Goal: Task Accomplishment & Management: Manage account settings

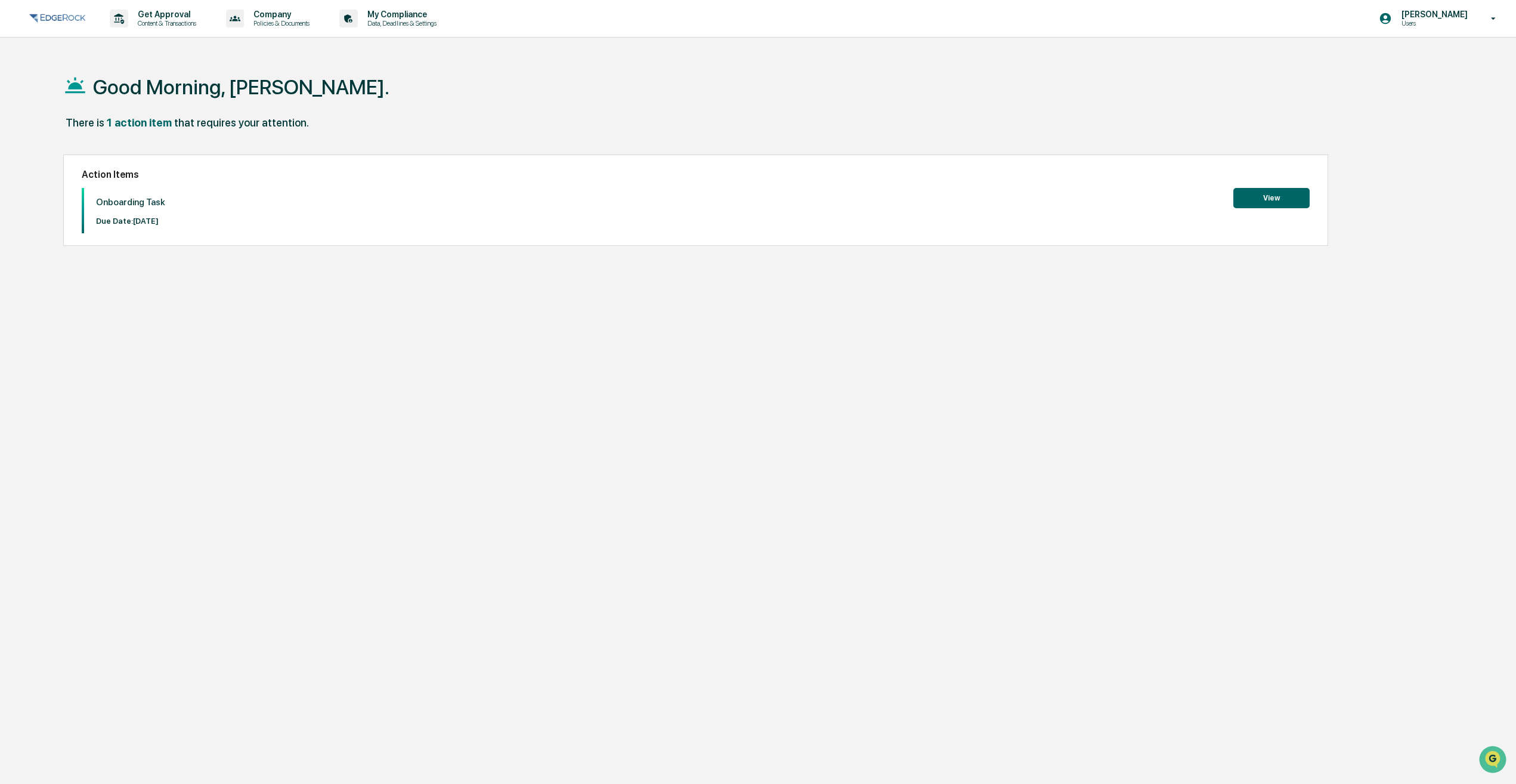
click at [1282, 203] on button "View" at bounding box center [1272, 198] width 77 height 20
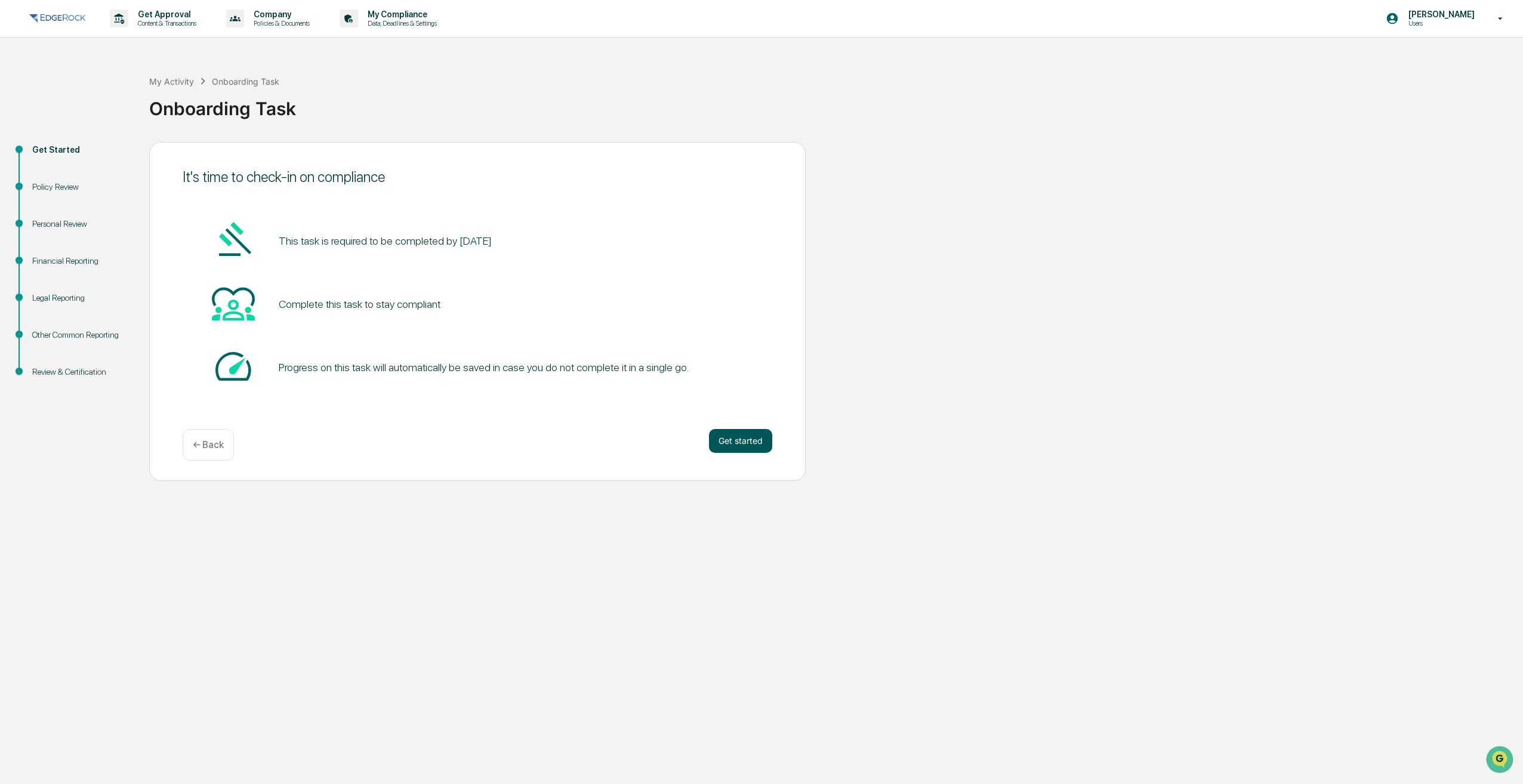
click at [747, 445] on button "Get started" at bounding box center [740, 440] width 64 height 24
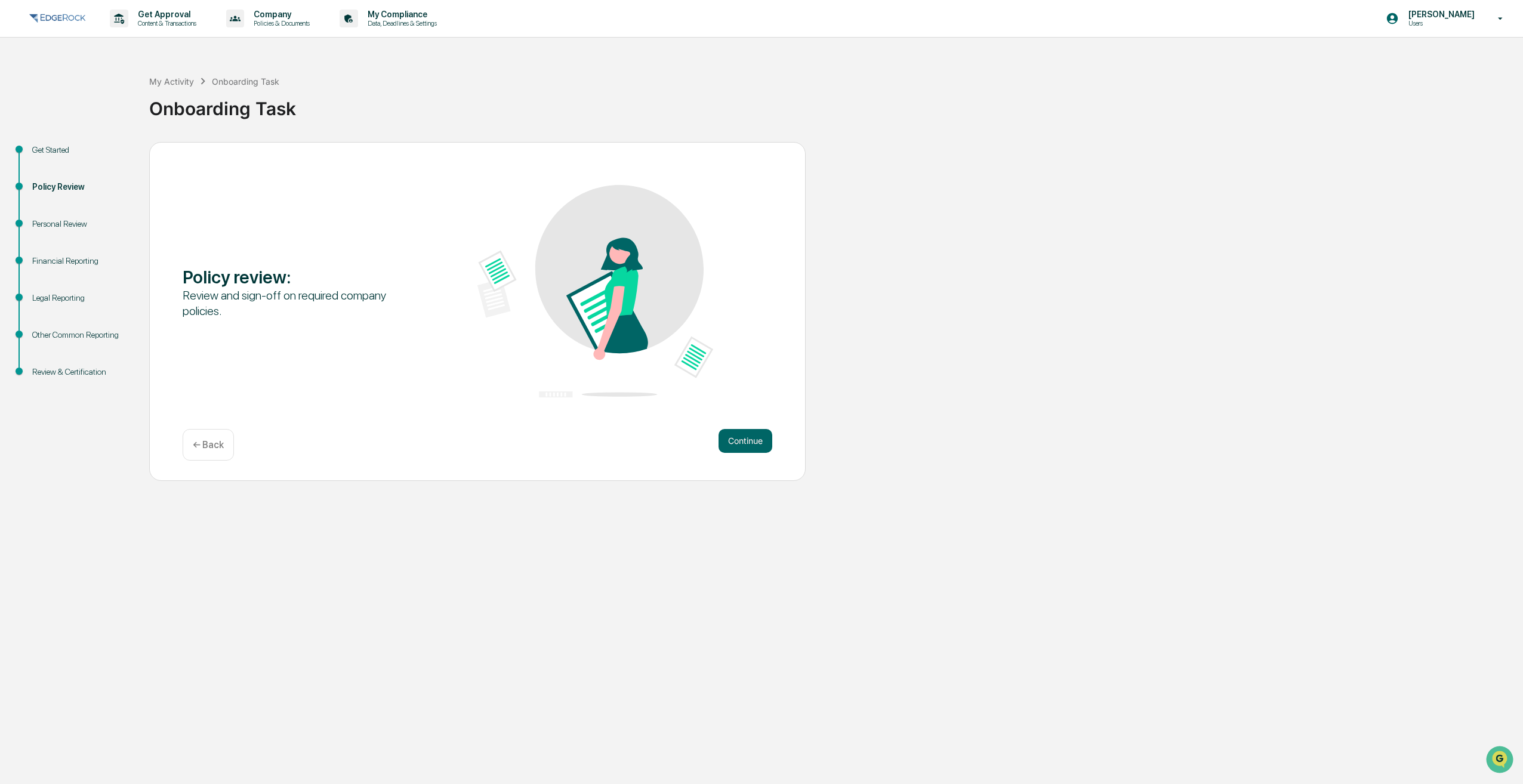
click at [747, 445] on button "Continue" at bounding box center [745, 440] width 54 height 24
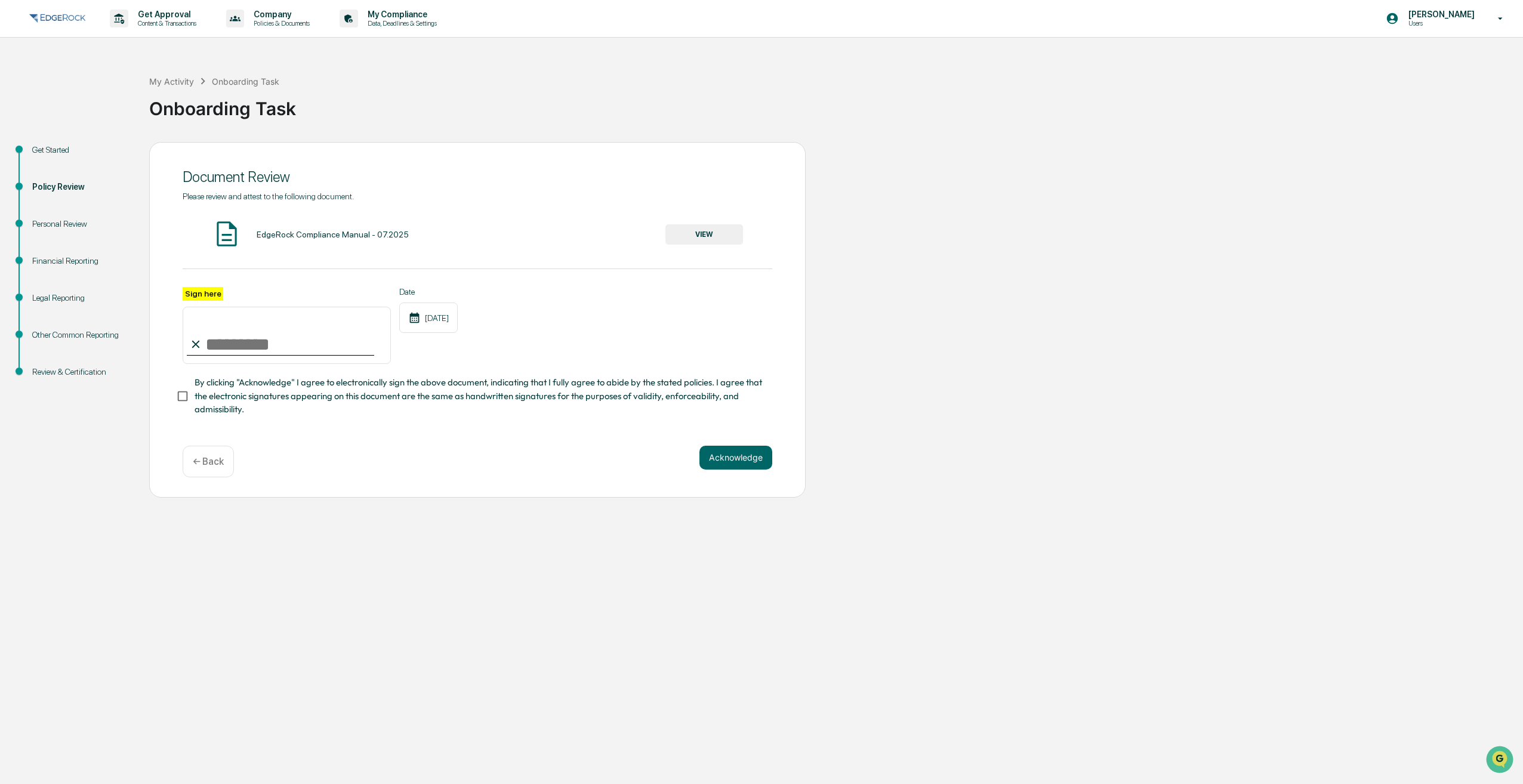
click at [307, 346] on input "Sign here" at bounding box center [287, 335] width 208 height 57
type input "**********"
click at [728, 466] on button "Acknowledge" at bounding box center [736, 457] width 73 height 24
click at [344, 233] on div "EdgeRock Compliance Manual - 07.2025" at bounding box center [333, 234] width 152 height 10
drag, startPoint x: 293, startPoint y: 236, endPoint x: 407, endPoint y: 233, distance: 114.0
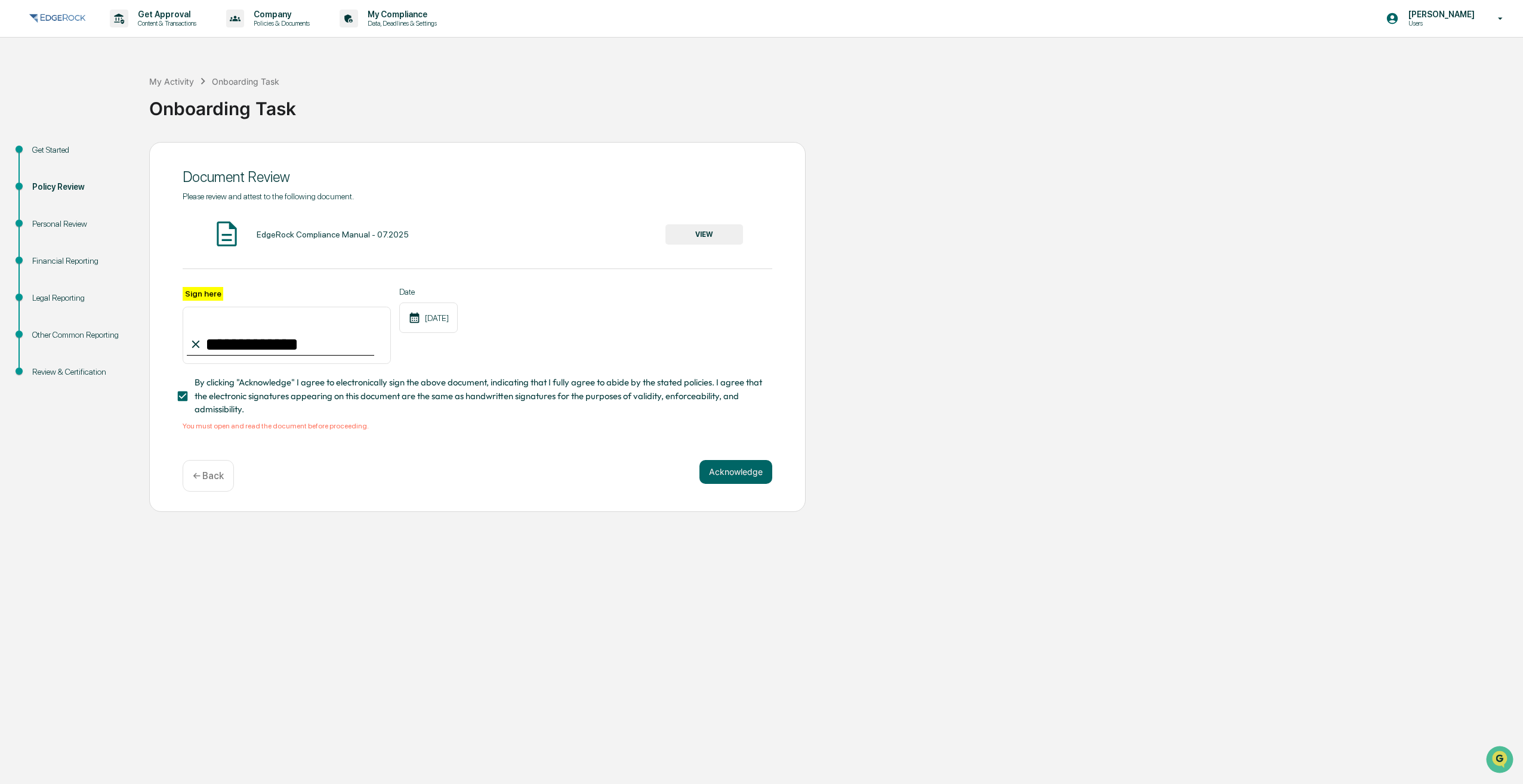
click at [294, 236] on div "EdgeRock Compliance Manual - 07.2025" at bounding box center [333, 234] width 152 height 10
click at [678, 235] on button "VIEW" at bounding box center [704, 234] width 78 height 20
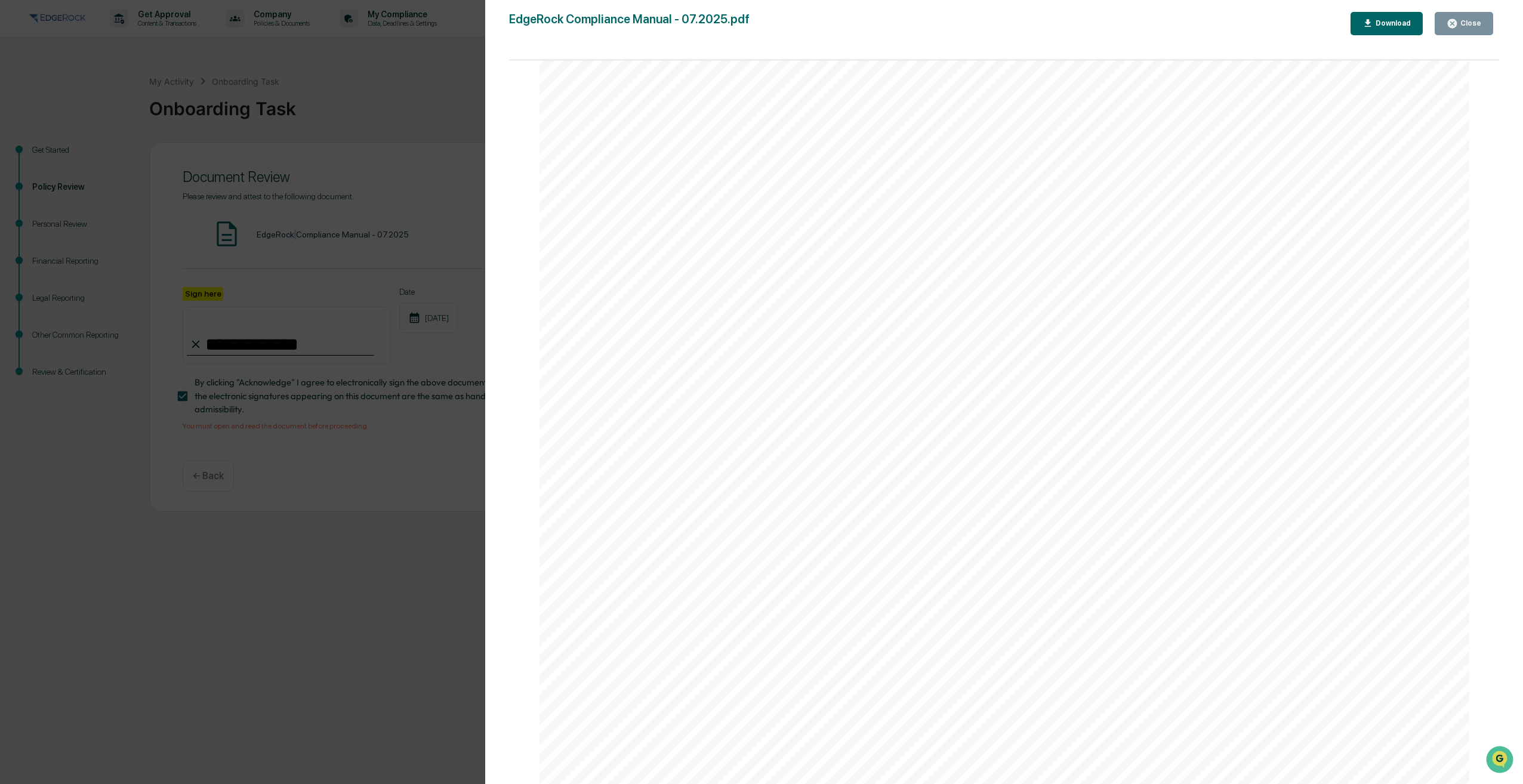
scroll to position [1849, 0]
click at [283, 525] on div "Version History 08/29/2025, 05:21 PM Rob Foss EdgeRock Compliance Manual - 07.2…" at bounding box center [762, 392] width 1523 height 784
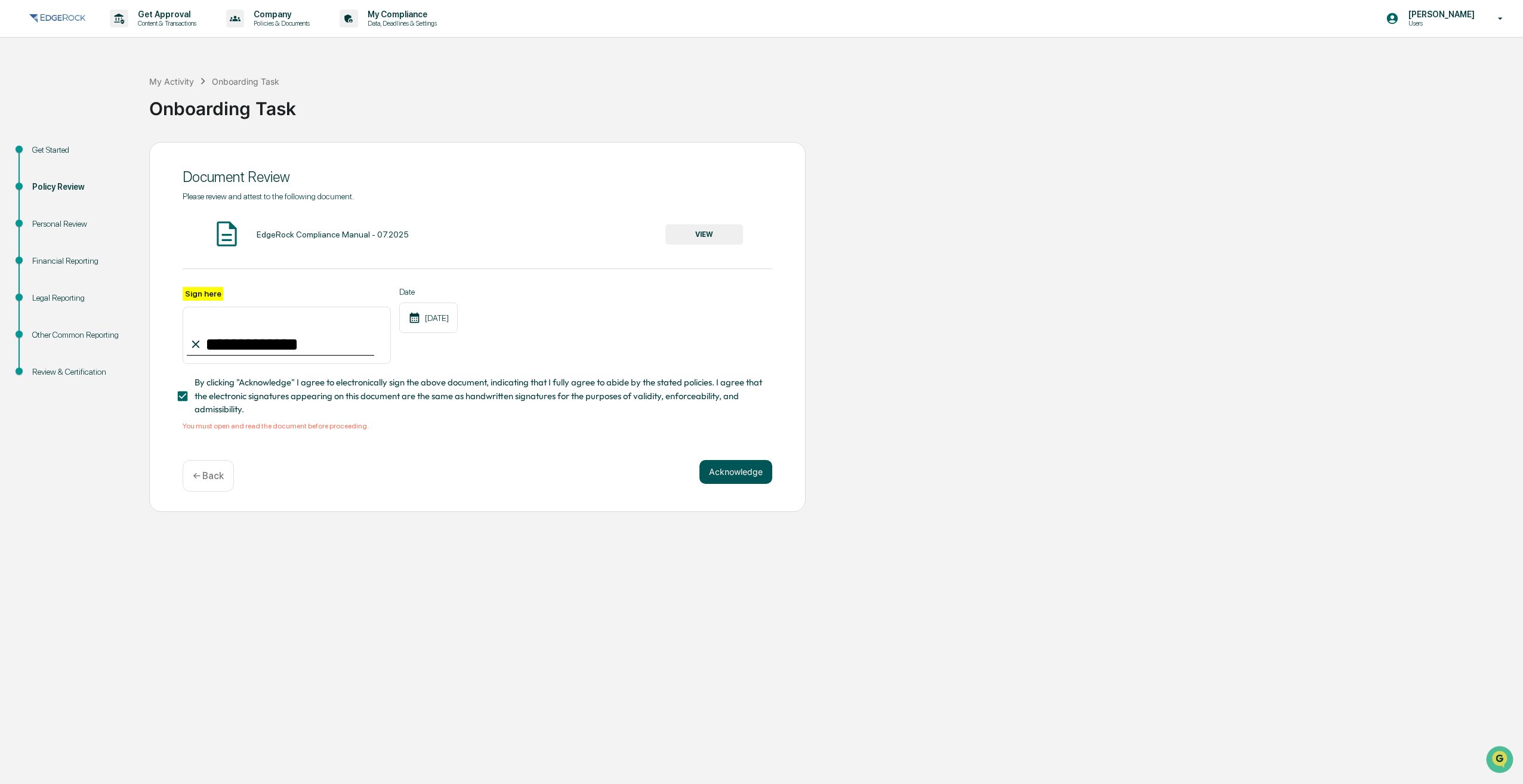
click at [727, 476] on button "Acknowledge" at bounding box center [736, 471] width 73 height 24
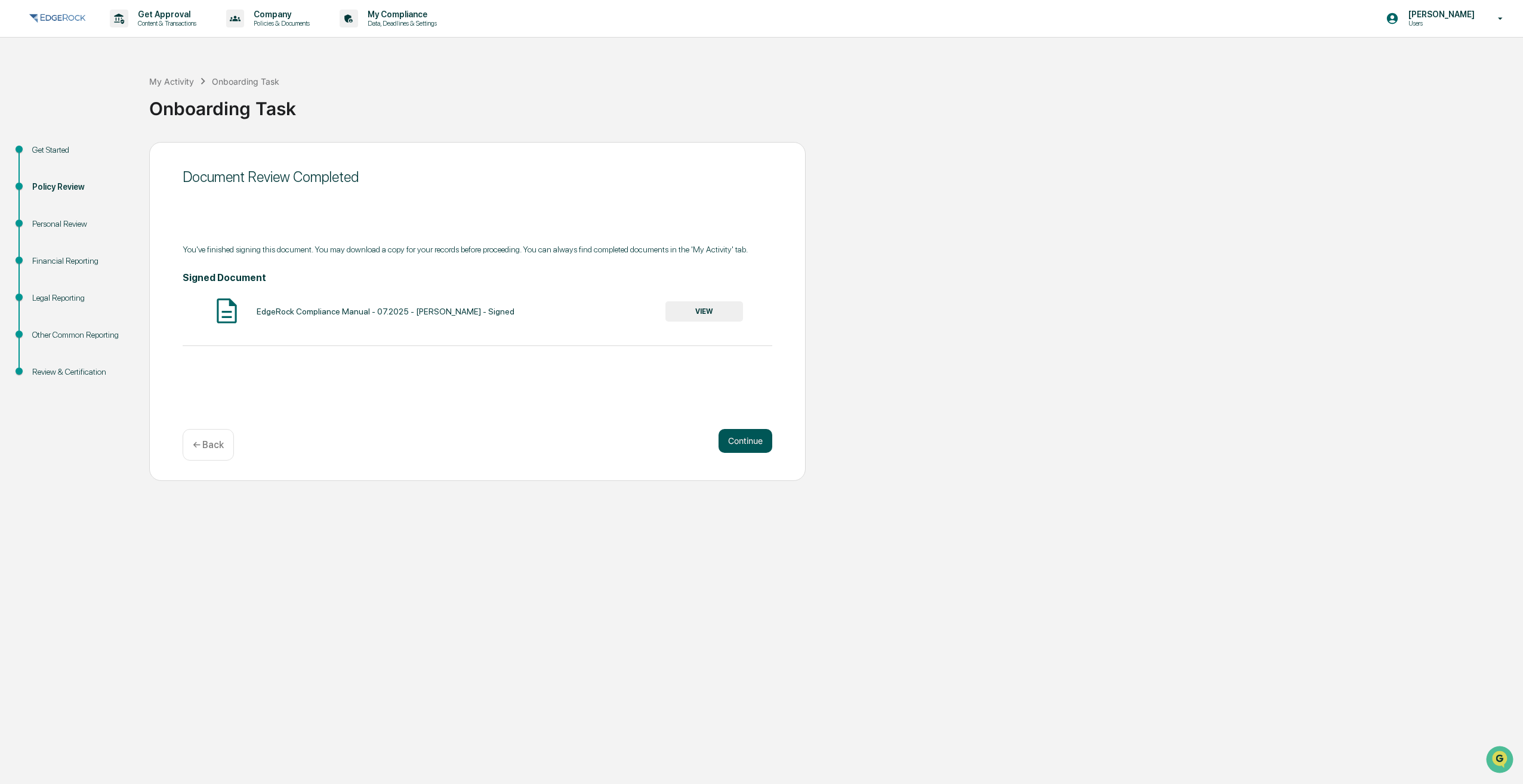
click at [731, 436] on button "Continue" at bounding box center [745, 440] width 54 height 24
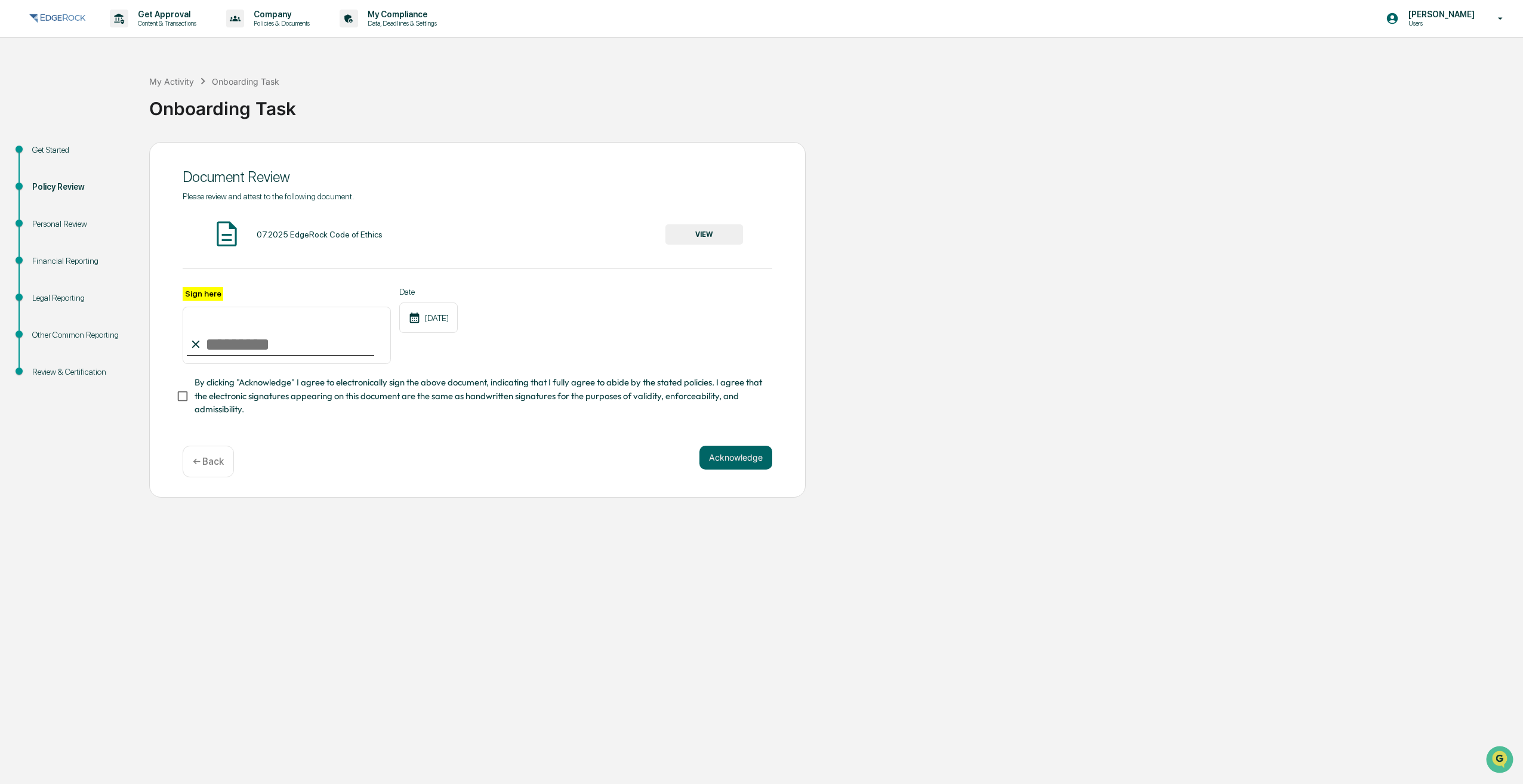
click at [266, 347] on input "Sign here" at bounding box center [287, 335] width 208 height 57
type input "**********"
click at [710, 464] on button "Acknowledge" at bounding box center [736, 457] width 73 height 24
click at [688, 241] on button "VIEW" at bounding box center [704, 234] width 78 height 20
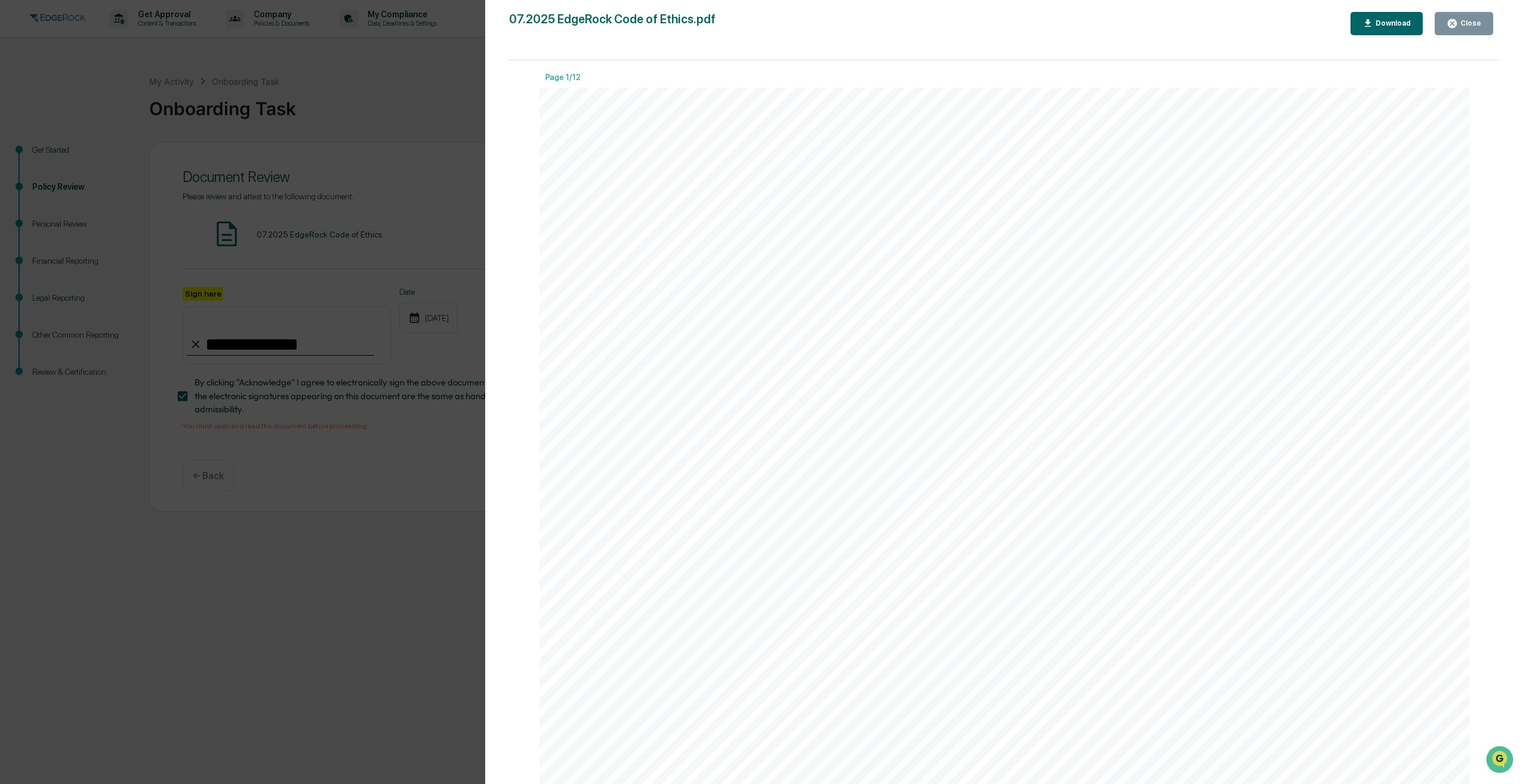
click at [436, 407] on div "Version History 08/29/2025, 05:21 PM Rob Foss 07.2025 EdgeRock Code of Ethics.p…" at bounding box center [762, 392] width 1523 height 784
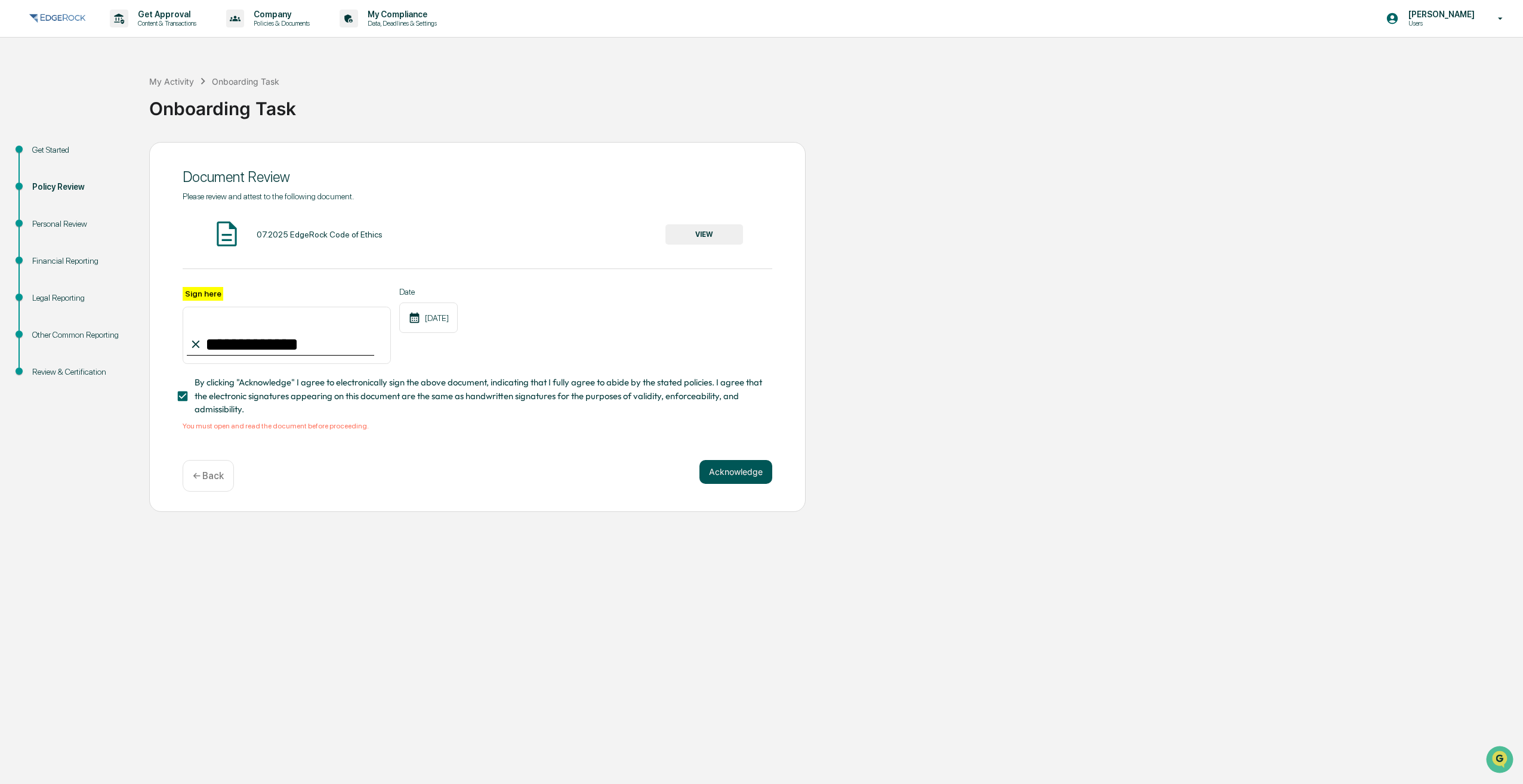
click at [729, 473] on button "Acknowledge" at bounding box center [736, 471] width 73 height 24
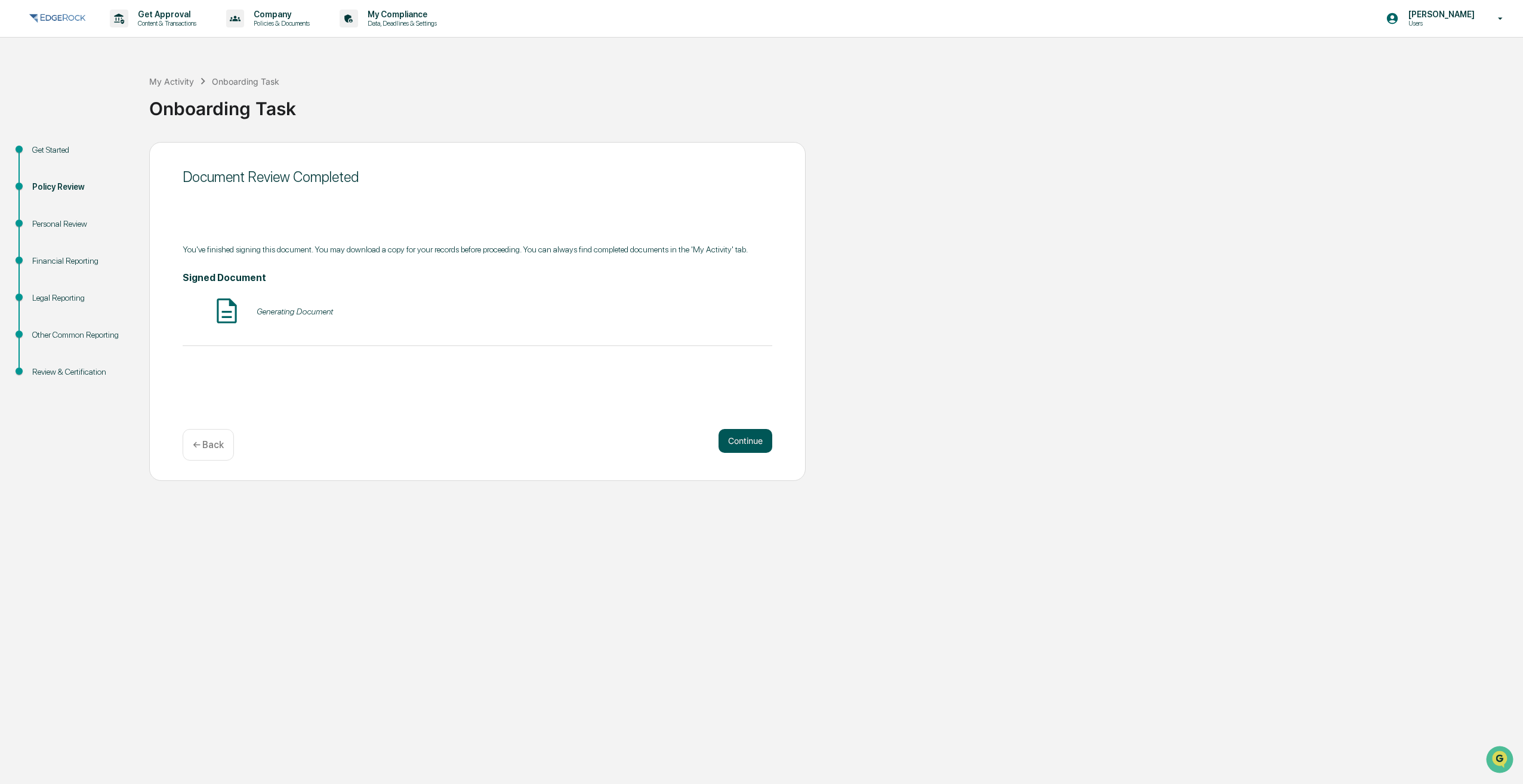
click at [739, 441] on button "Continue" at bounding box center [745, 440] width 54 height 24
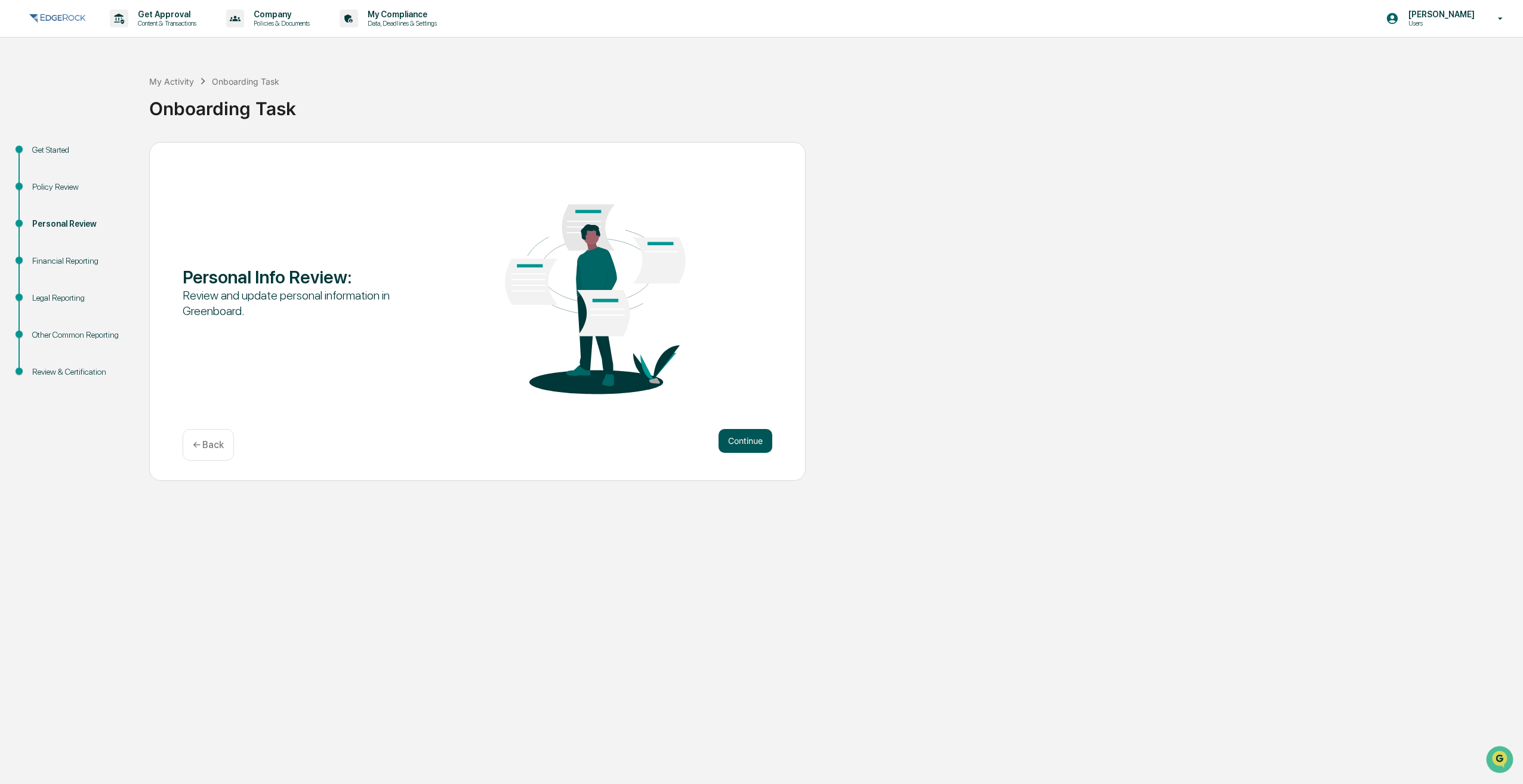
click at [739, 437] on button "Continue" at bounding box center [745, 440] width 54 height 24
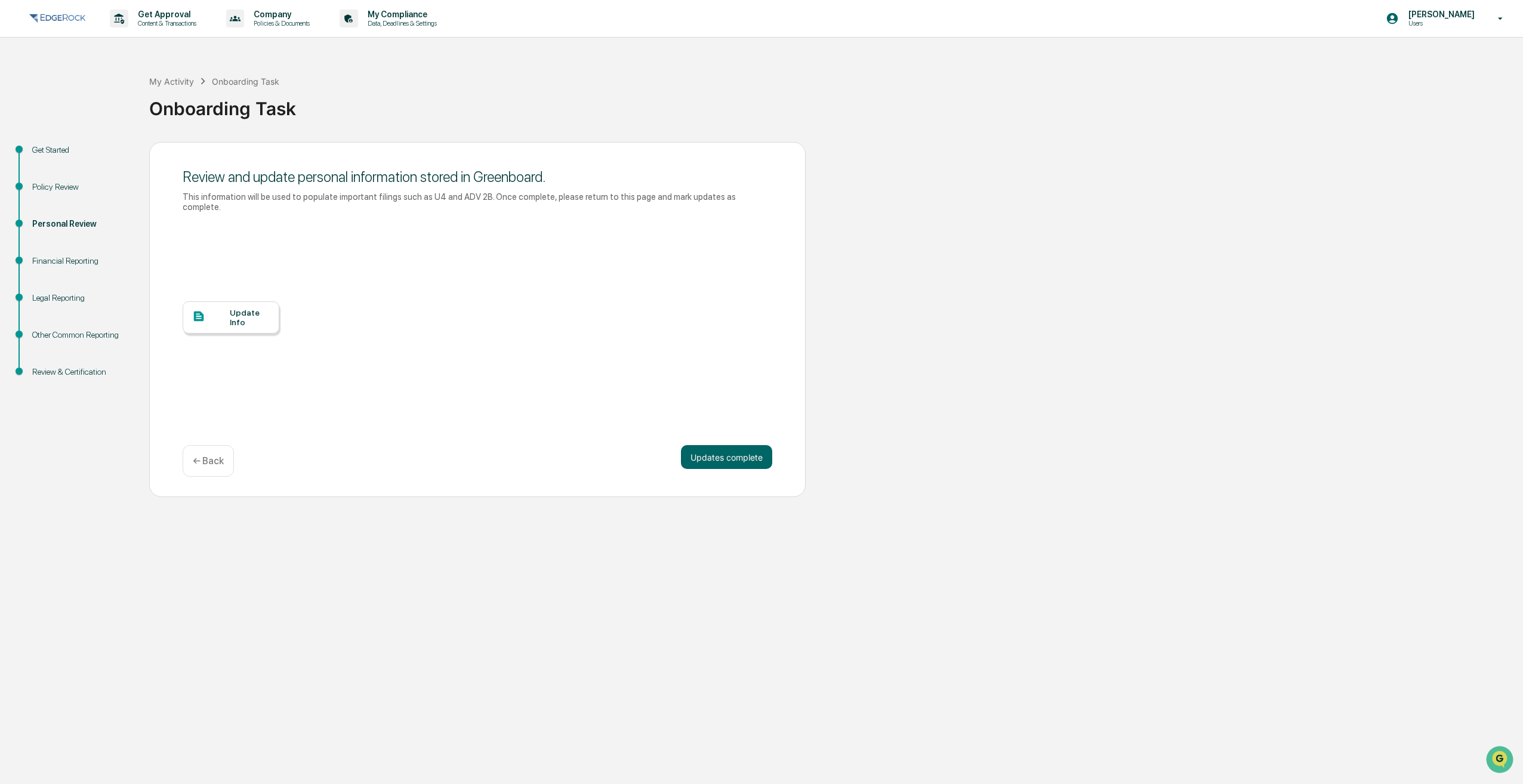
click at [244, 308] on div "Update Info" at bounding box center [249, 317] width 40 height 19
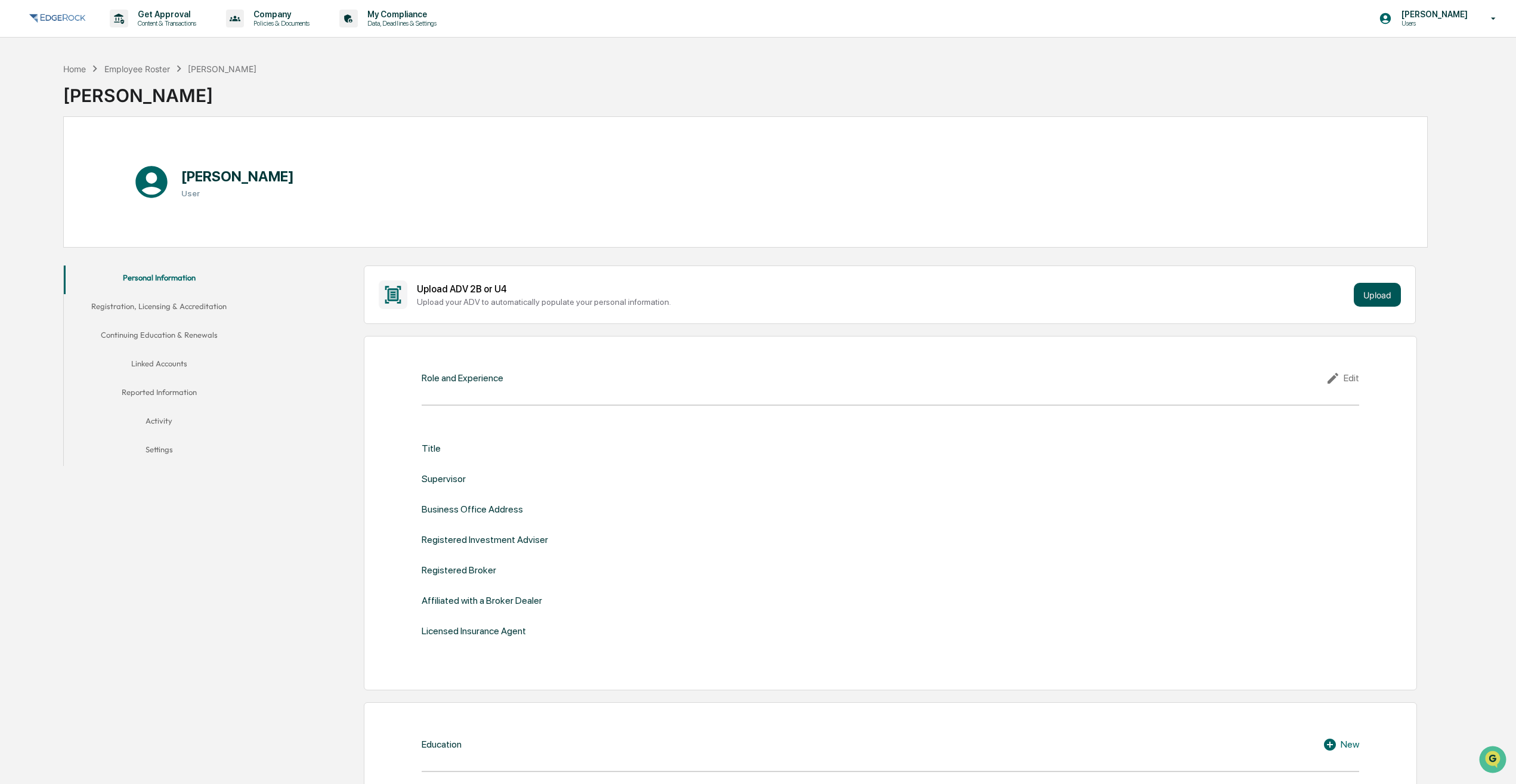
click at [1370, 288] on button "Upload" at bounding box center [1377, 295] width 47 height 24
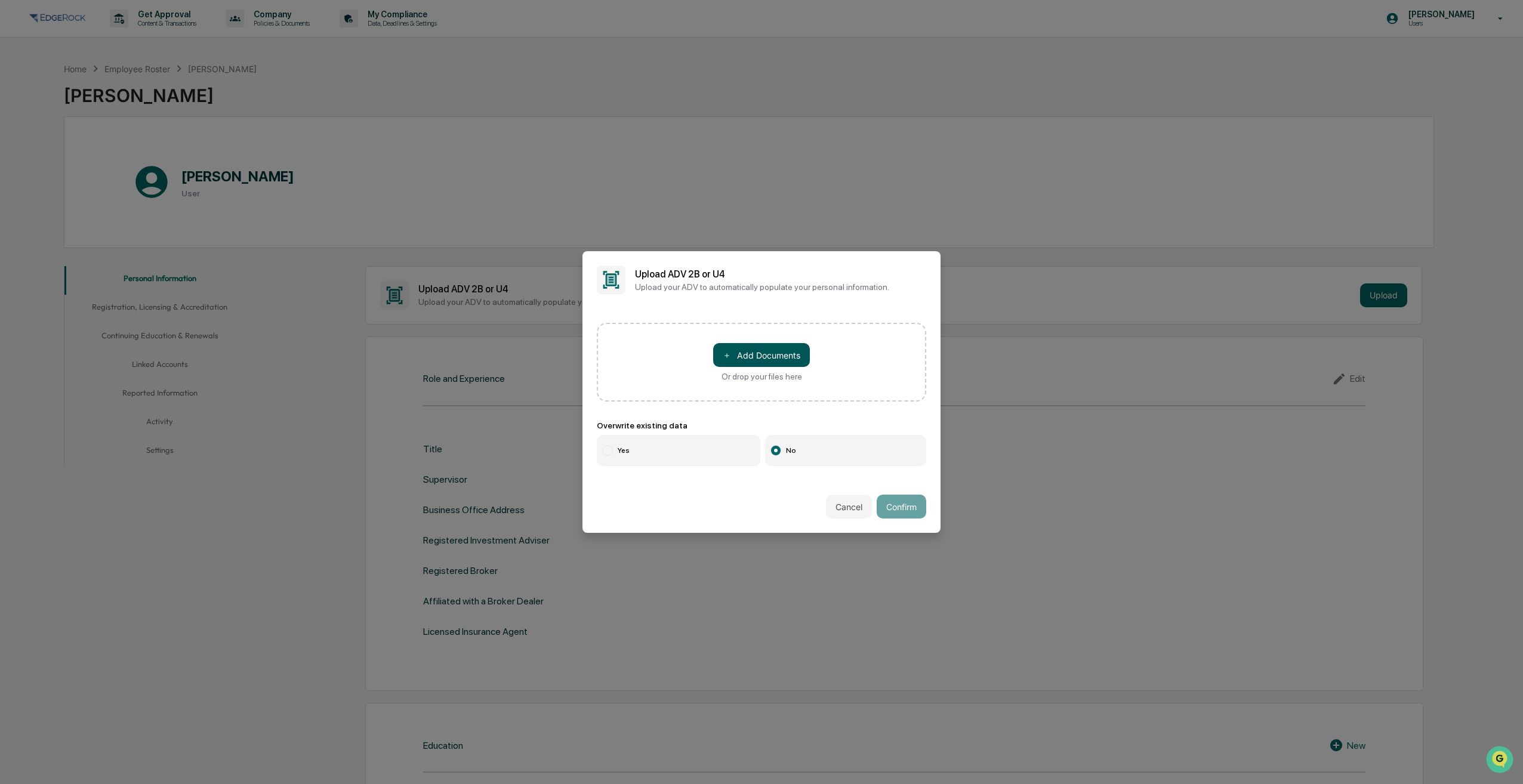
click at [757, 359] on button "＋ Add Documents" at bounding box center [762, 355] width 97 height 24
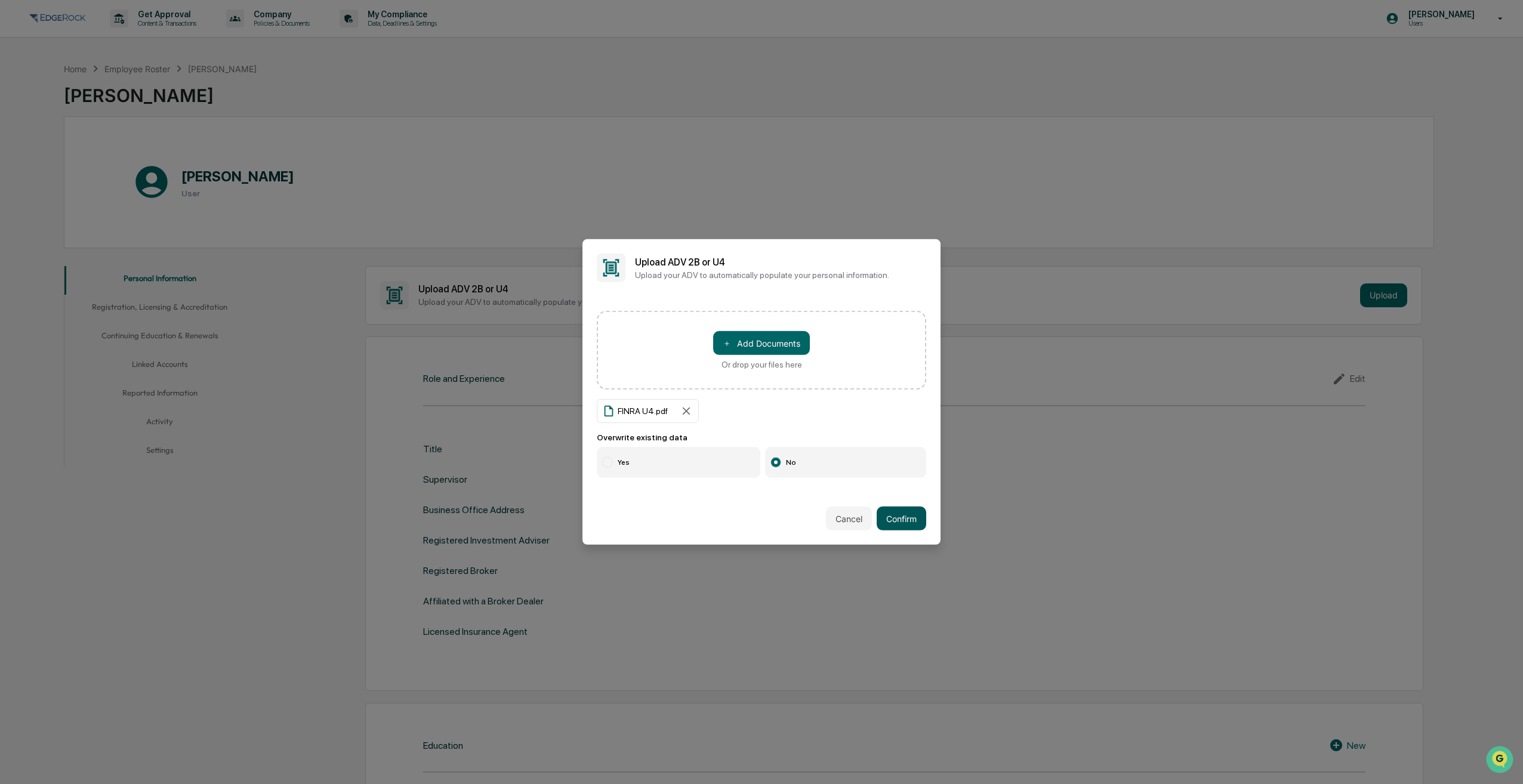
click at [907, 518] on button "Confirm" at bounding box center [902, 518] width 49 height 24
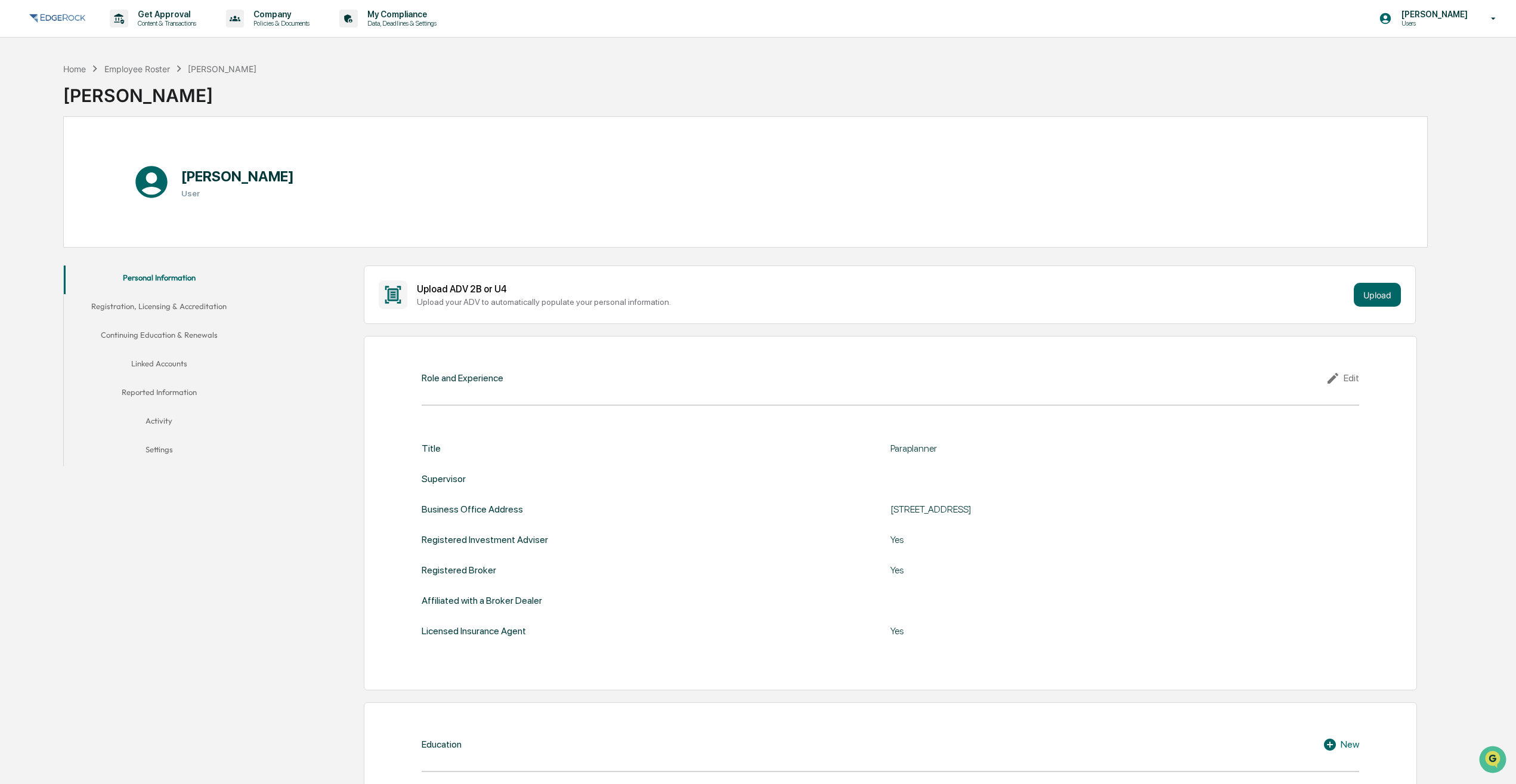
click at [1334, 379] on icon at bounding box center [1334, 378] width 18 height 14
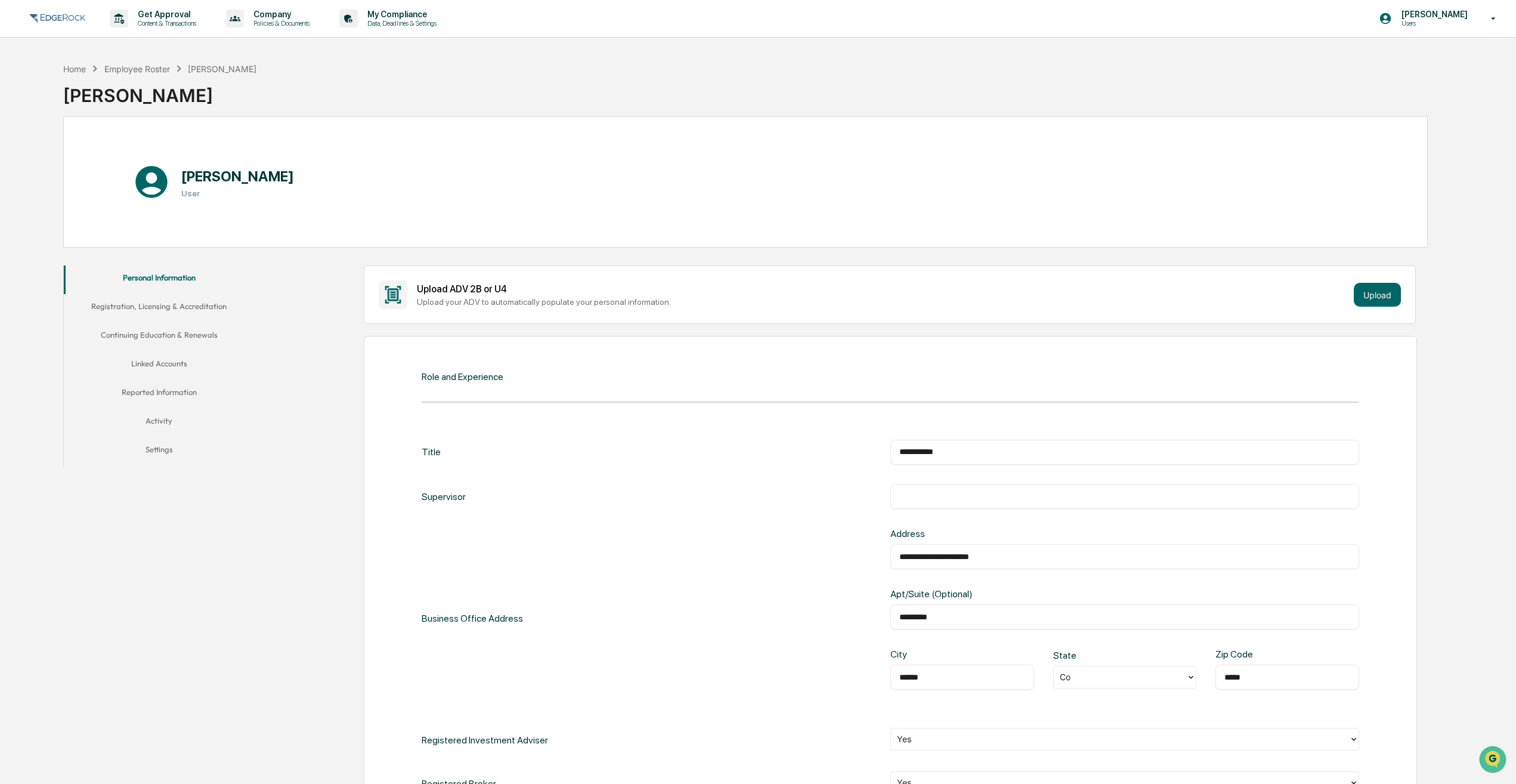
drag, startPoint x: 961, startPoint y: 449, endPoint x: 853, endPoint y: 459, distance: 108.5
click at [853, 459] on div "**********" at bounding box center [890, 452] width 937 height 25
type input "**********"
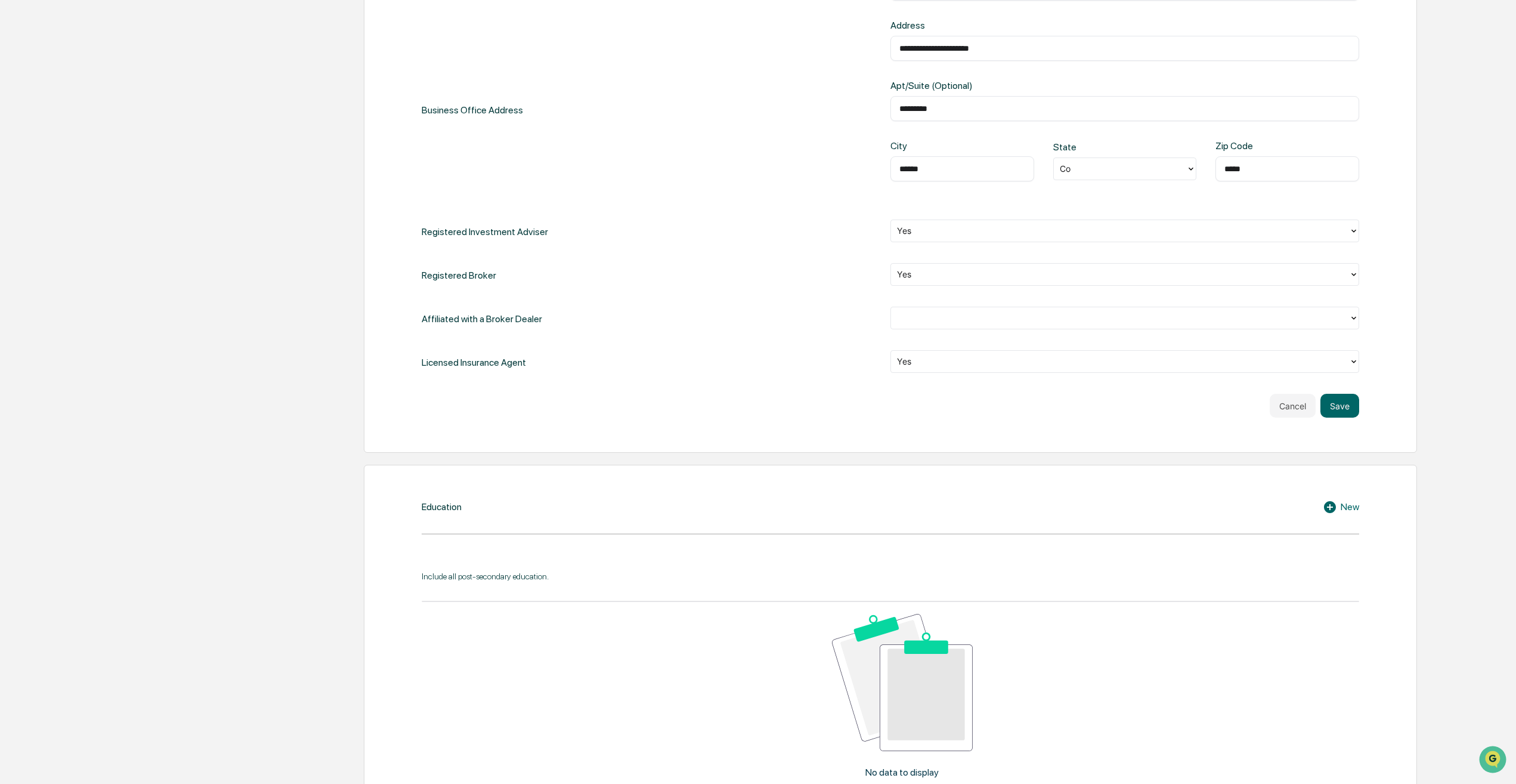
scroll to position [716, 0]
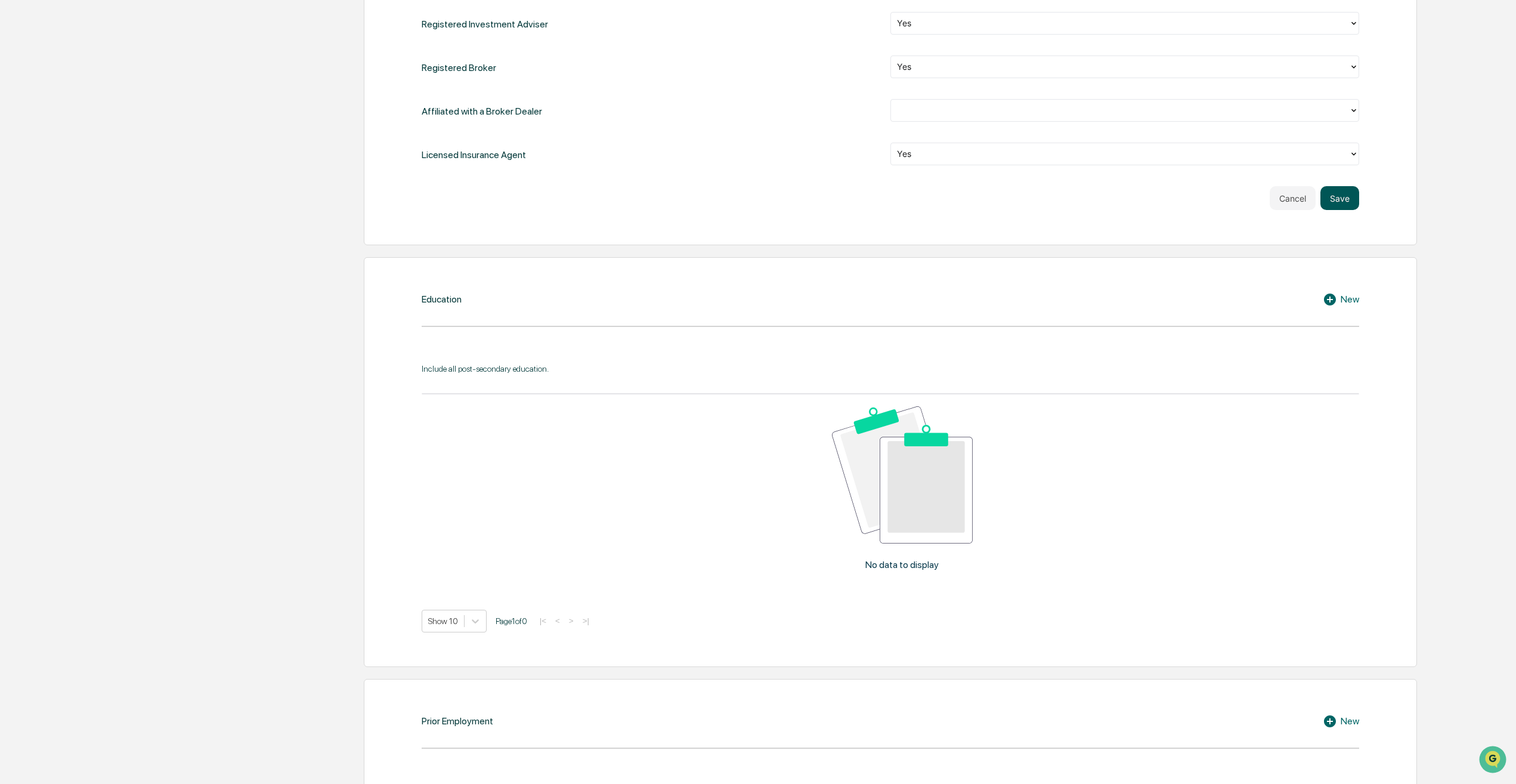
click at [1341, 204] on button "Save" at bounding box center [1340, 198] width 39 height 24
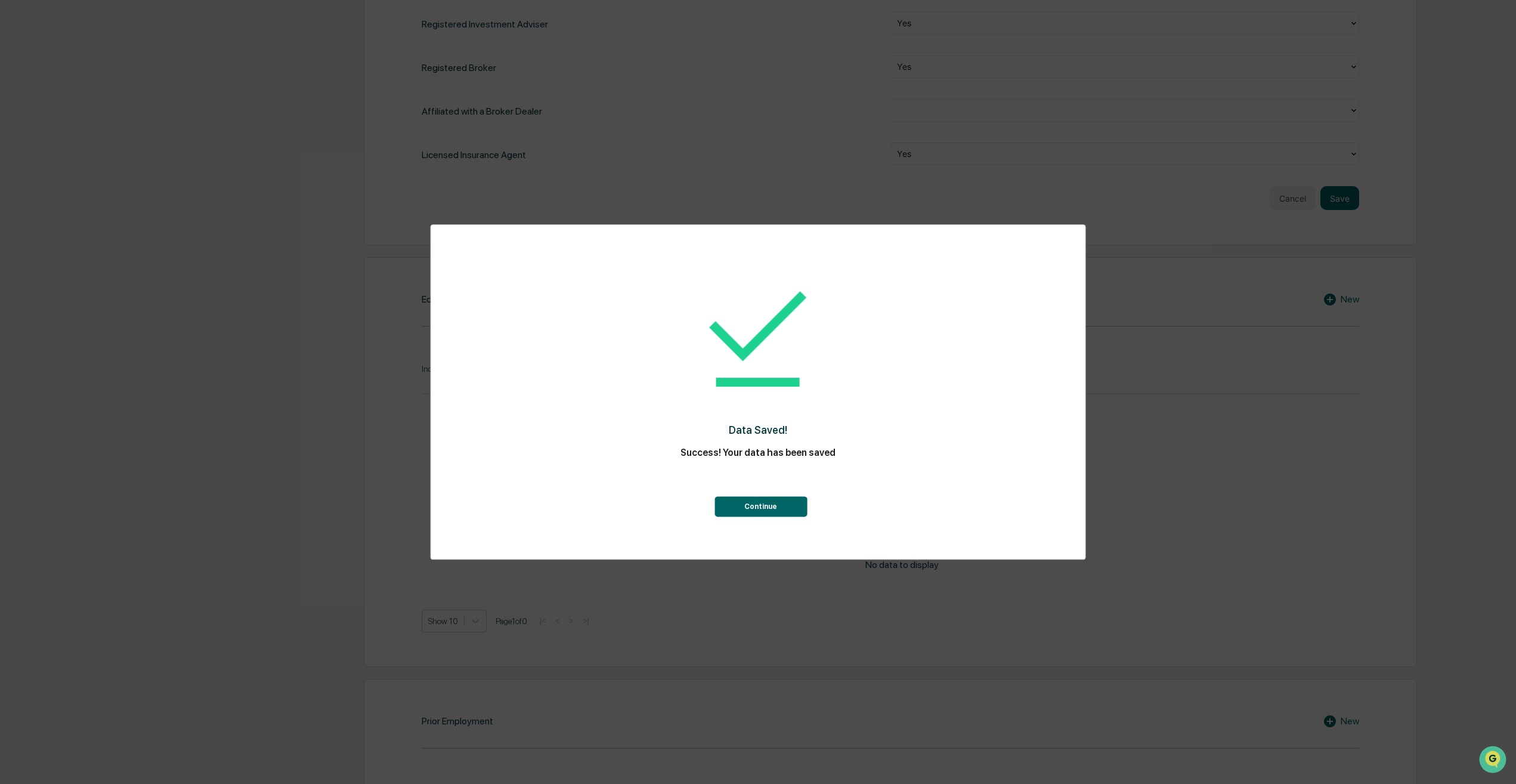
click at [794, 512] on button "Continue" at bounding box center [760, 506] width 93 height 20
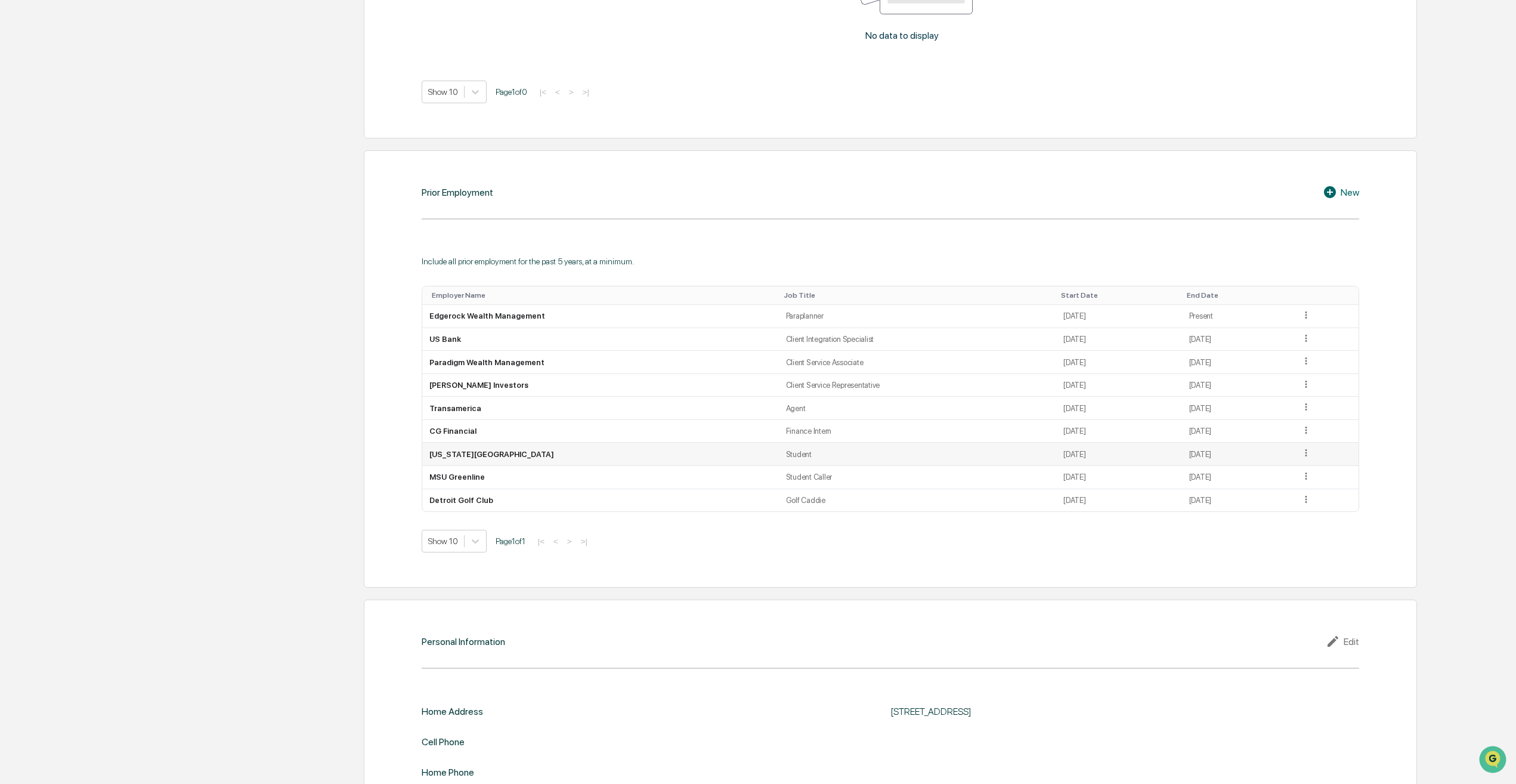
scroll to position [1026, 0]
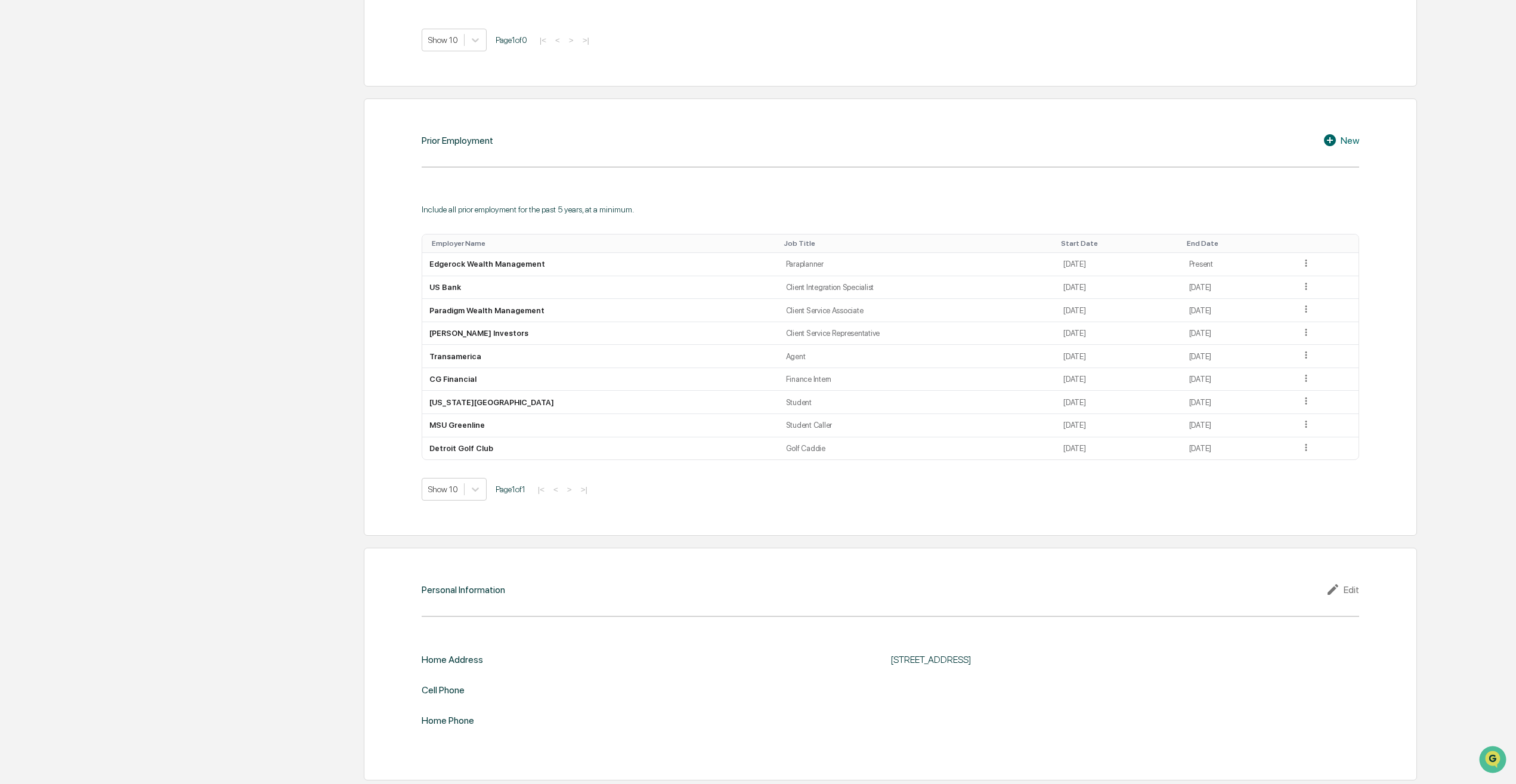
click at [1333, 589] on icon at bounding box center [1333, 589] width 11 height 11
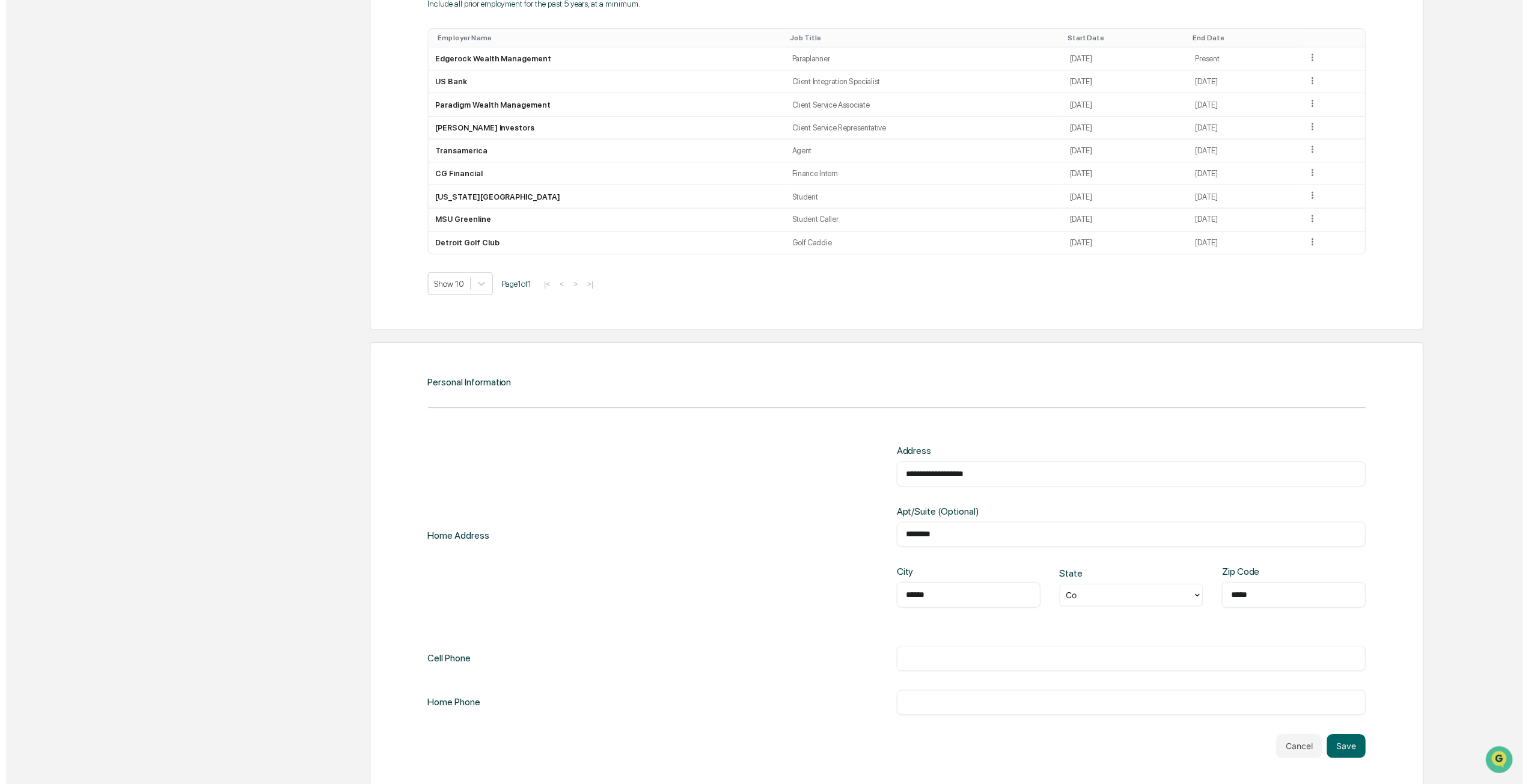
scroll to position [1252, 0]
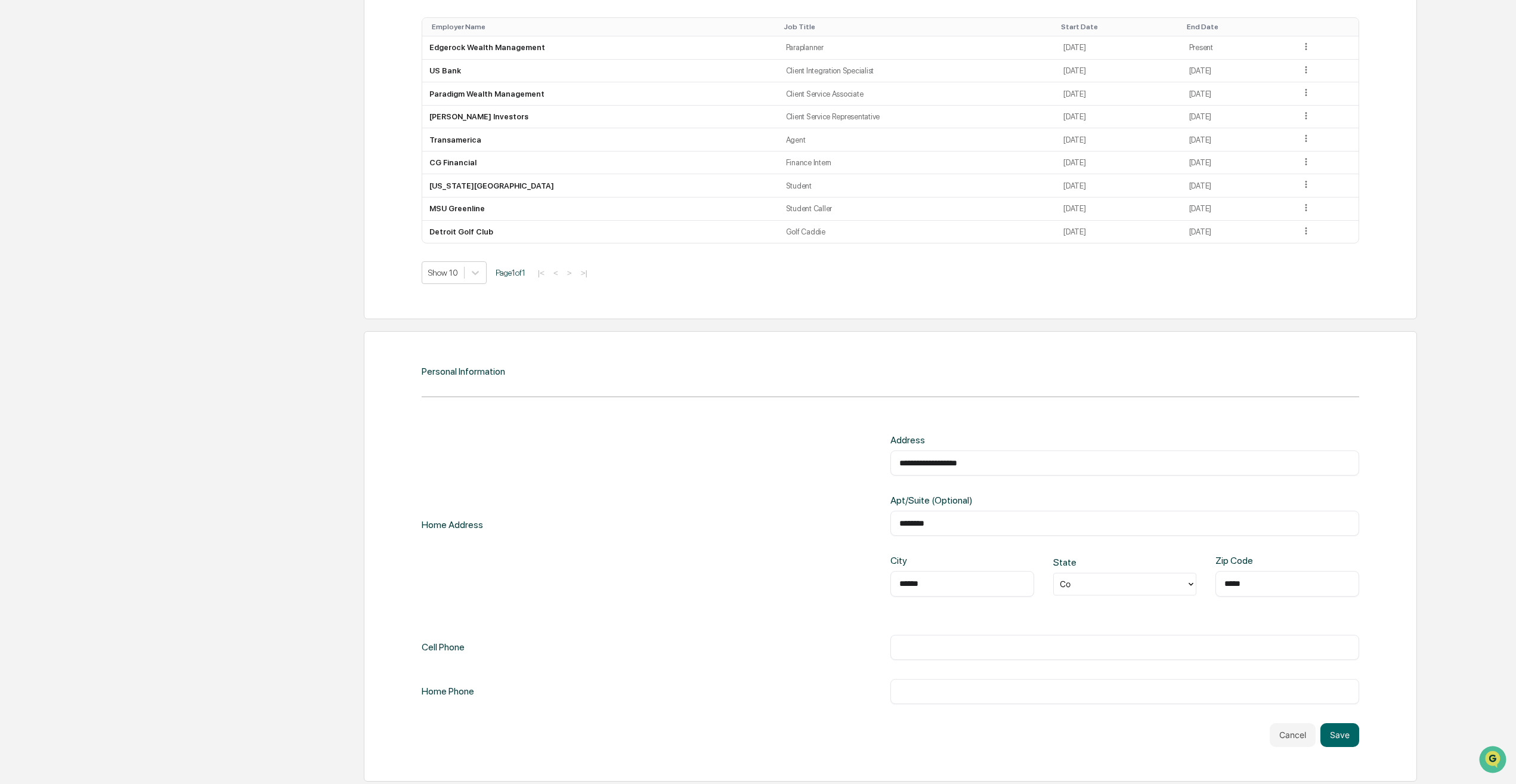
click at [907, 647] on input "text" at bounding box center [1124, 647] width 451 height 12
type input "**********"
click at [772, 691] on div "Home Phone ​" at bounding box center [890, 691] width 937 height 25
click at [937, 688] on input "text" at bounding box center [1124, 691] width 451 height 12
type input "**********"
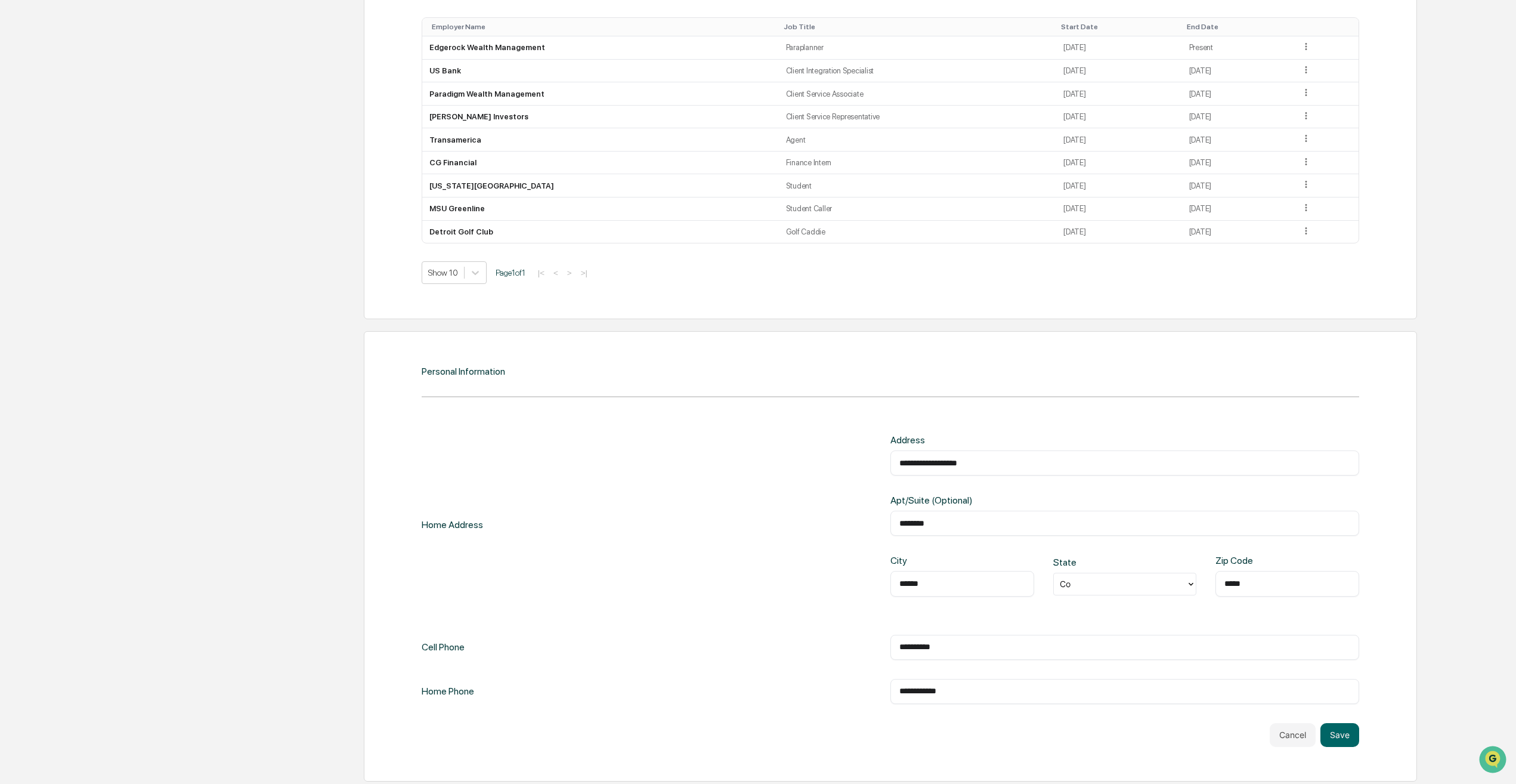
click at [914, 644] on input "**********" at bounding box center [1124, 647] width 451 height 12
click at [933, 644] on input "**********" at bounding box center [1124, 647] width 451 height 12
type input "**********"
click at [1354, 736] on button "Save" at bounding box center [1340, 735] width 39 height 24
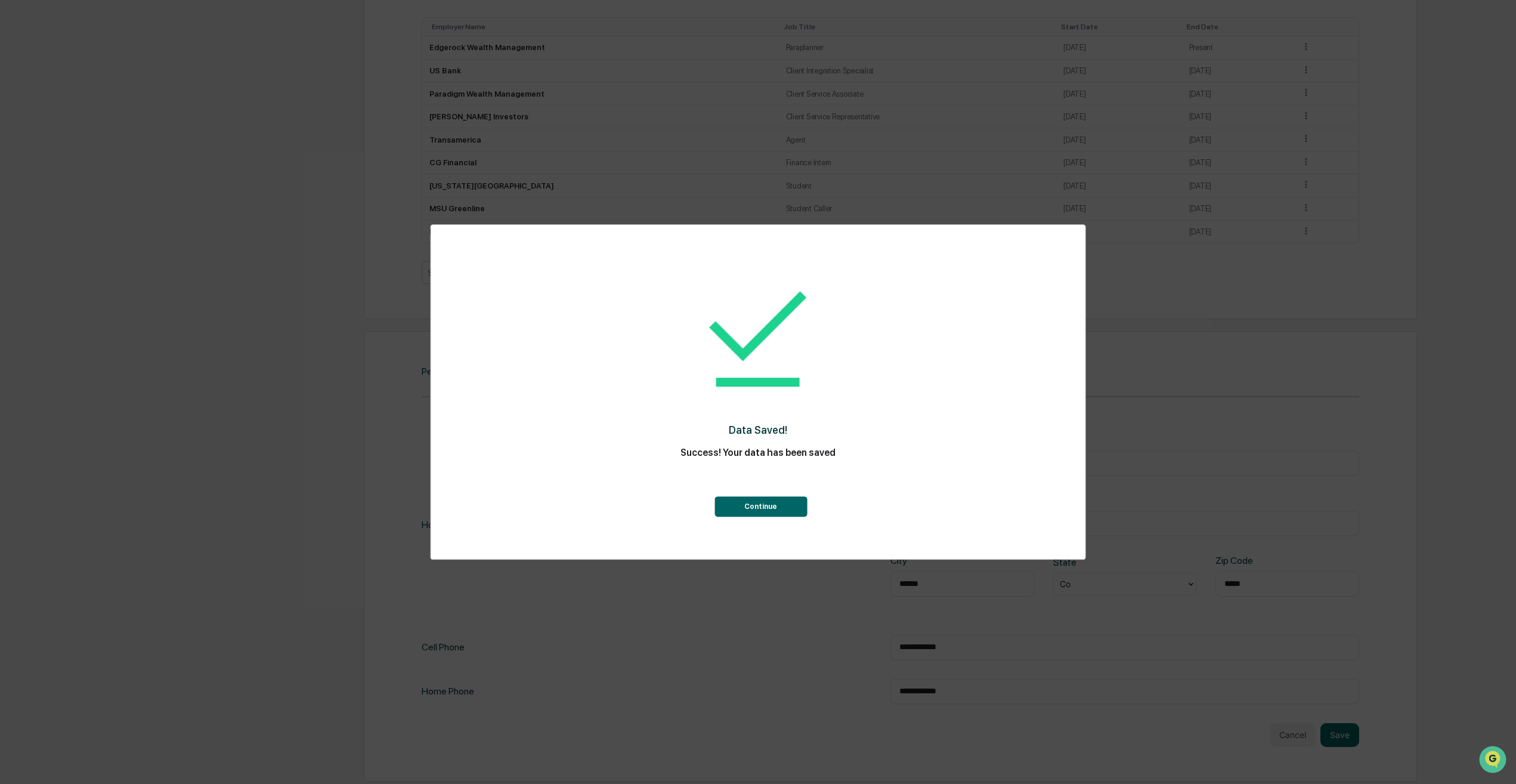
click at [746, 500] on button "Continue" at bounding box center [760, 506] width 93 height 20
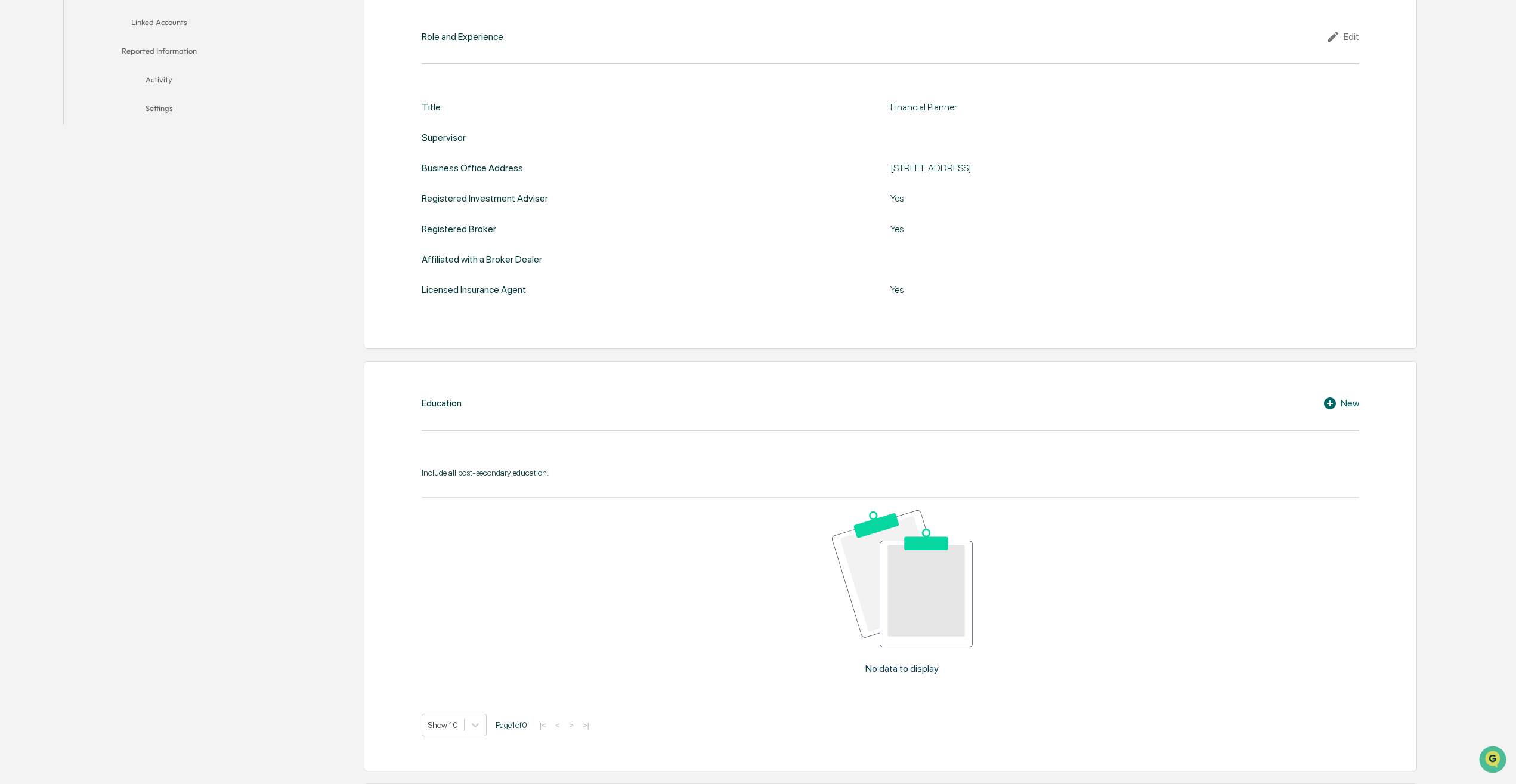
scroll to position [0, 0]
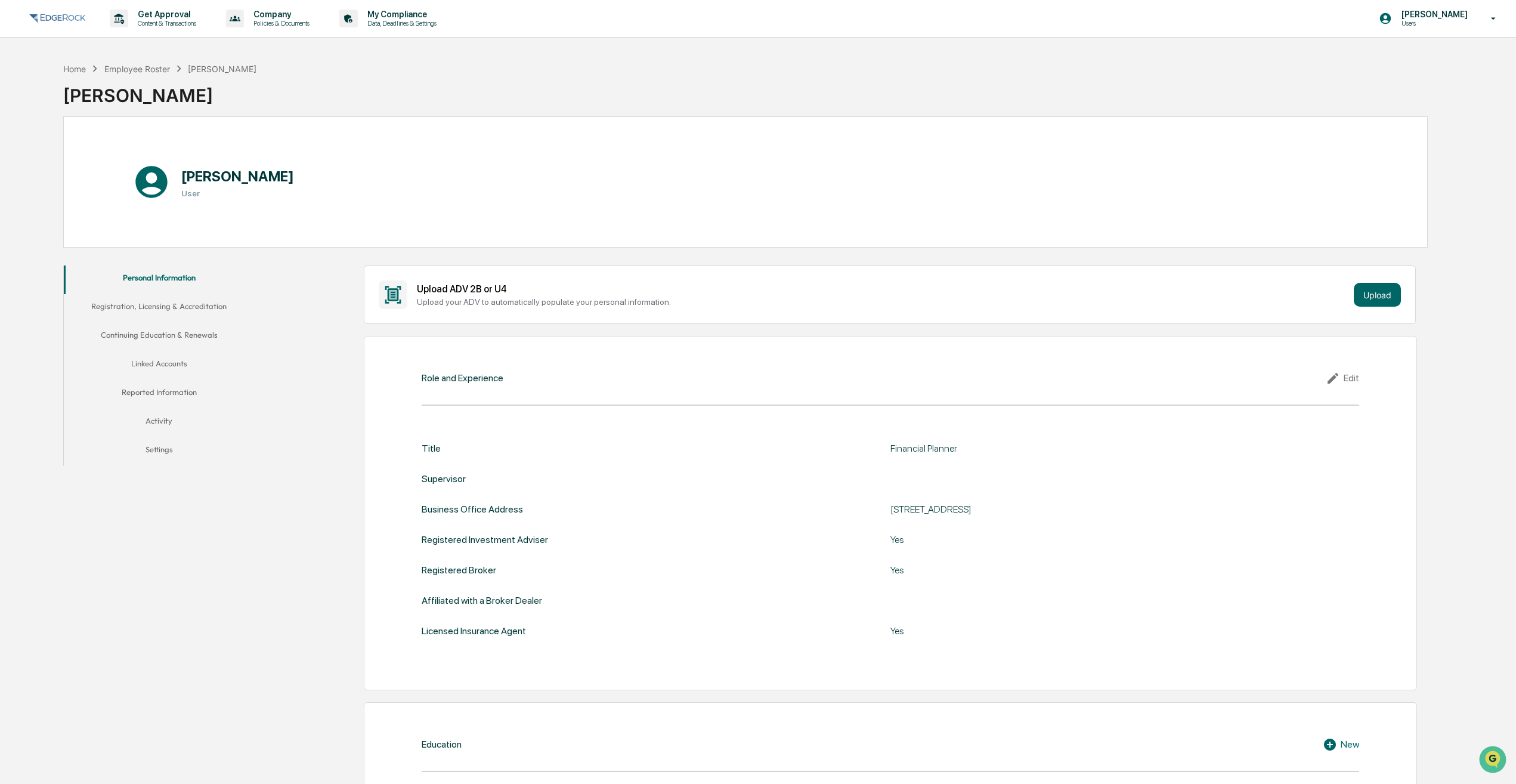
click at [146, 305] on button "Registration, Licensing & Accreditation" at bounding box center [159, 308] width 190 height 28
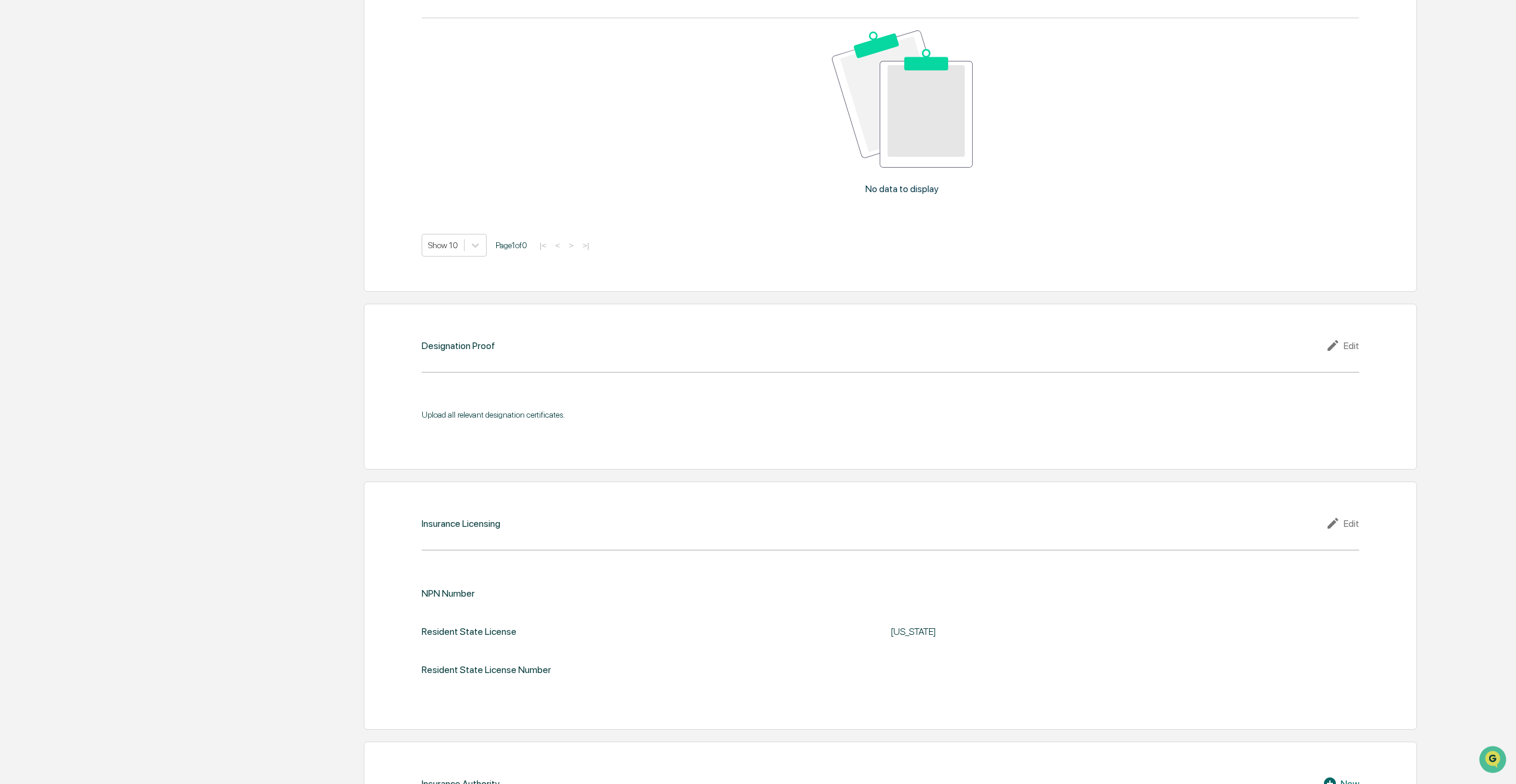
scroll to position [1133, 0]
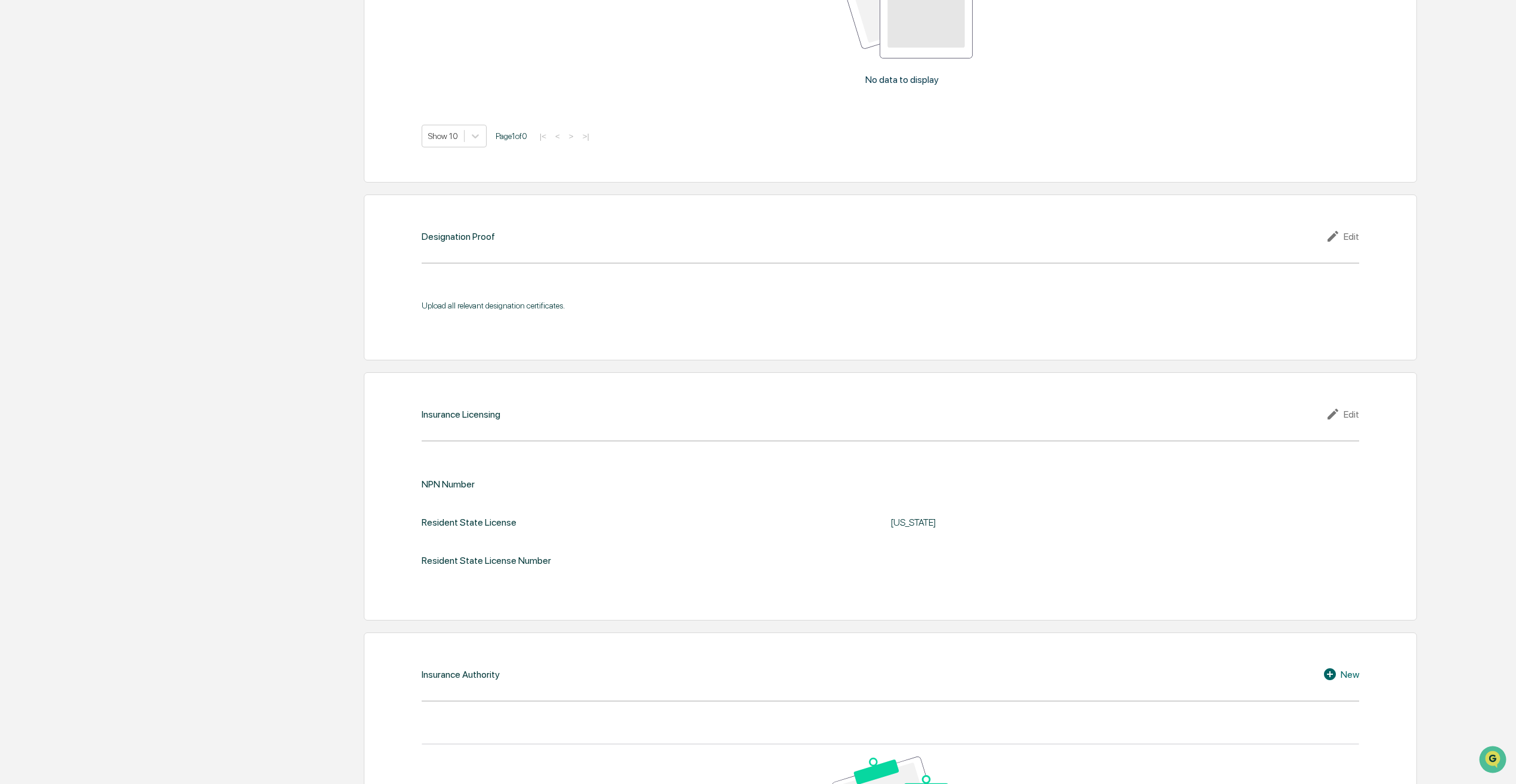
click at [1350, 415] on div "Edit" at bounding box center [1342, 414] width 34 height 14
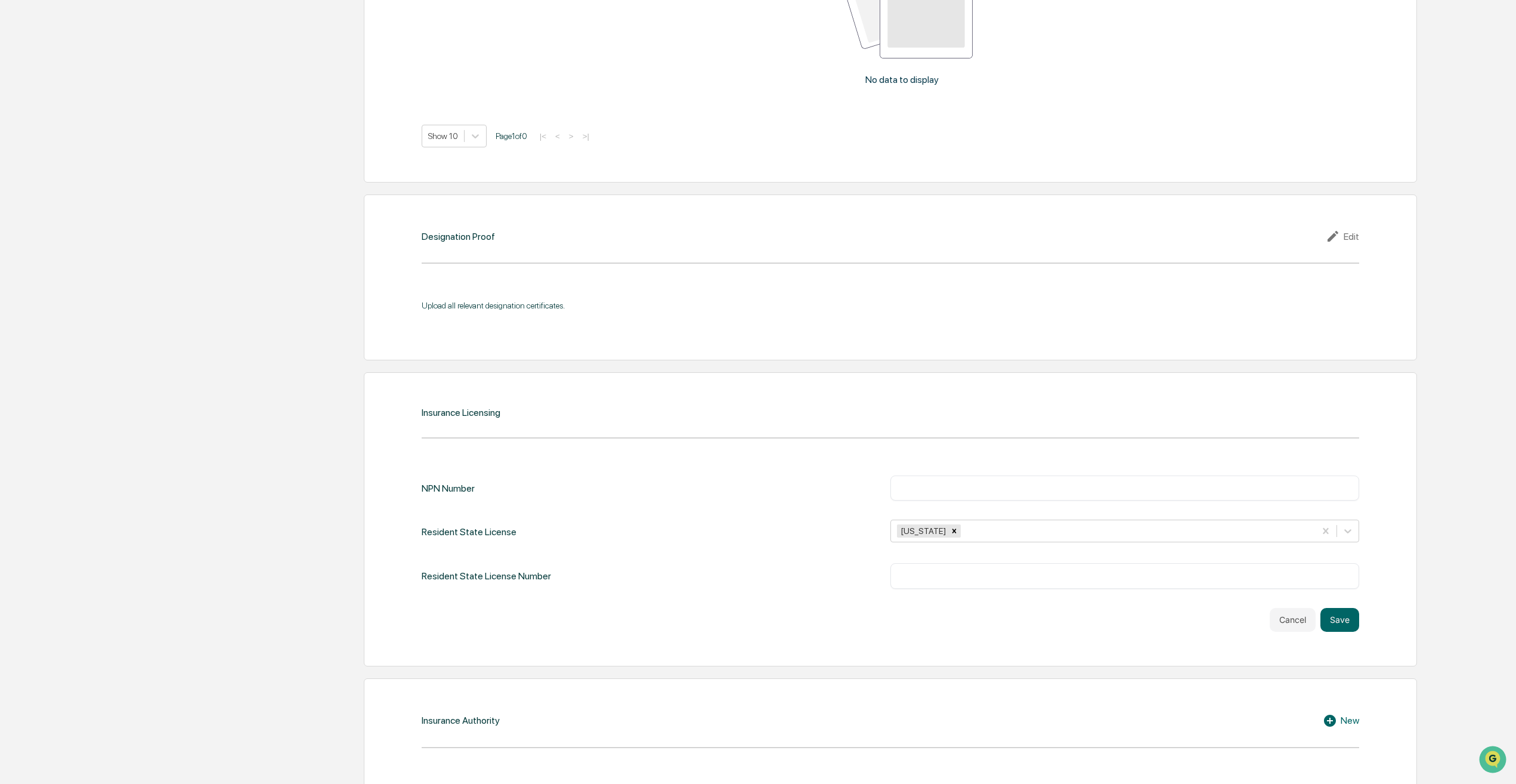
click at [990, 486] on input "text" at bounding box center [1124, 488] width 451 height 12
click at [934, 572] on input "text" at bounding box center [1124, 576] width 451 height 12
type input "*"
type input "******"
click at [921, 482] on input "text" at bounding box center [1124, 488] width 451 height 12
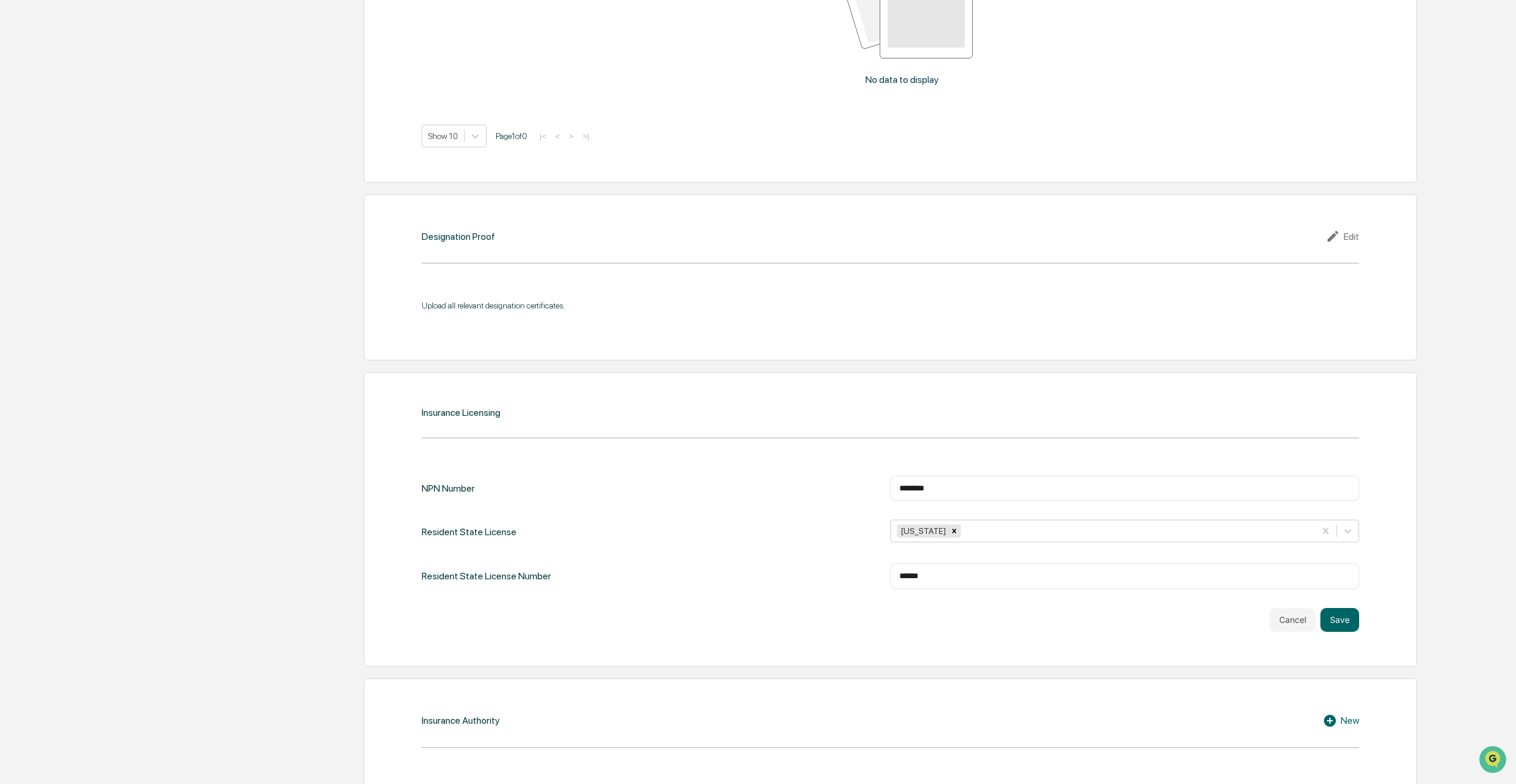
type input "********"
click at [782, 463] on div "NPN Number ******** ​ Resident State License [US_STATE] Resident State License …" at bounding box center [890, 544] width 937 height 174
click at [1346, 616] on button "Save" at bounding box center [1340, 619] width 39 height 24
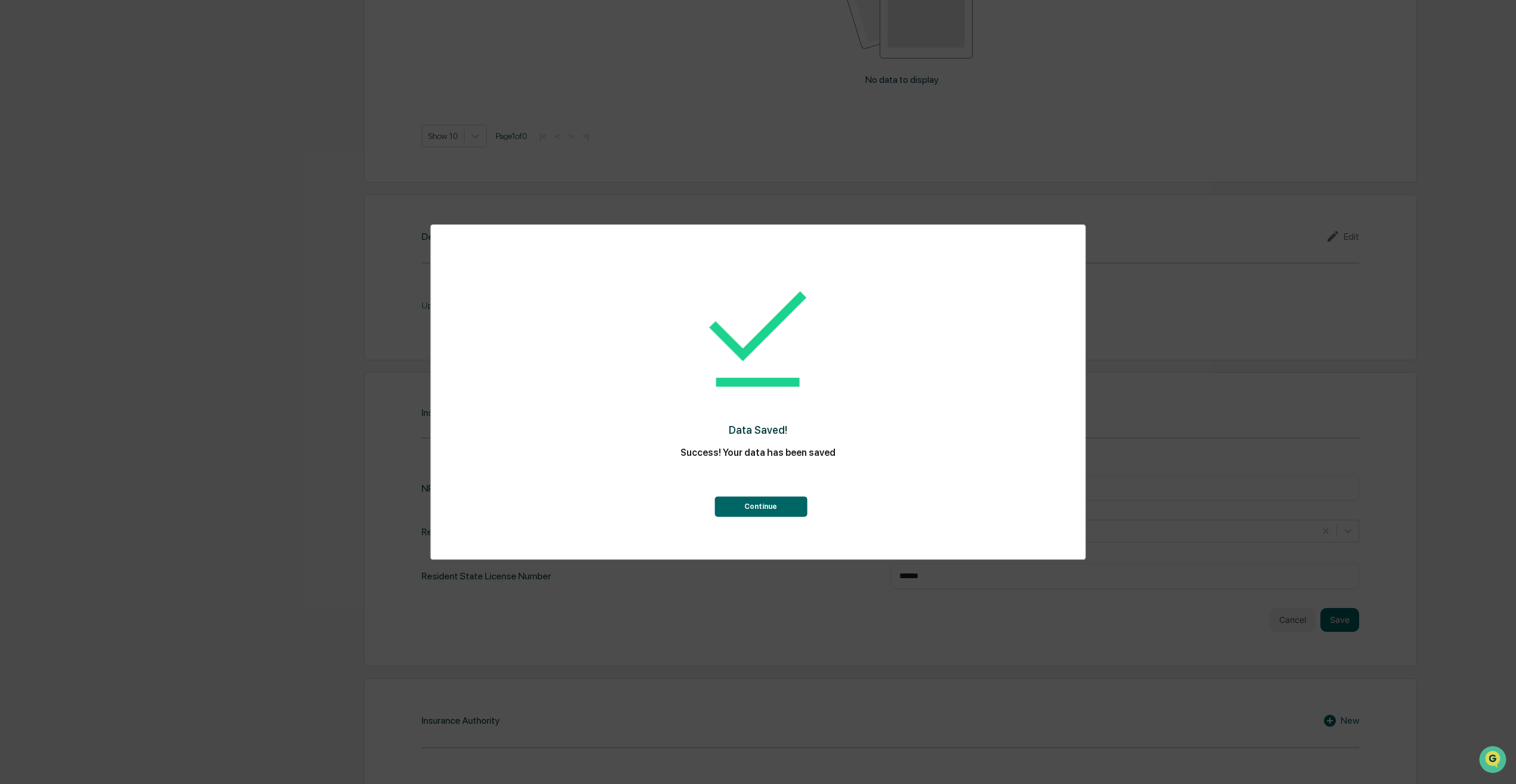
click at [769, 510] on button "Continue" at bounding box center [760, 506] width 93 height 20
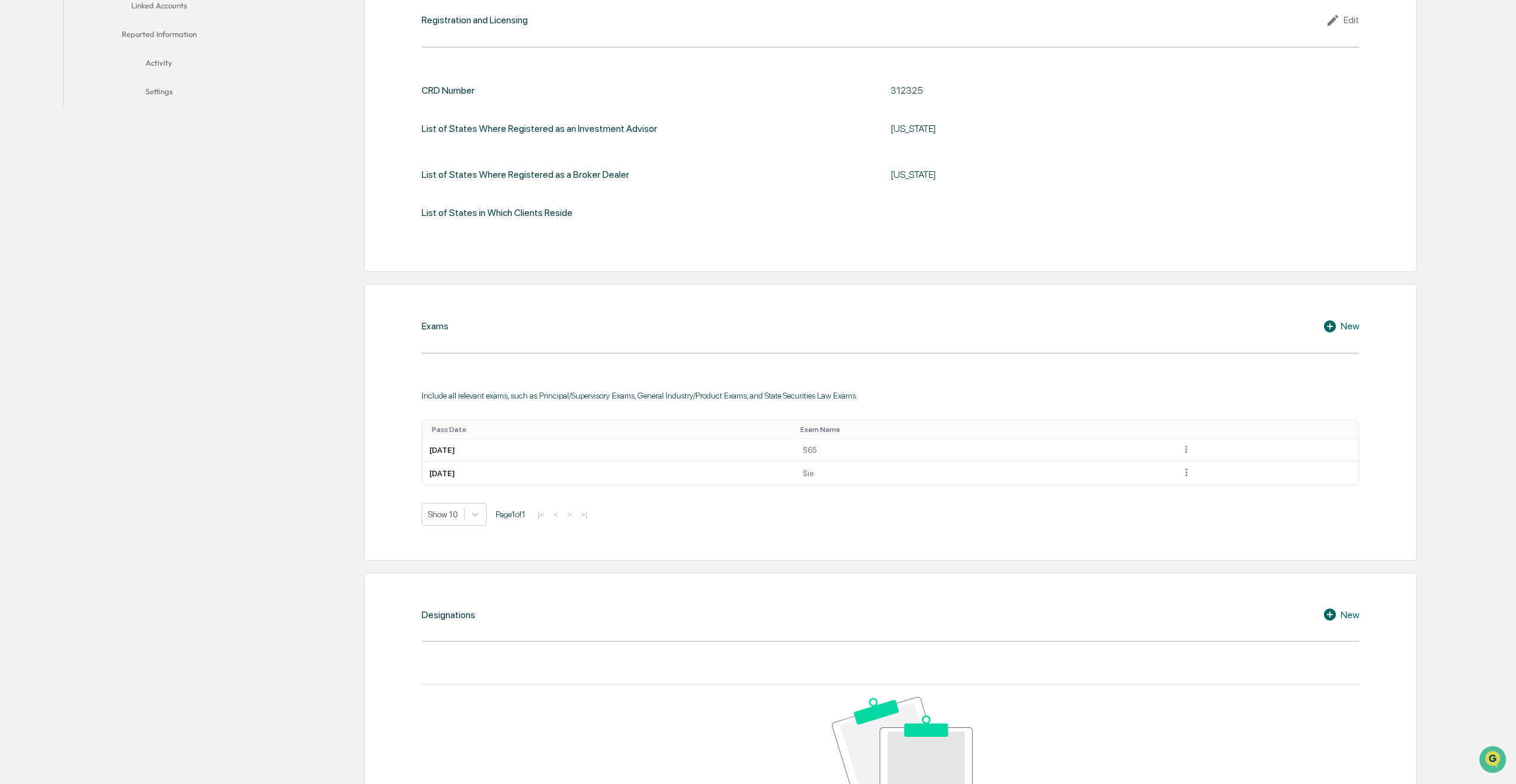
scroll to position [0, 0]
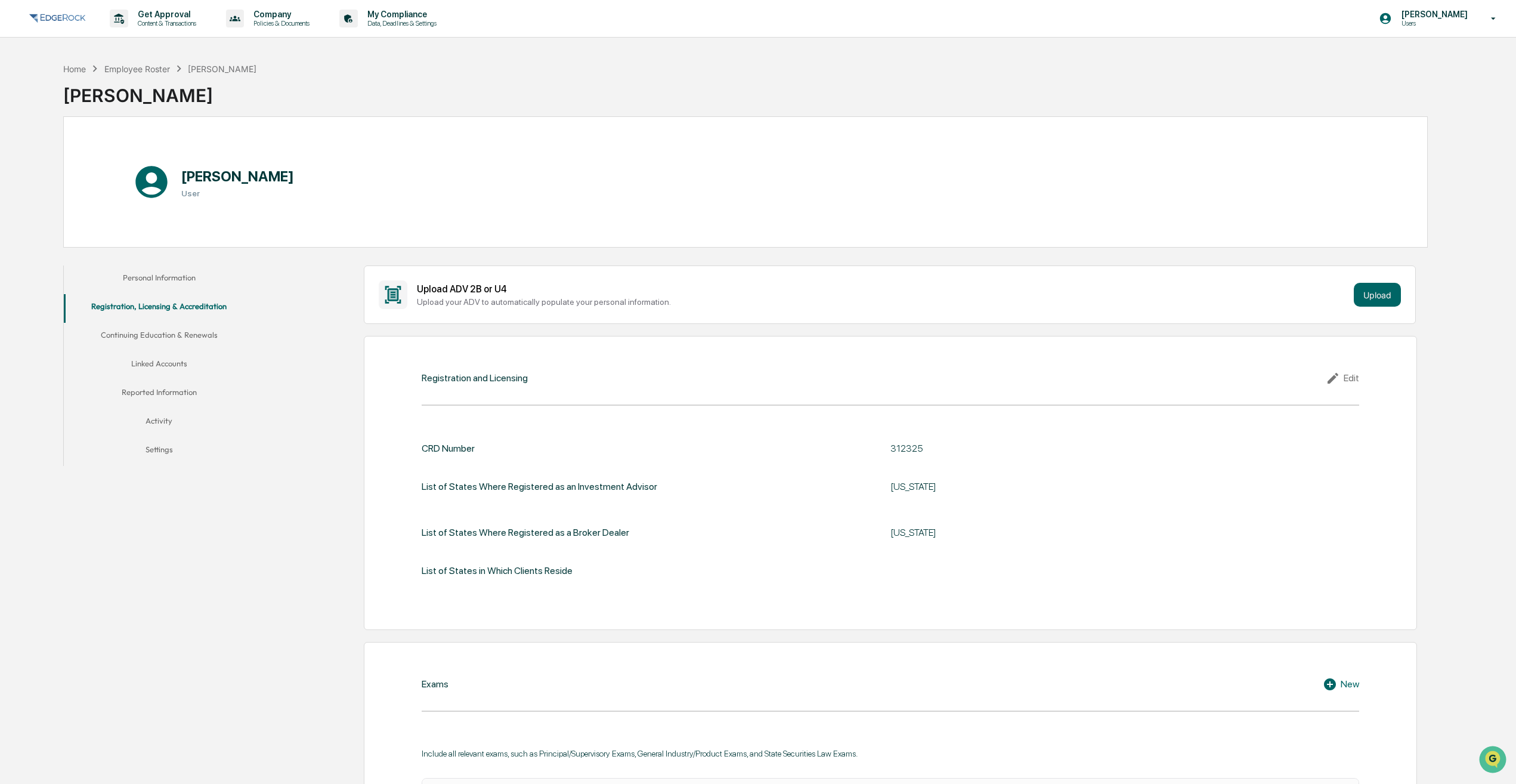
click at [168, 336] on button "Continuing Education & Renewals" at bounding box center [159, 337] width 190 height 28
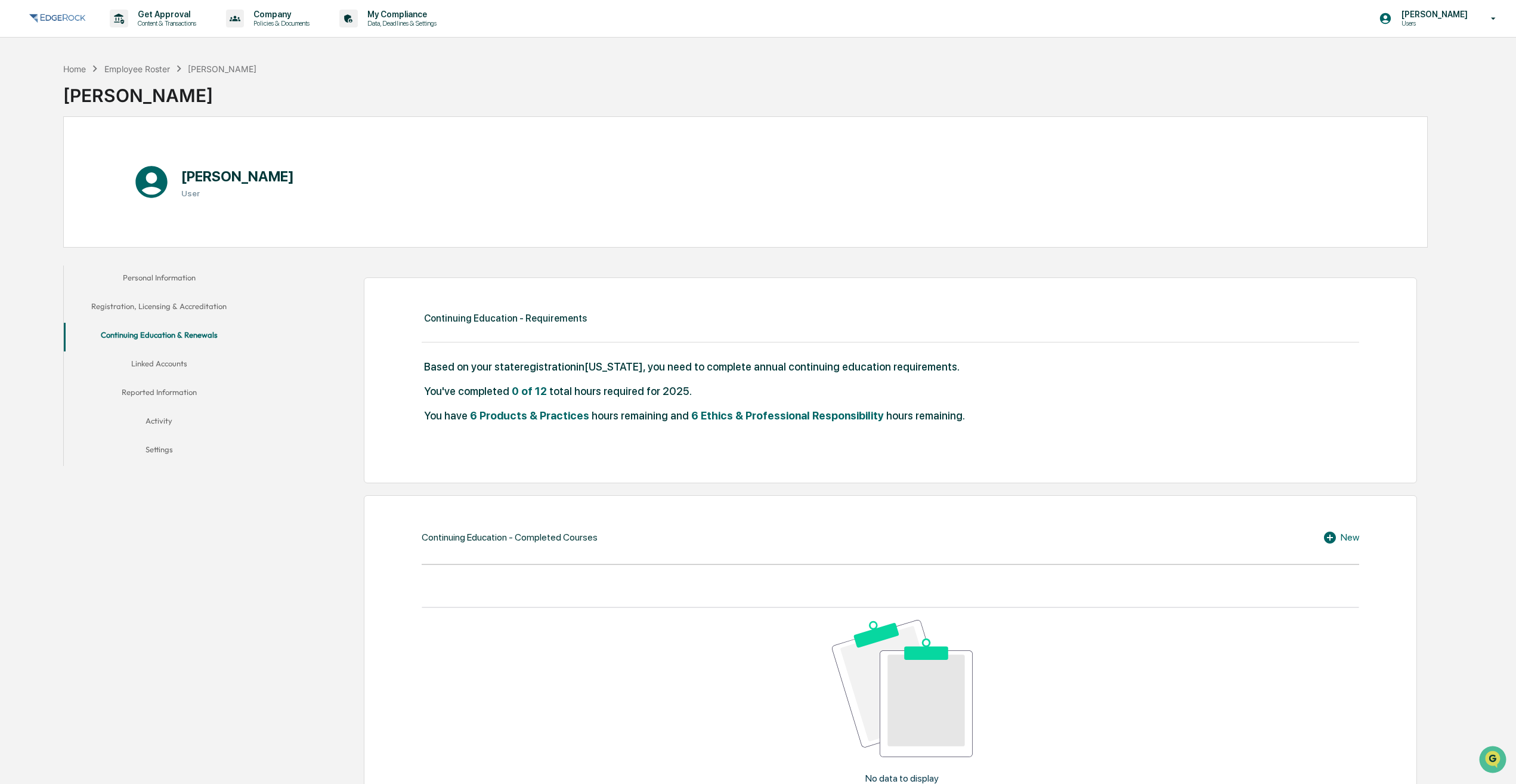
click at [165, 350] on button "Continuing Education & Renewals" at bounding box center [159, 337] width 190 height 28
click at [149, 368] on button "Linked Accounts" at bounding box center [159, 365] width 190 height 28
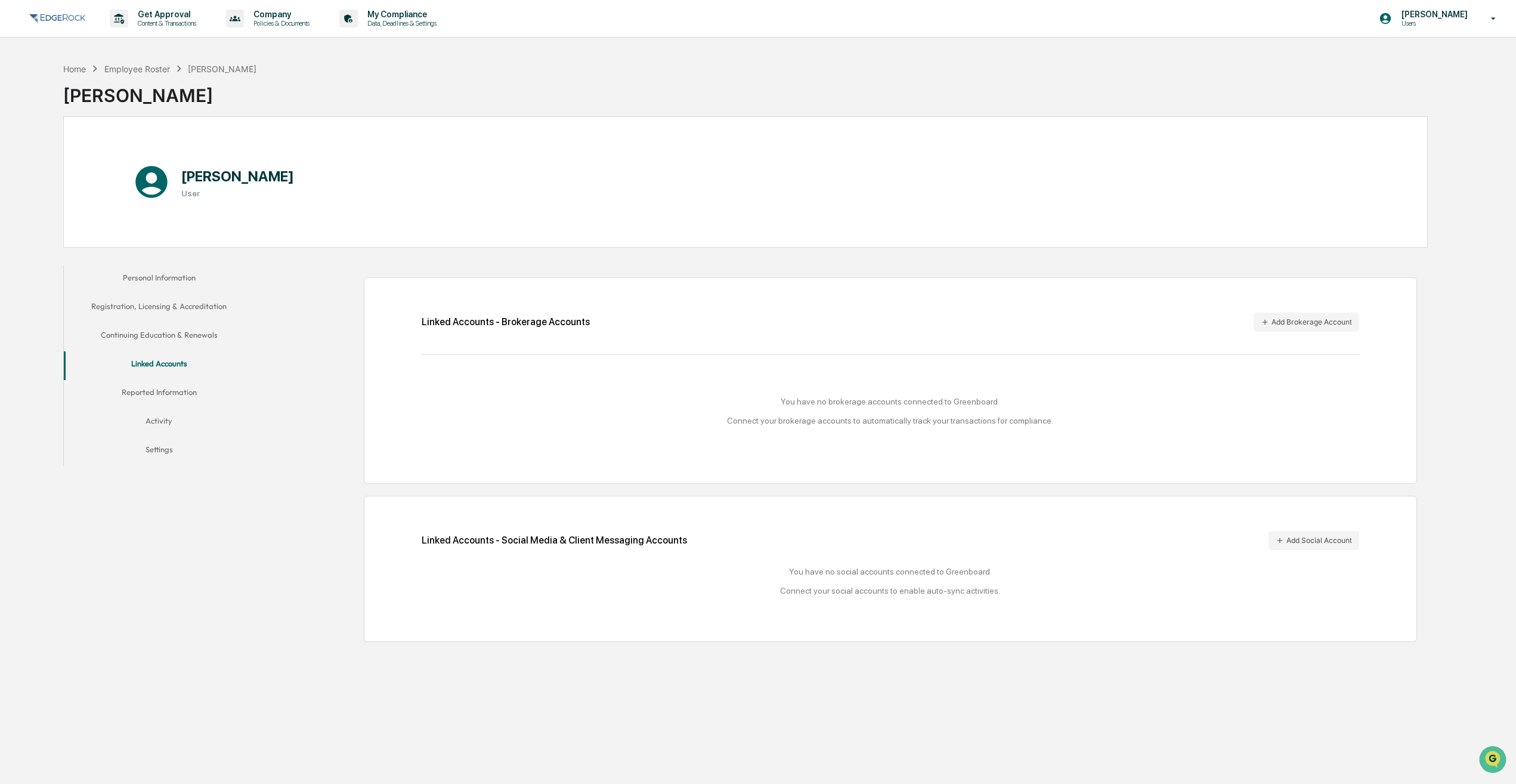
click at [152, 392] on button "Reported Information" at bounding box center [159, 394] width 190 height 28
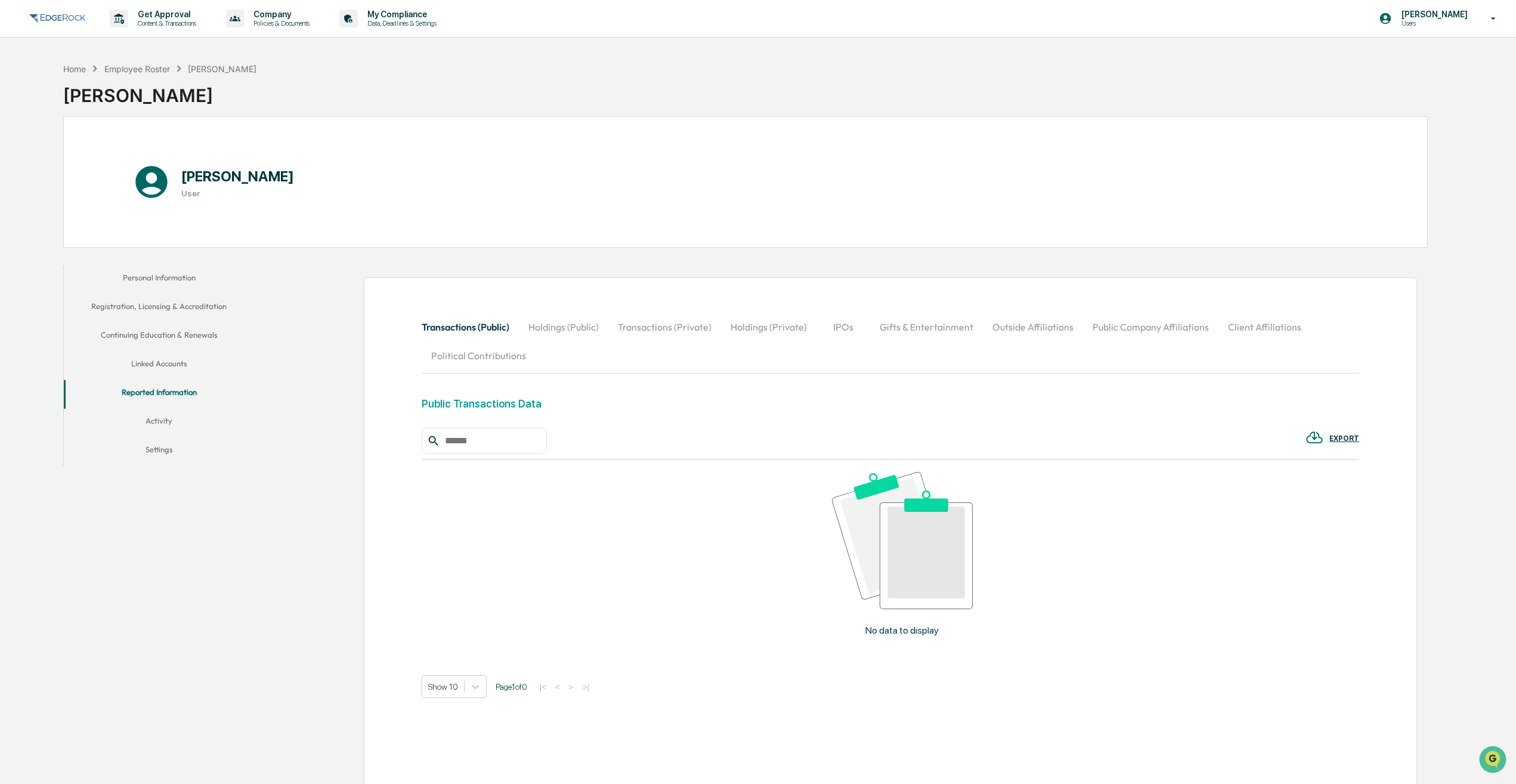
click at [176, 359] on button "Linked Accounts" at bounding box center [159, 365] width 190 height 28
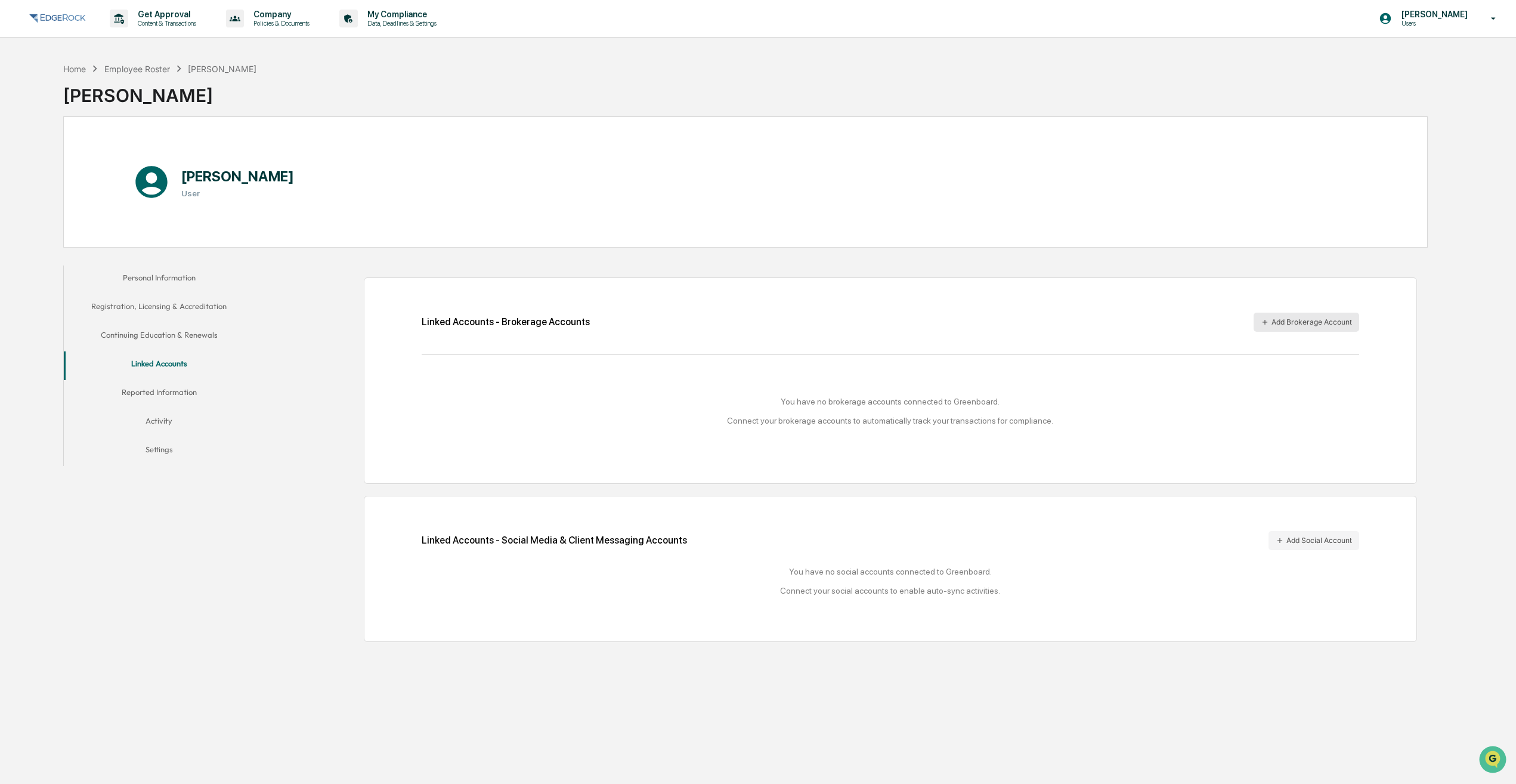
click at [1289, 322] on button "Add Brokerage Account" at bounding box center [1307, 322] width 106 height 19
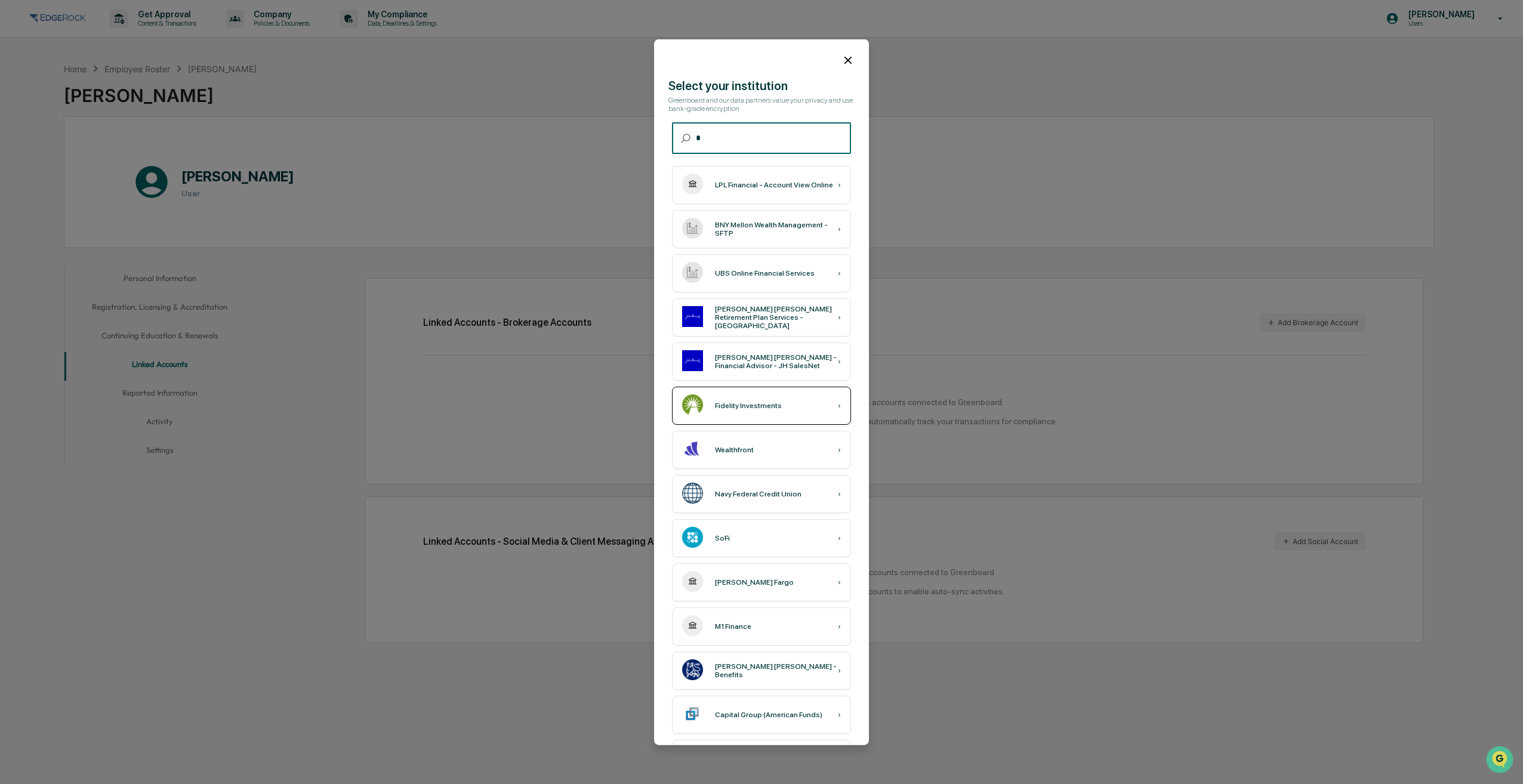
type input "*"
click at [742, 412] on div "Fidelity Investments ›" at bounding box center [762, 405] width 179 height 38
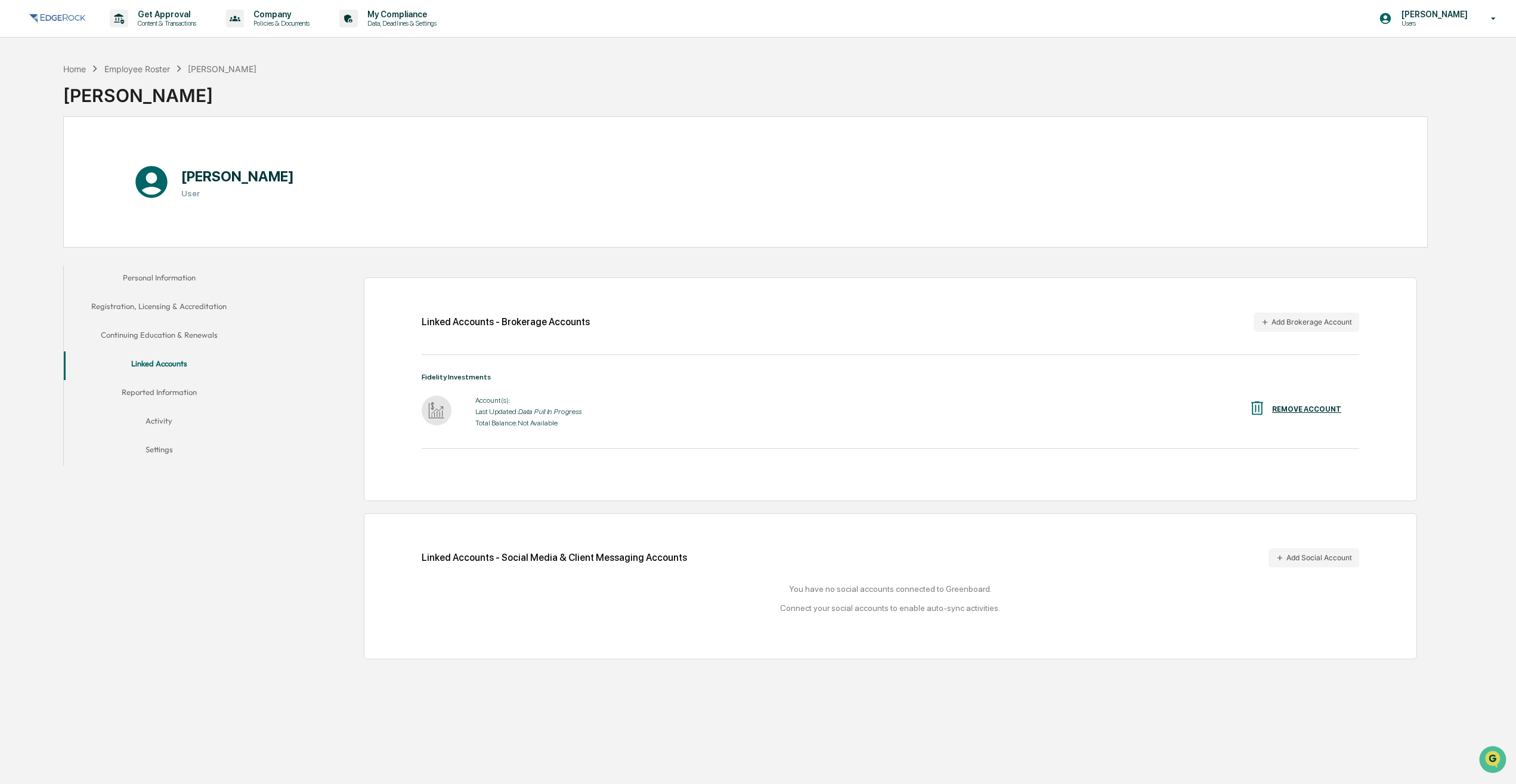
click at [566, 414] on icon "Data Pull In Progress" at bounding box center [550, 411] width 63 height 8
drag, startPoint x: 484, startPoint y: 402, endPoint x: 452, endPoint y: 417, distance: 35.3
click at [484, 403] on div "Account(s):" at bounding box center [528, 399] width 106 height 8
click at [445, 414] on img at bounding box center [437, 410] width 30 height 30
click at [165, 391] on button "Reported Information" at bounding box center [159, 394] width 190 height 28
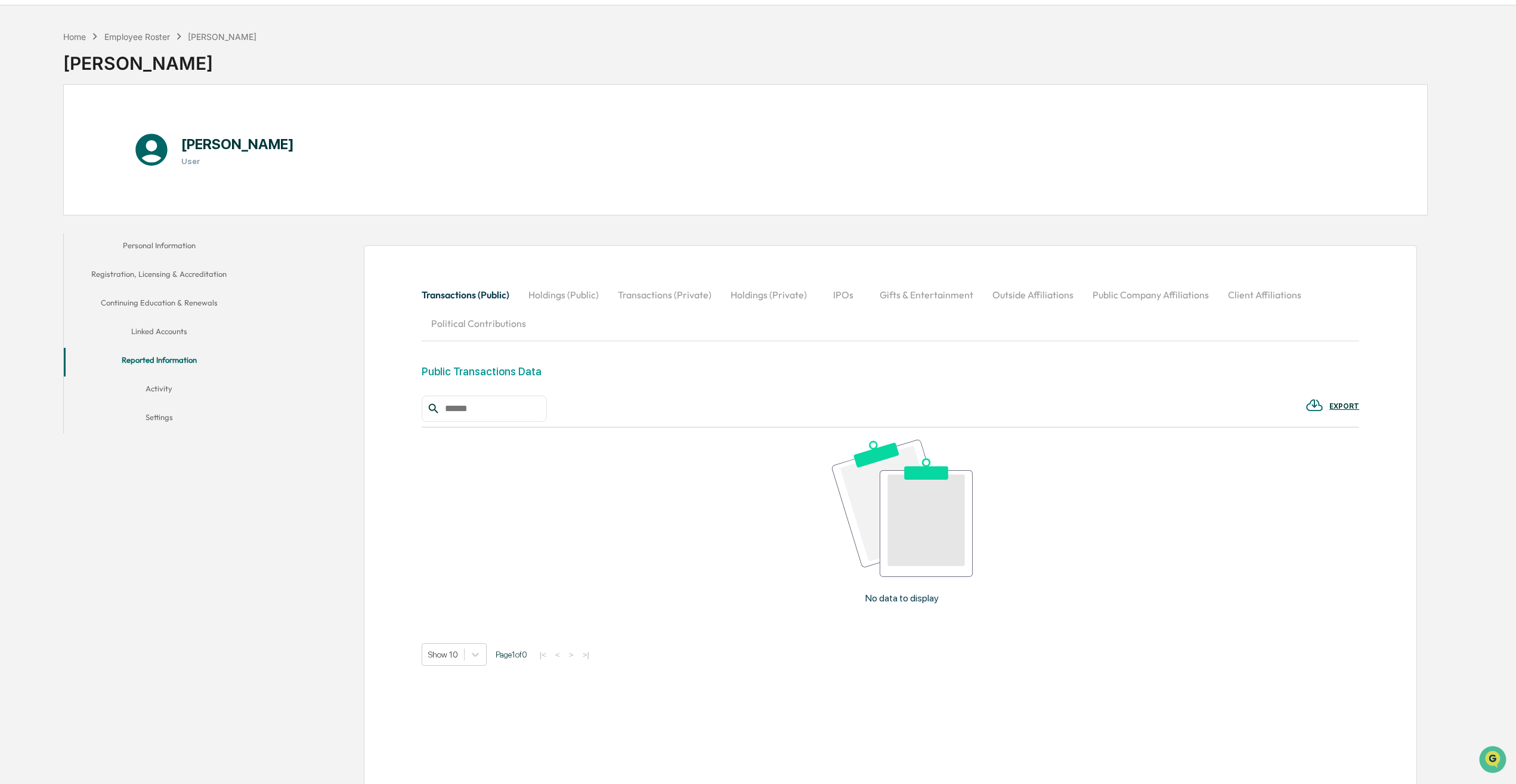
scroll to position [56, 0]
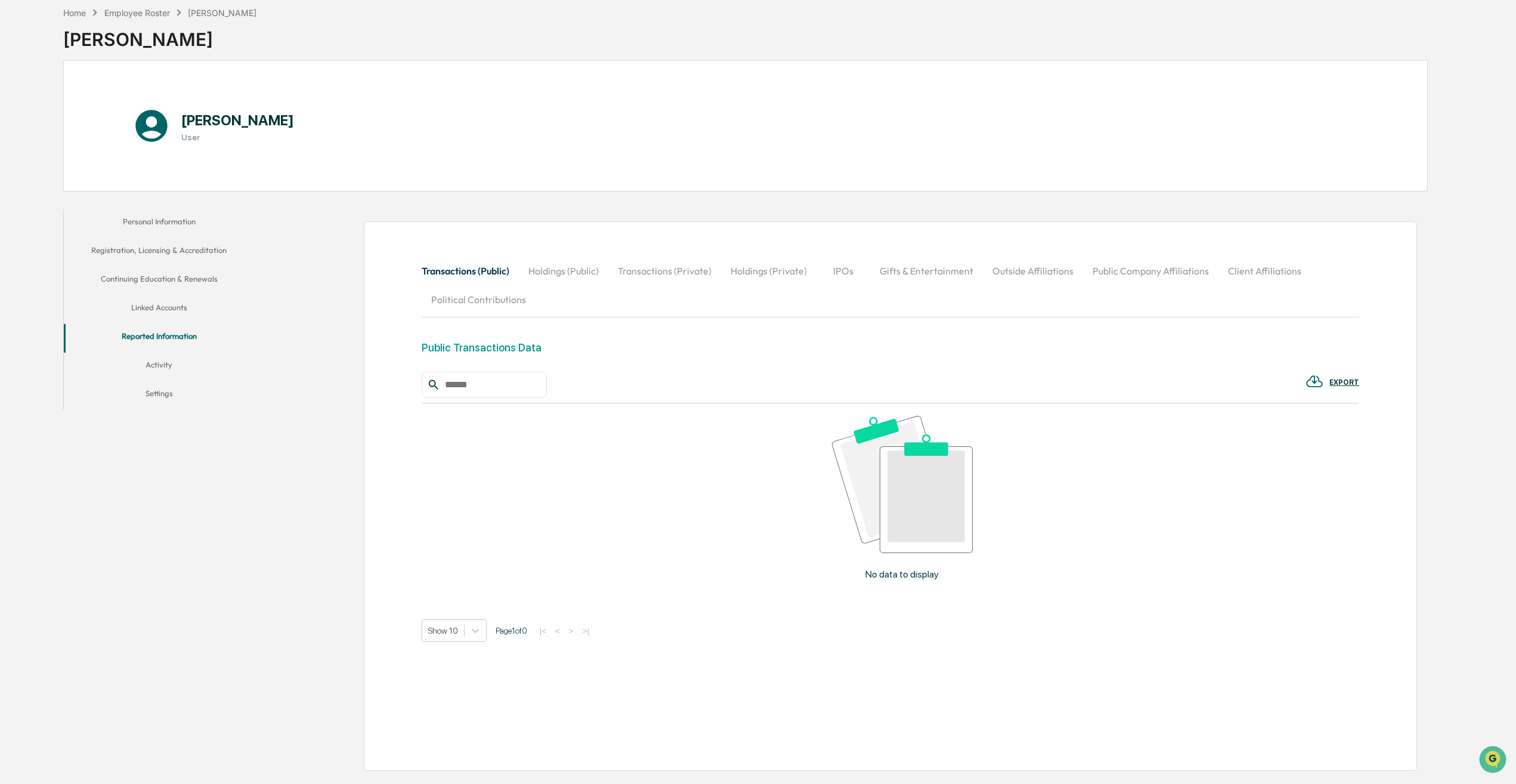
click at [159, 362] on button "Activity" at bounding box center [159, 367] width 190 height 28
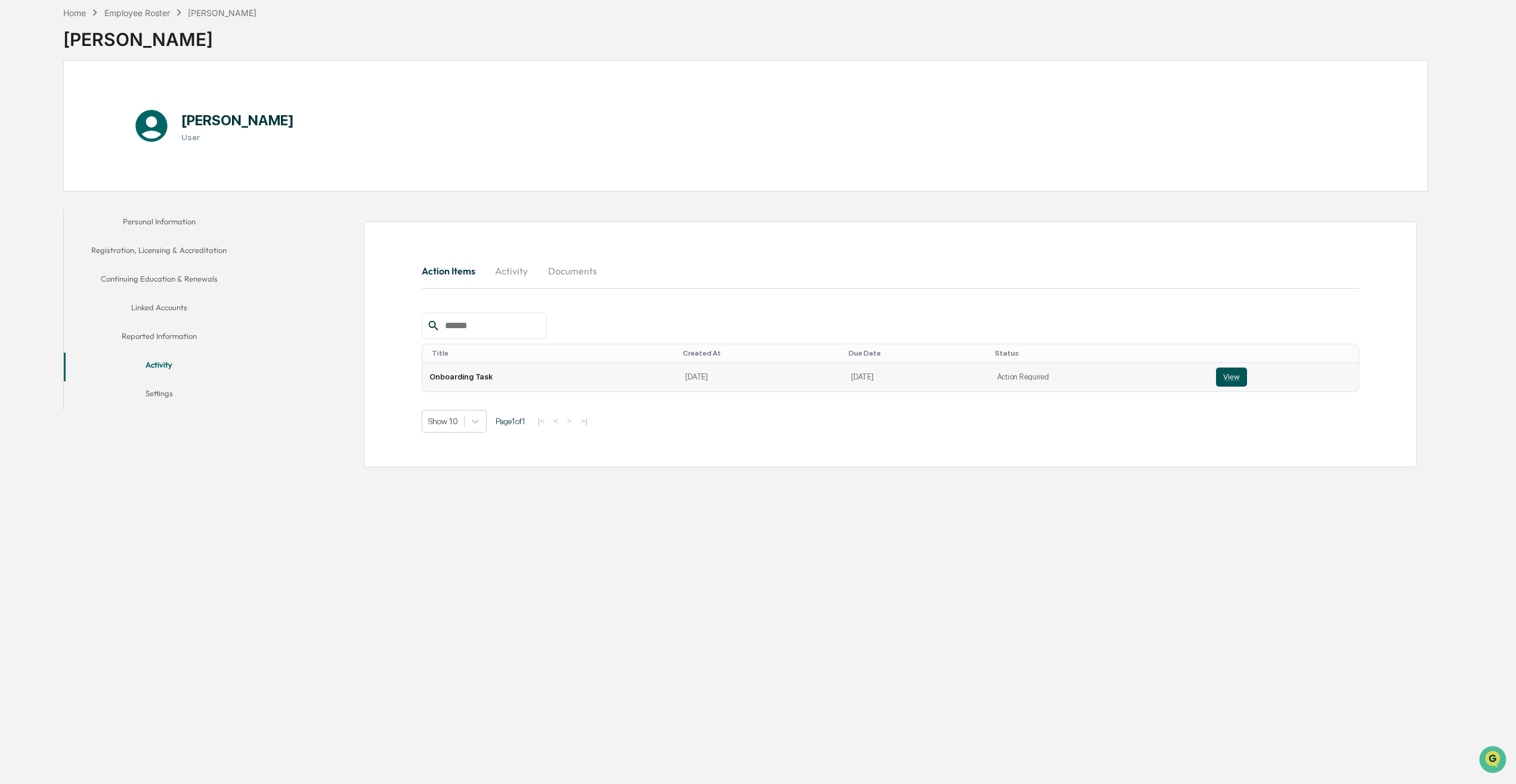
click at [1219, 369] on button "View" at bounding box center [1231, 377] width 31 height 19
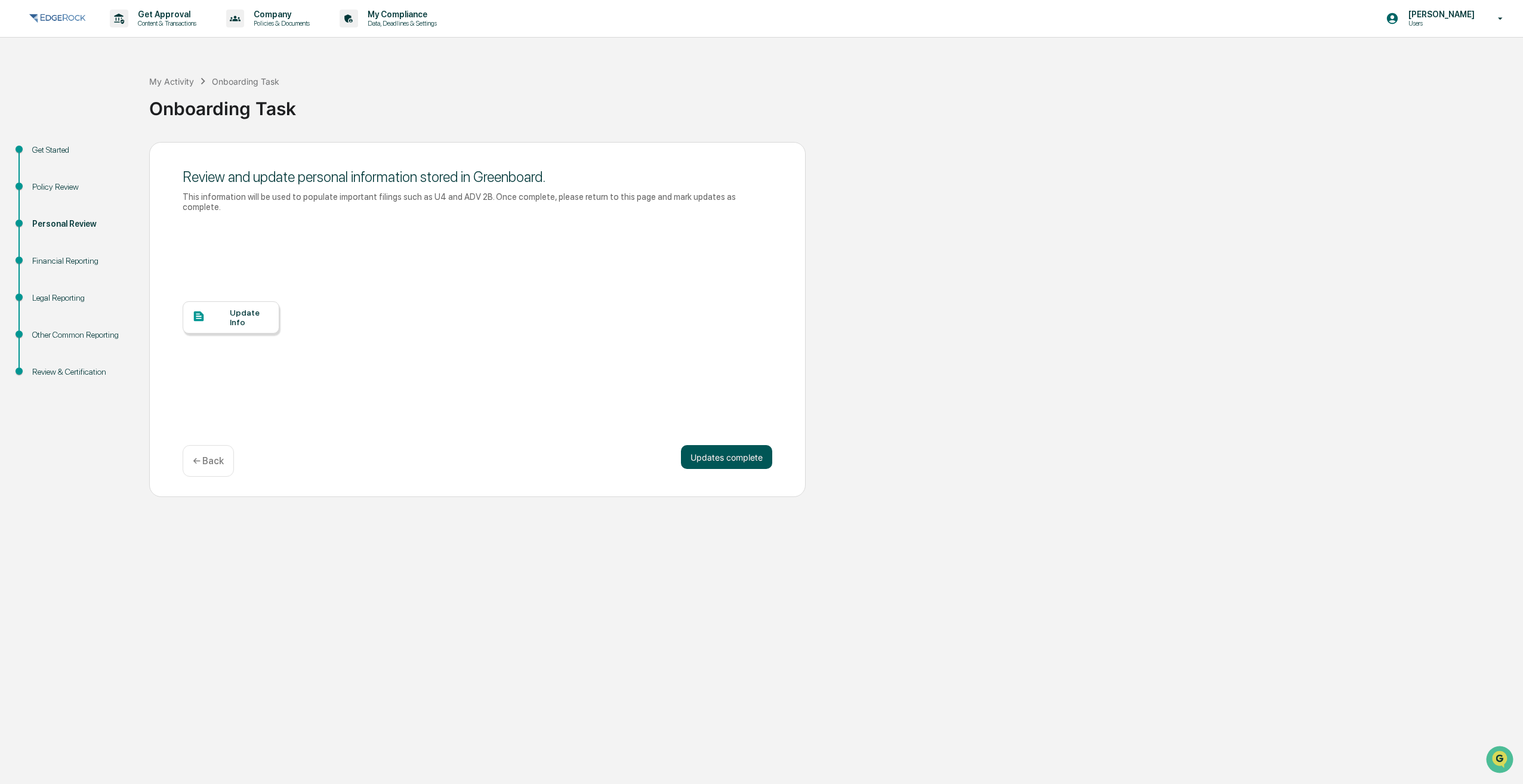
click at [740, 456] on button "Updates complete" at bounding box center [726, 457] width 91 height 24
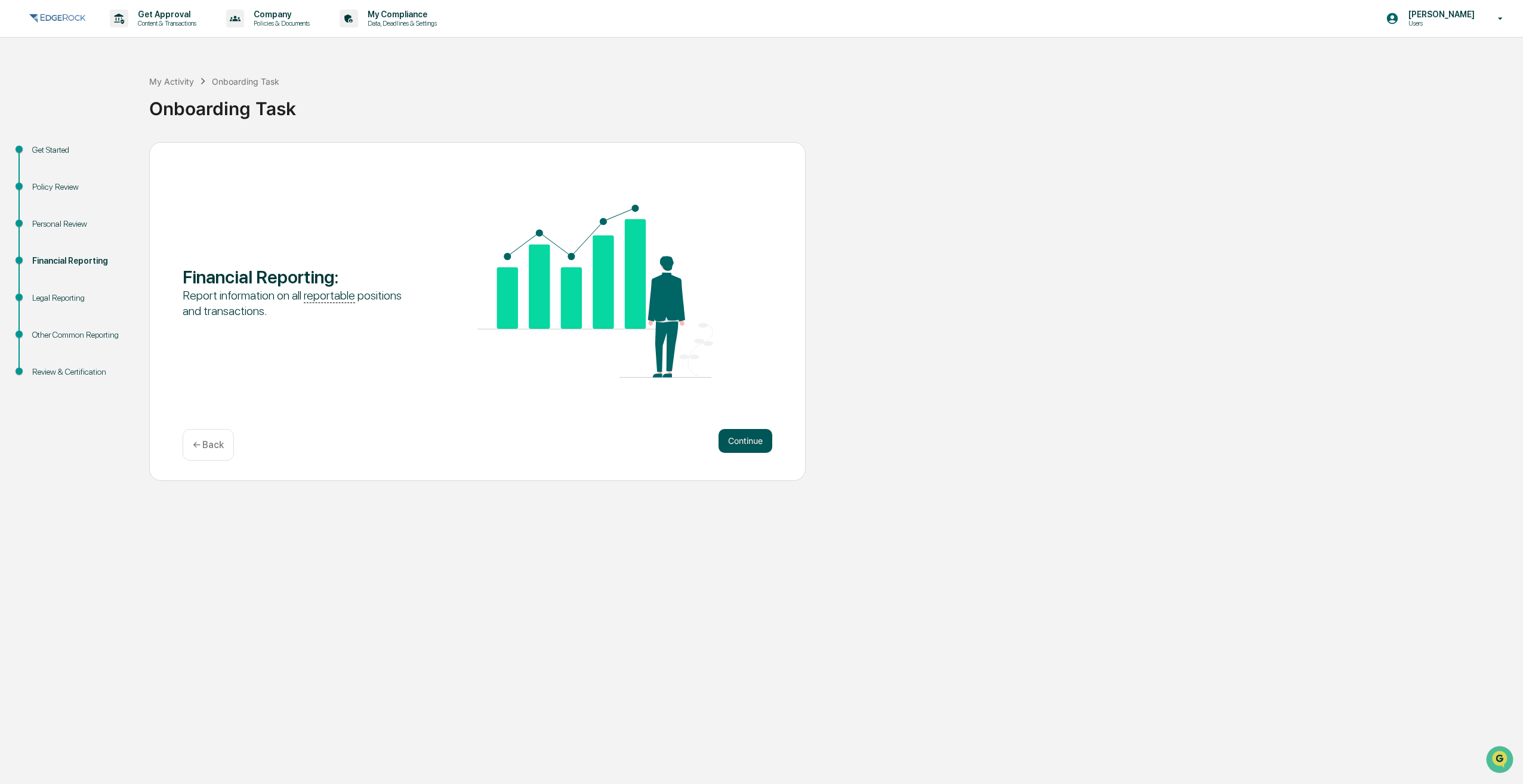
click at [739, 445] on button "Continue" at bounding box center [745, 440] width 54 height 24
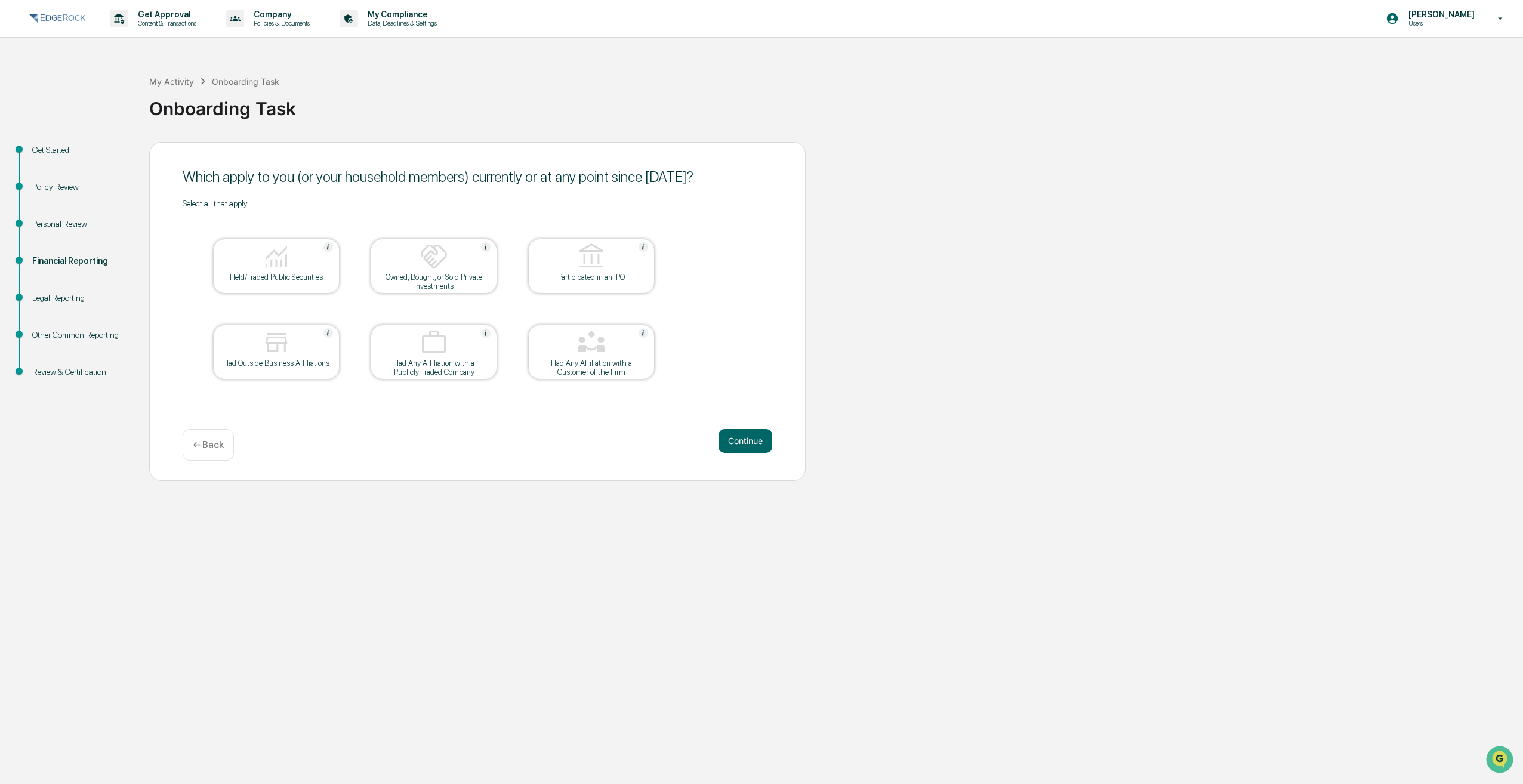
click at [283, 285] on div "Held/Traded Public Securities" at bounding box center [275, 266] width 126 height 55
click at [734, 444] on button "Continue" at bounding box center [745, 440] width 54 height 24
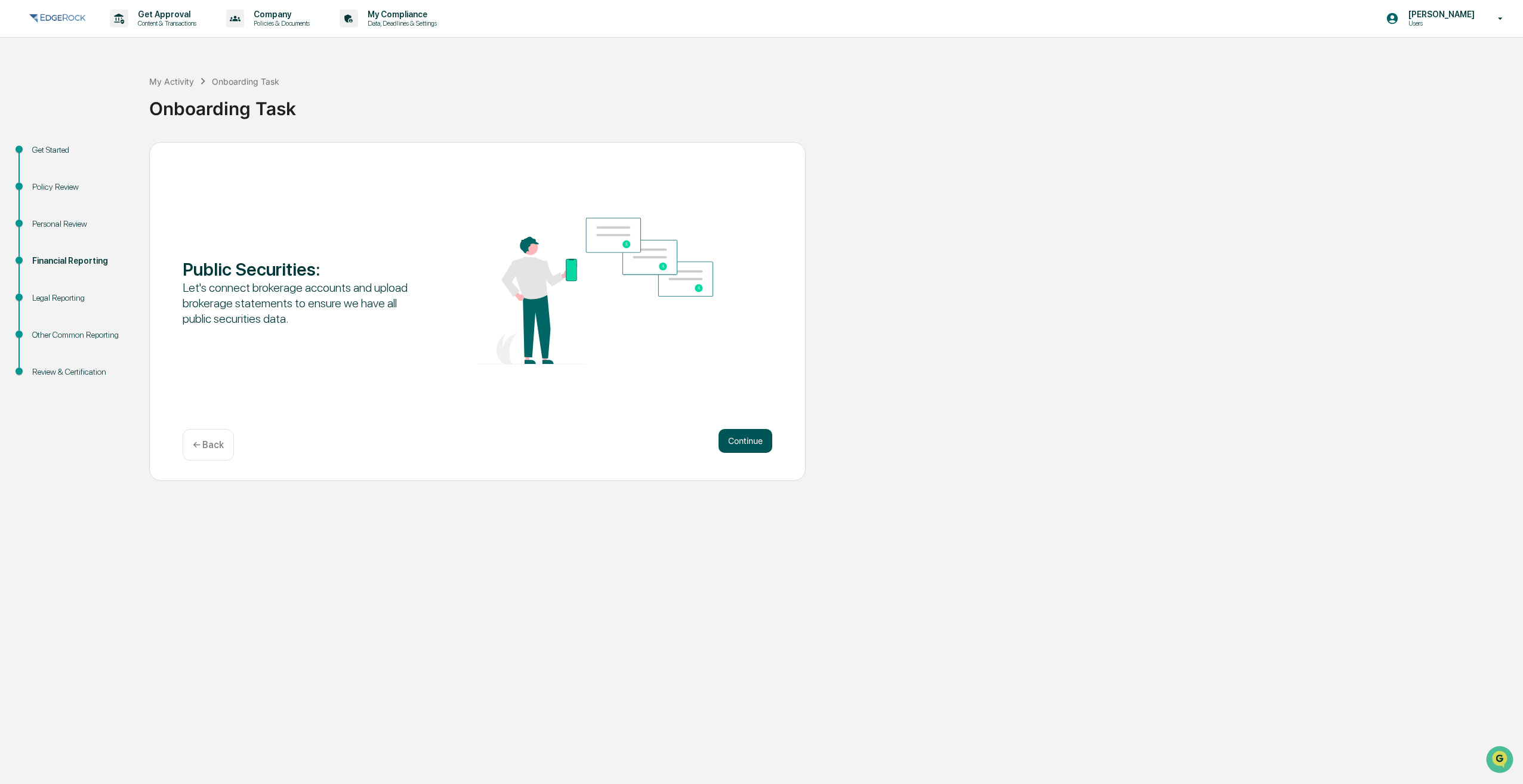
click at [734, 445] on button "Continue" at bounding box center [745, 440] width 54 height 24
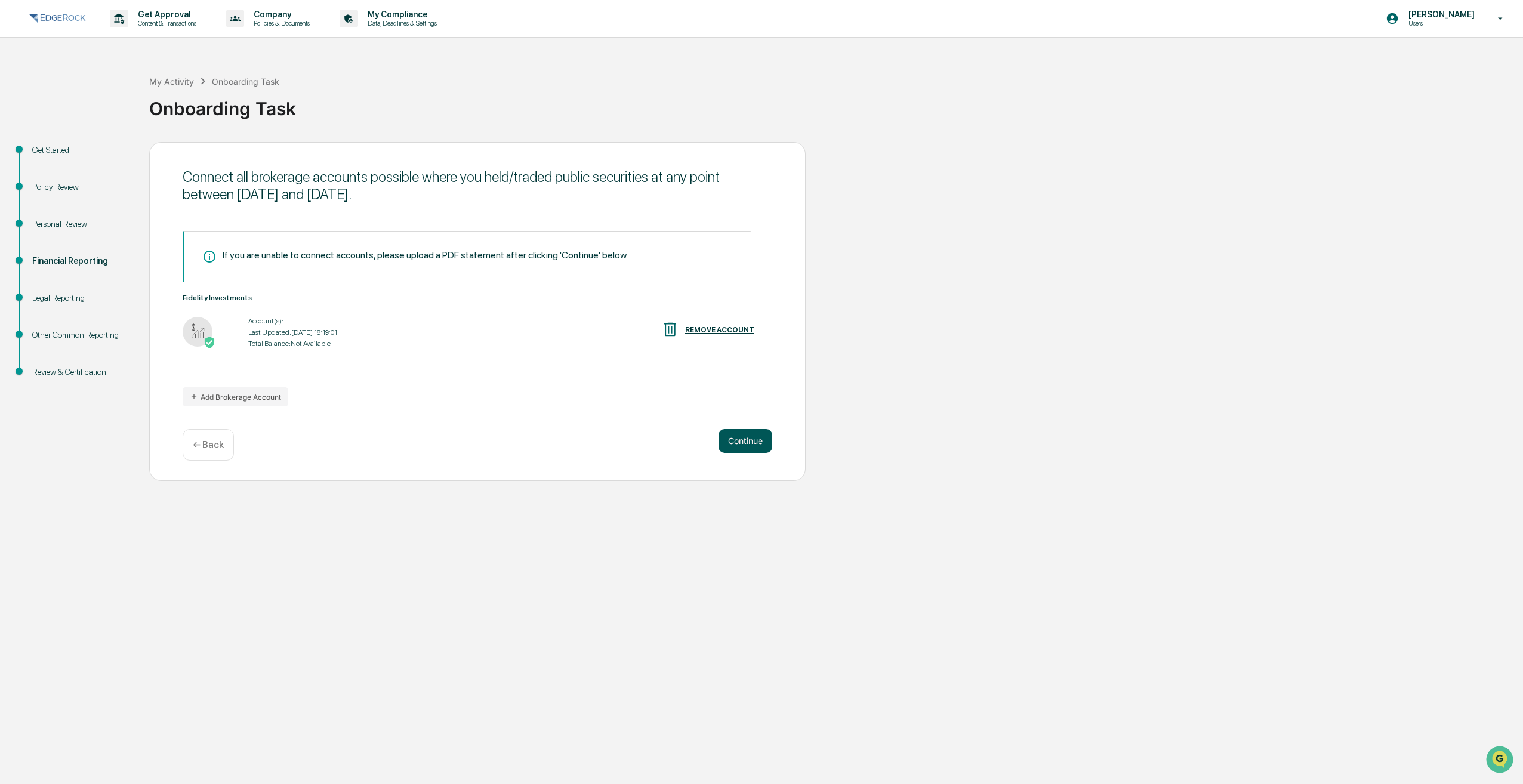
click at [734, 445] on button "Continue" at bounding box center [745, 440] width 54 height 24
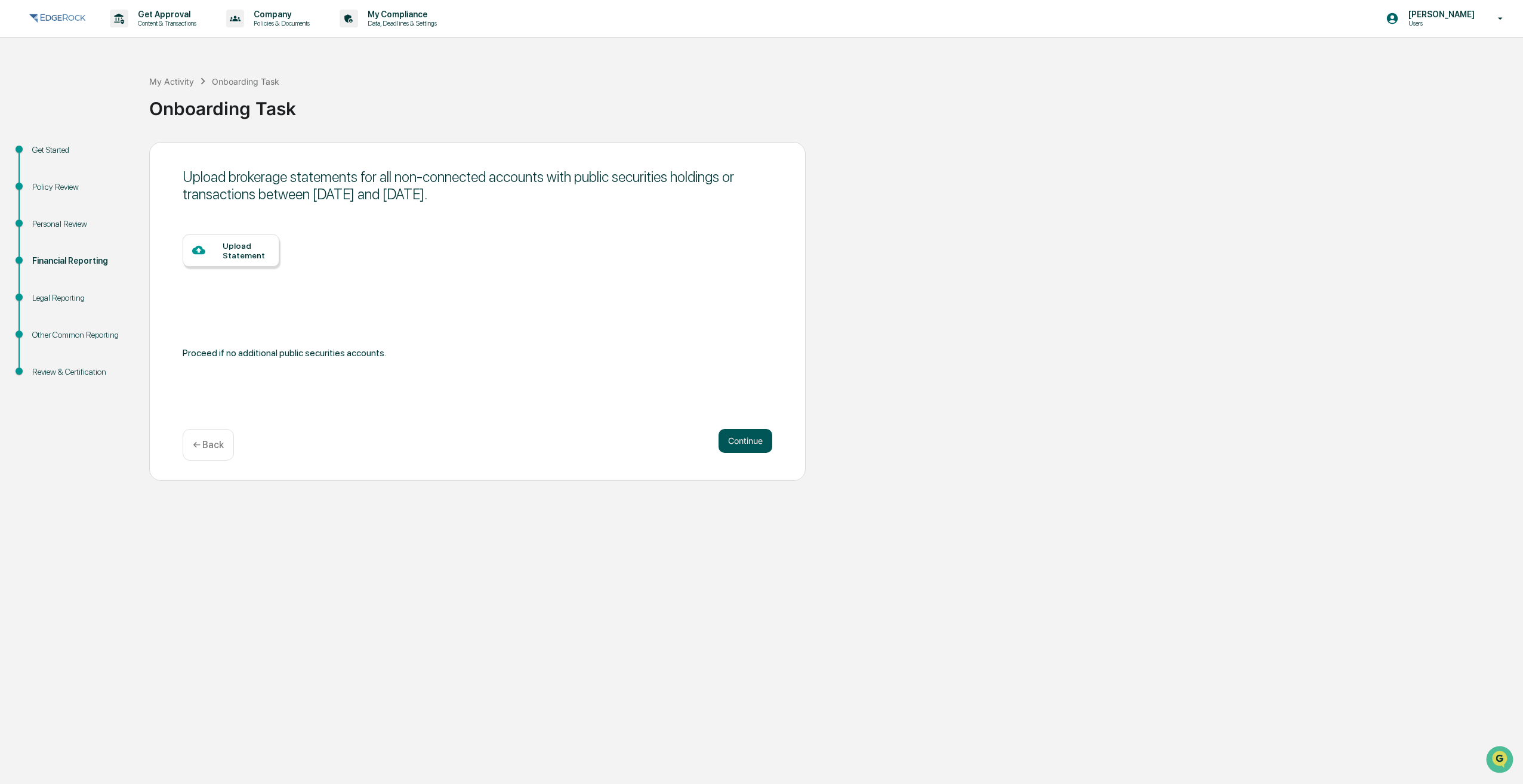
click at [731, 444] on button "Continue" at bounding box center [745, 440] width 54 height 24
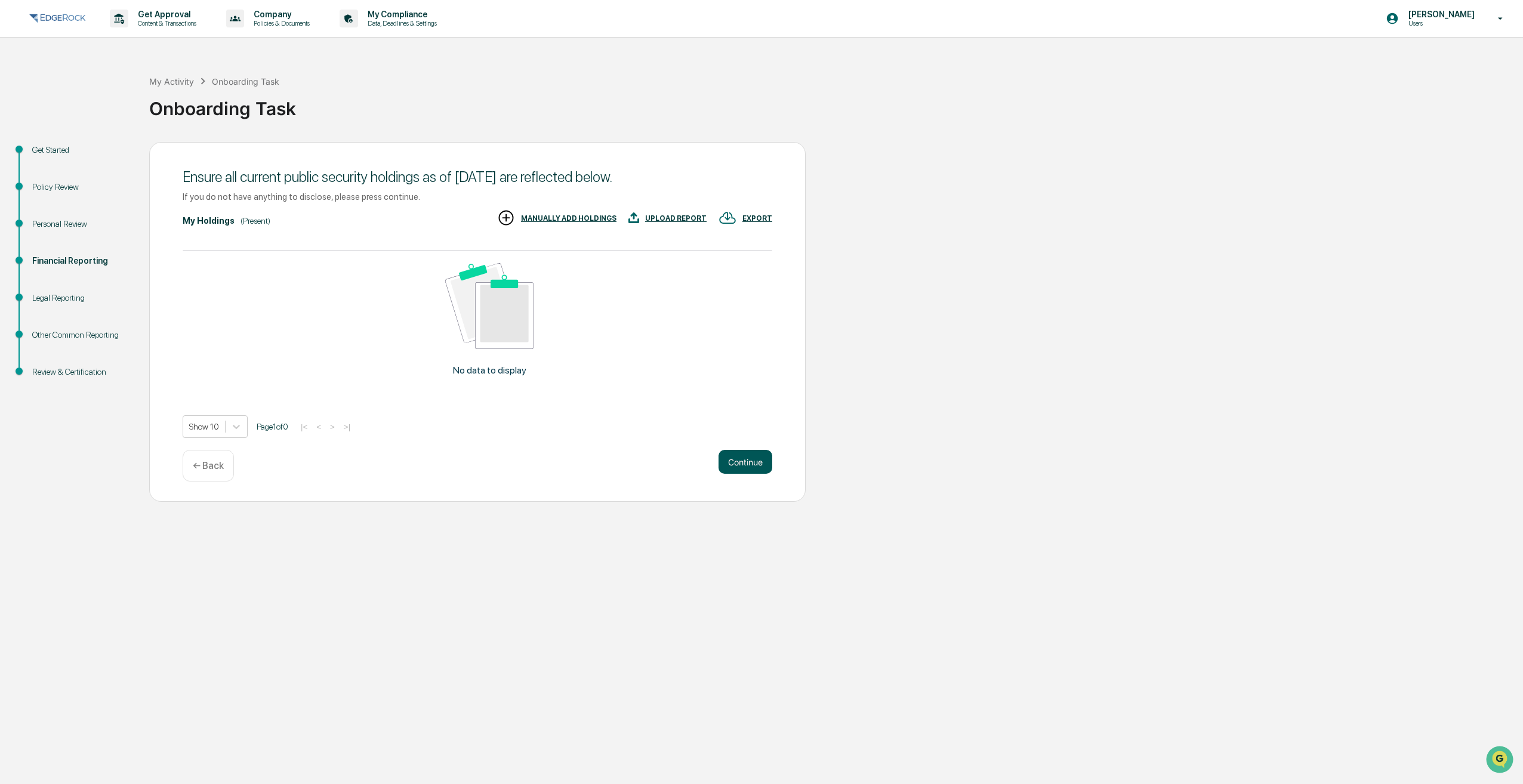
click at [731, 467] on button "Continue" at bounding box center [745, 461] width 54 height 24
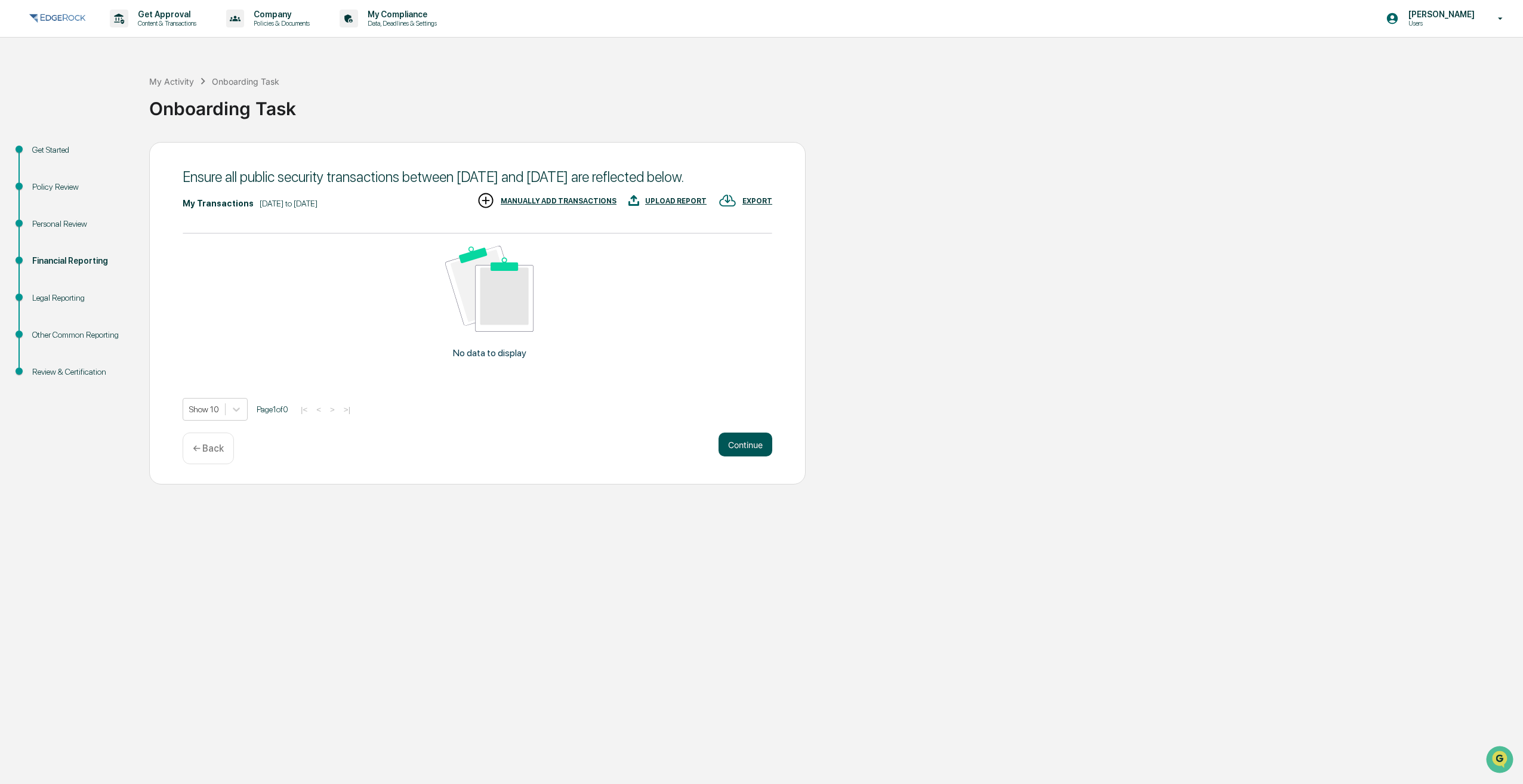
click at [739, 456] on button "Continue" at bounding box center [745, 444] width 54 height 24
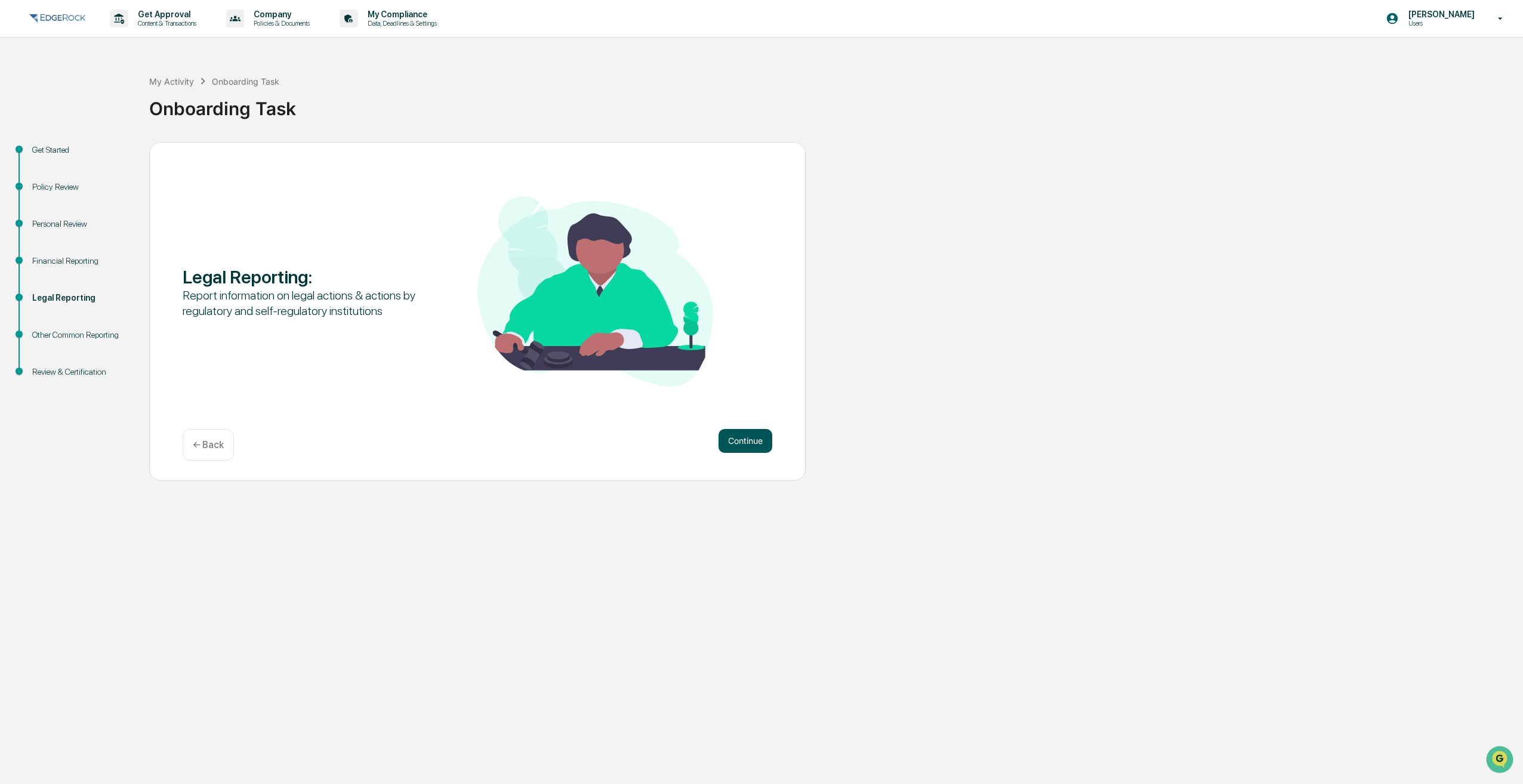
click at [745, 441] on button "Continue" at bounding box center [745, 440] width 54 height 24
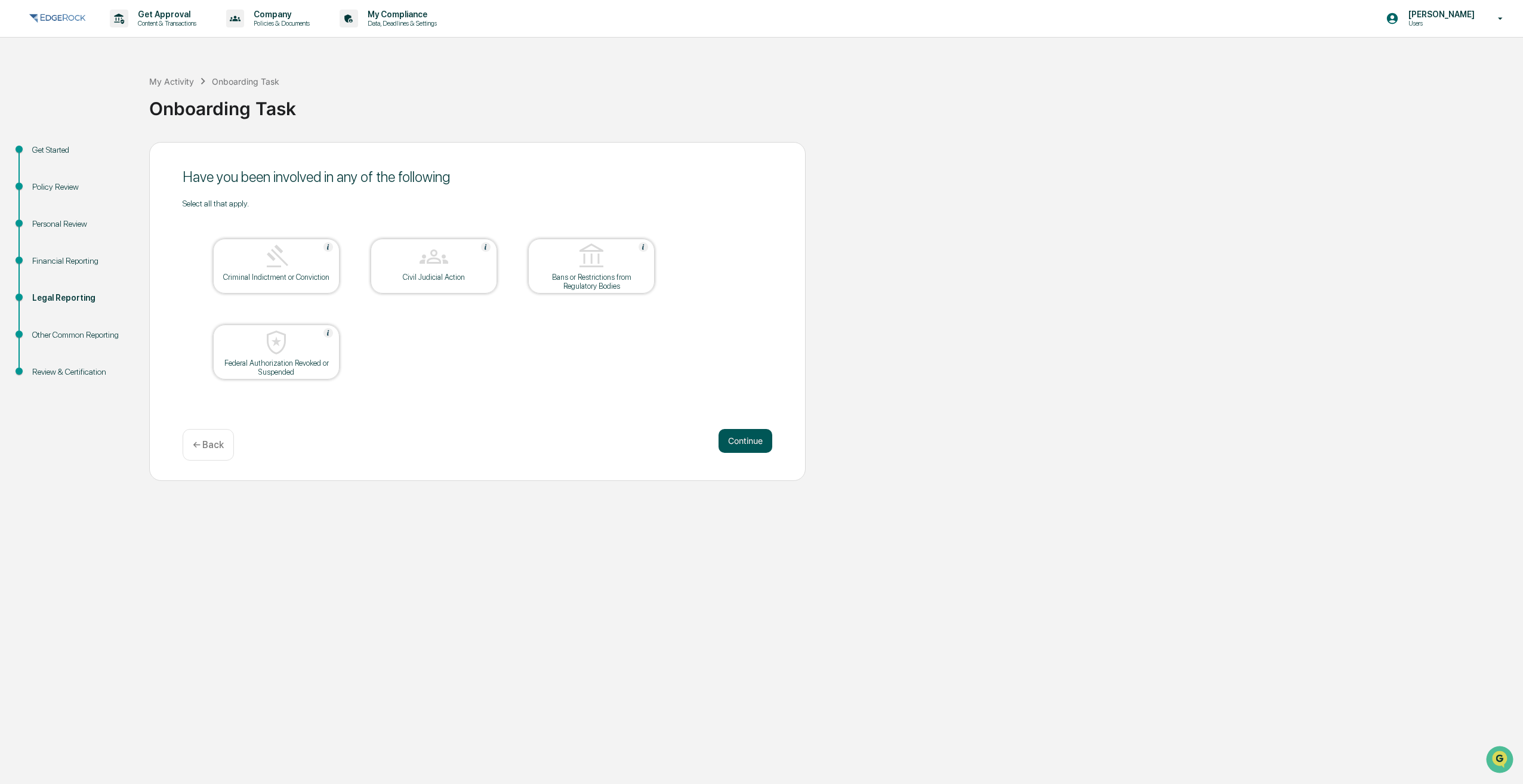
click at [746, 446] on button "Continue" at bounding box center [745, 440] width 54 height 24
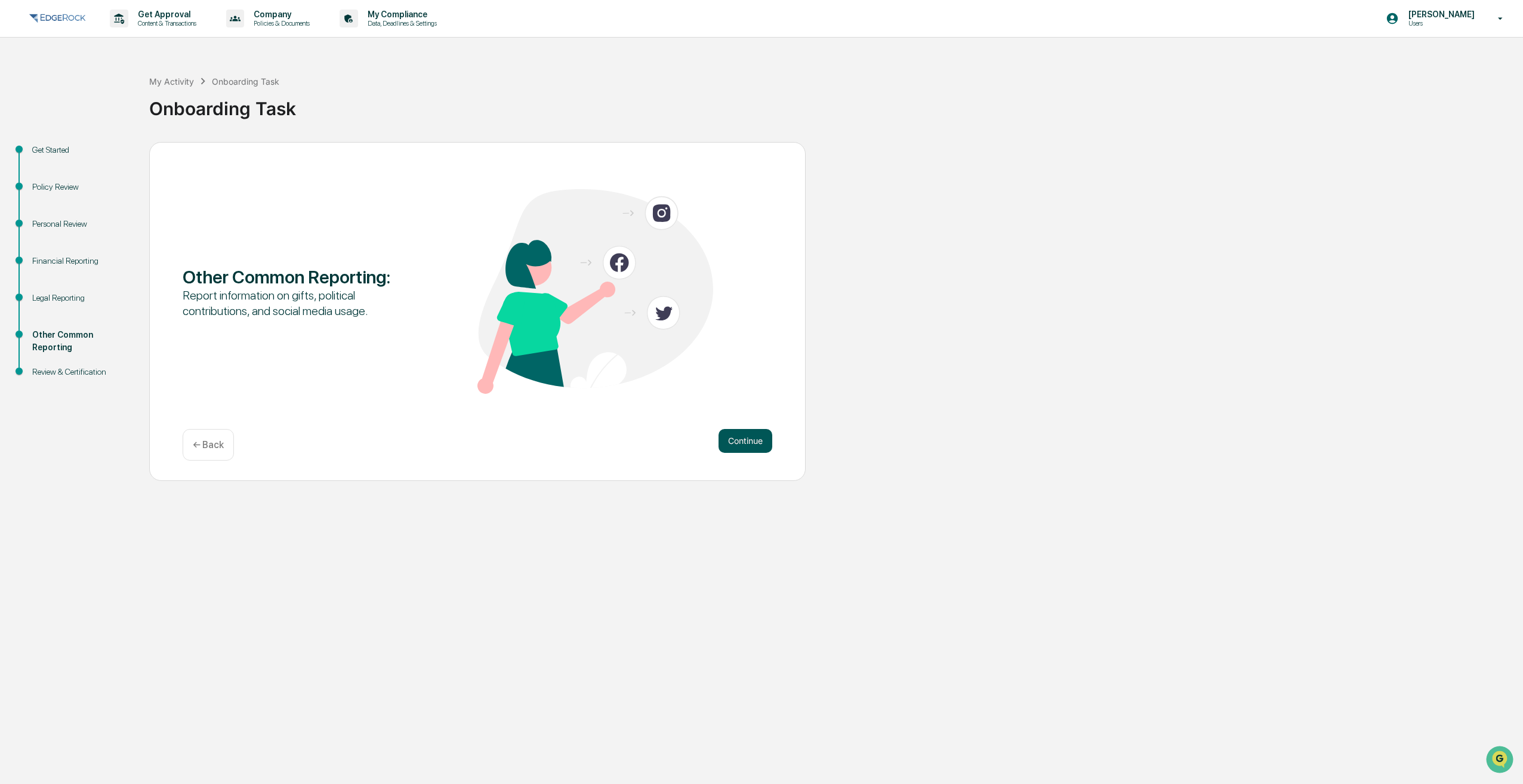
click at [746, 447] on button "Continue" at bounding box center [745, 440] width 54 height 24
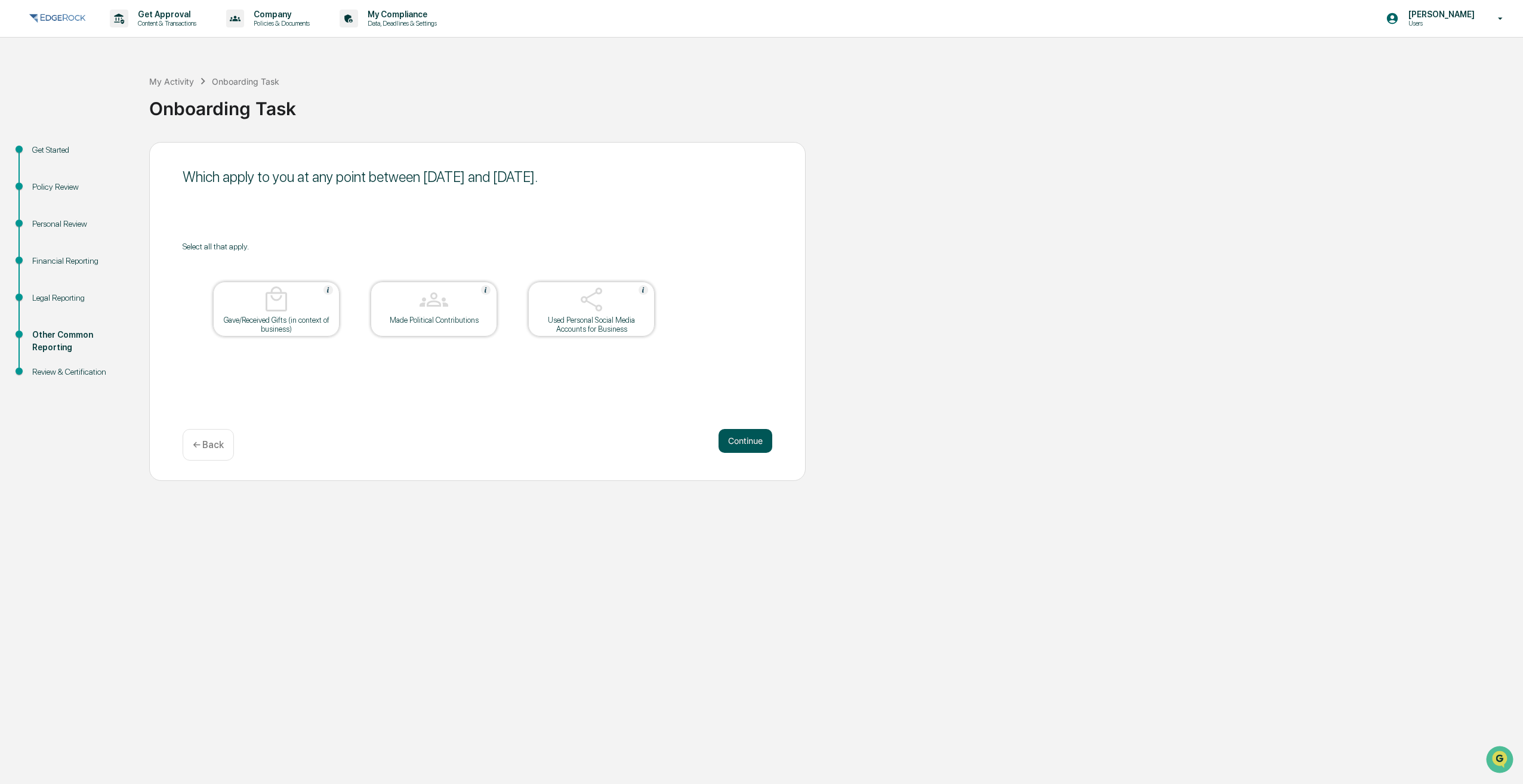
click at [746, 446] on button "Continue" at bounding box center [745, 440] width 54 height 24
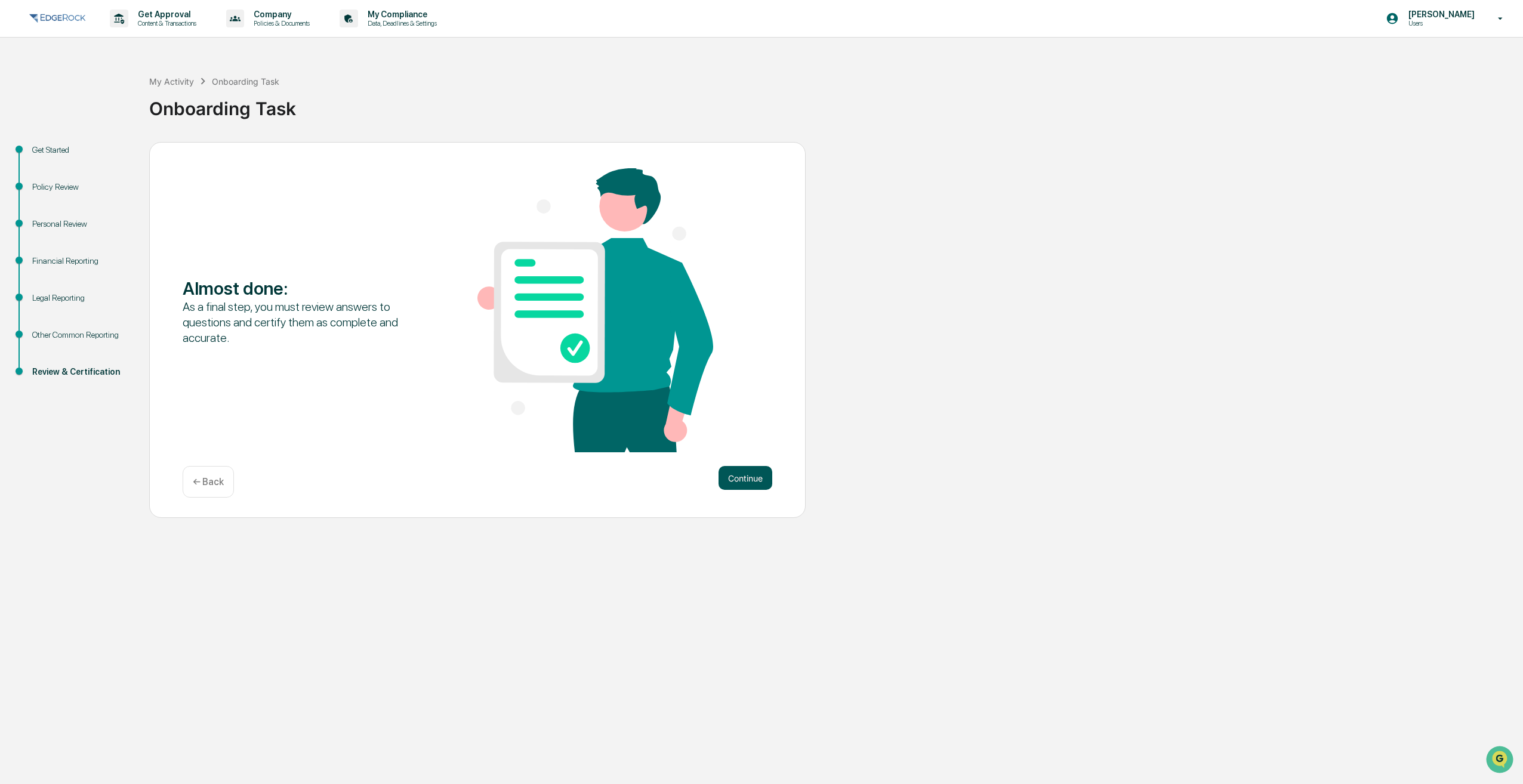
click at [751, 471] on button "Continue" at bounding box center [745, 477] width 54 height 24
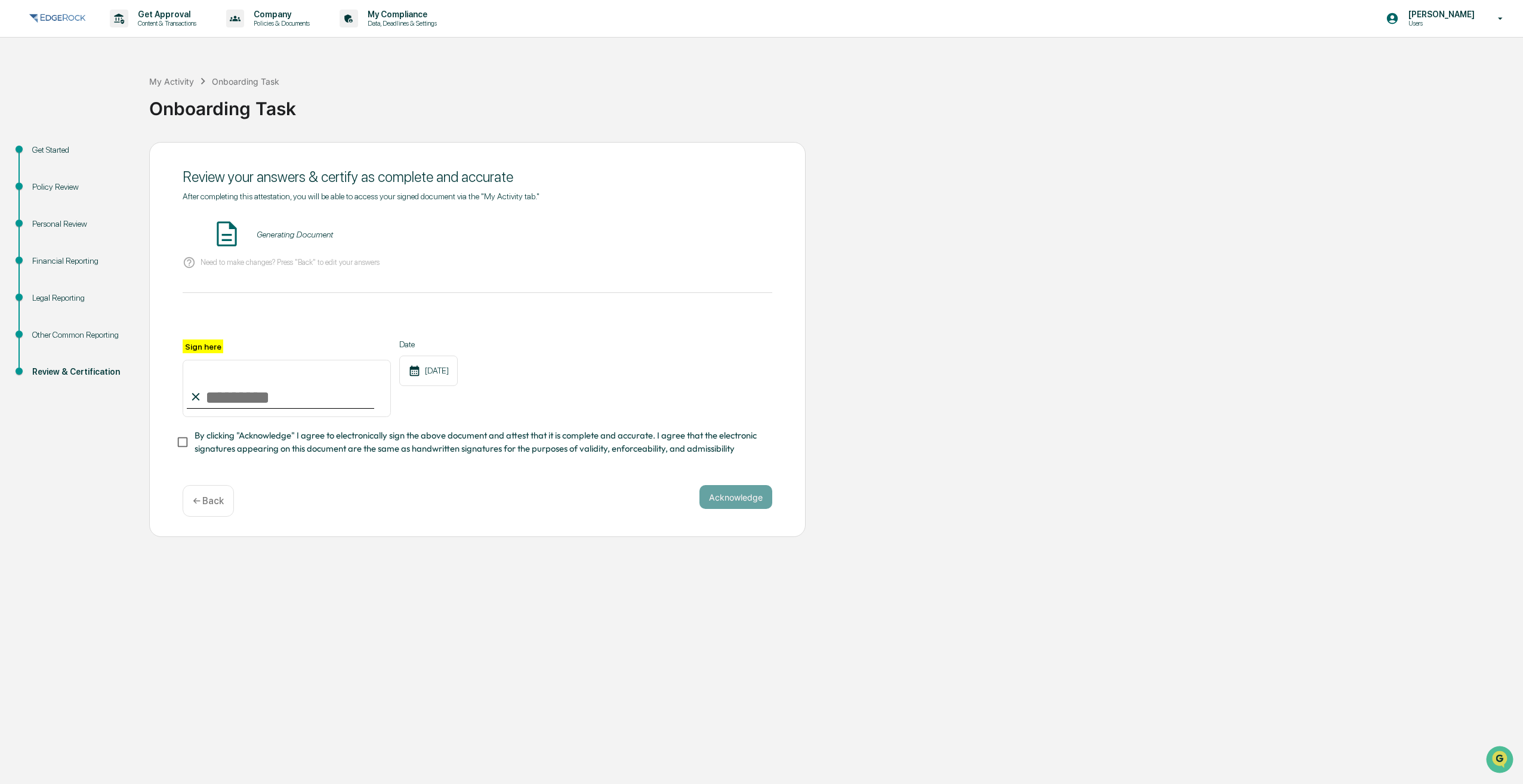
click at [297, 408] on input "Sign here" at bounding box center [287, 388] width 208 height 57
type input "**********"
click at [726, 504] on button "Acknowledge" at bounding box center [736, 497] width 73 height 24
click at [735, 239] on button "VIEW" at bounding box center [704, 234] width 78 height 20
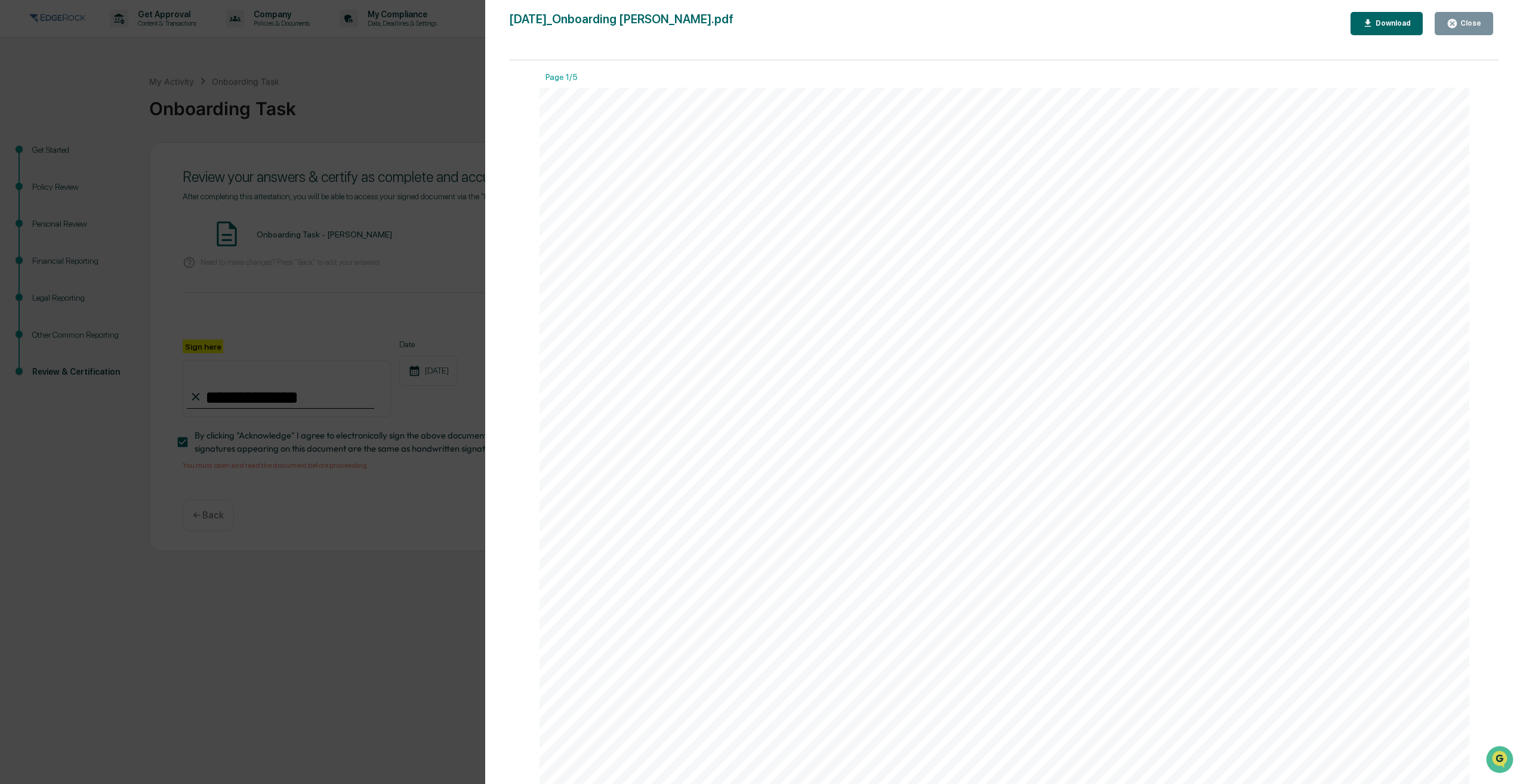
click at [383, 497] on div "Version History 09/22/2025, 06:23 PM Ronnie Dawson 2025-09-22_Onboarding Task_R…" at bounding box center [762, 392] width 1523 height 784
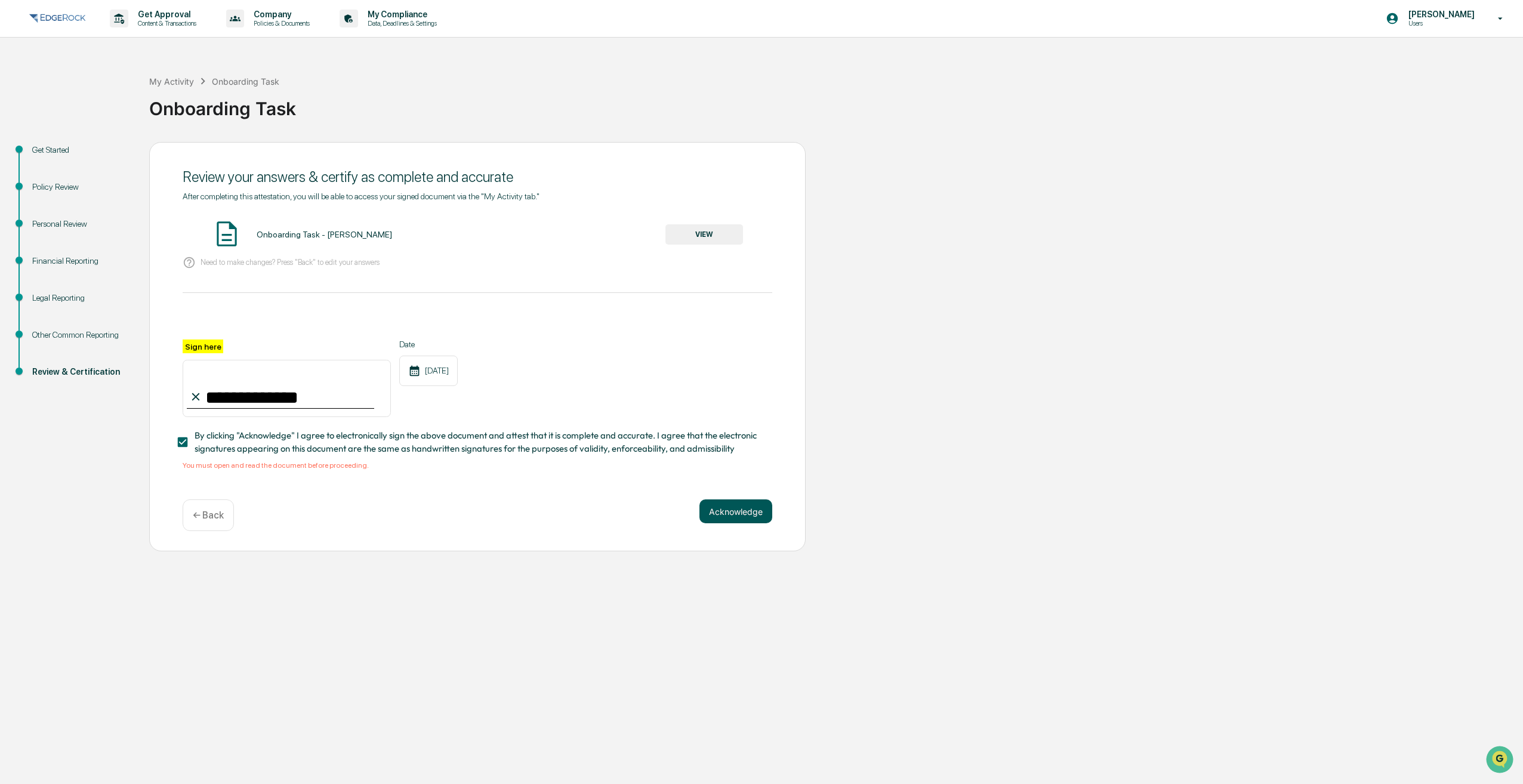
click at [726, 521] on button "Acknowledge" at bounding box center [736, 511] width 73 height 24
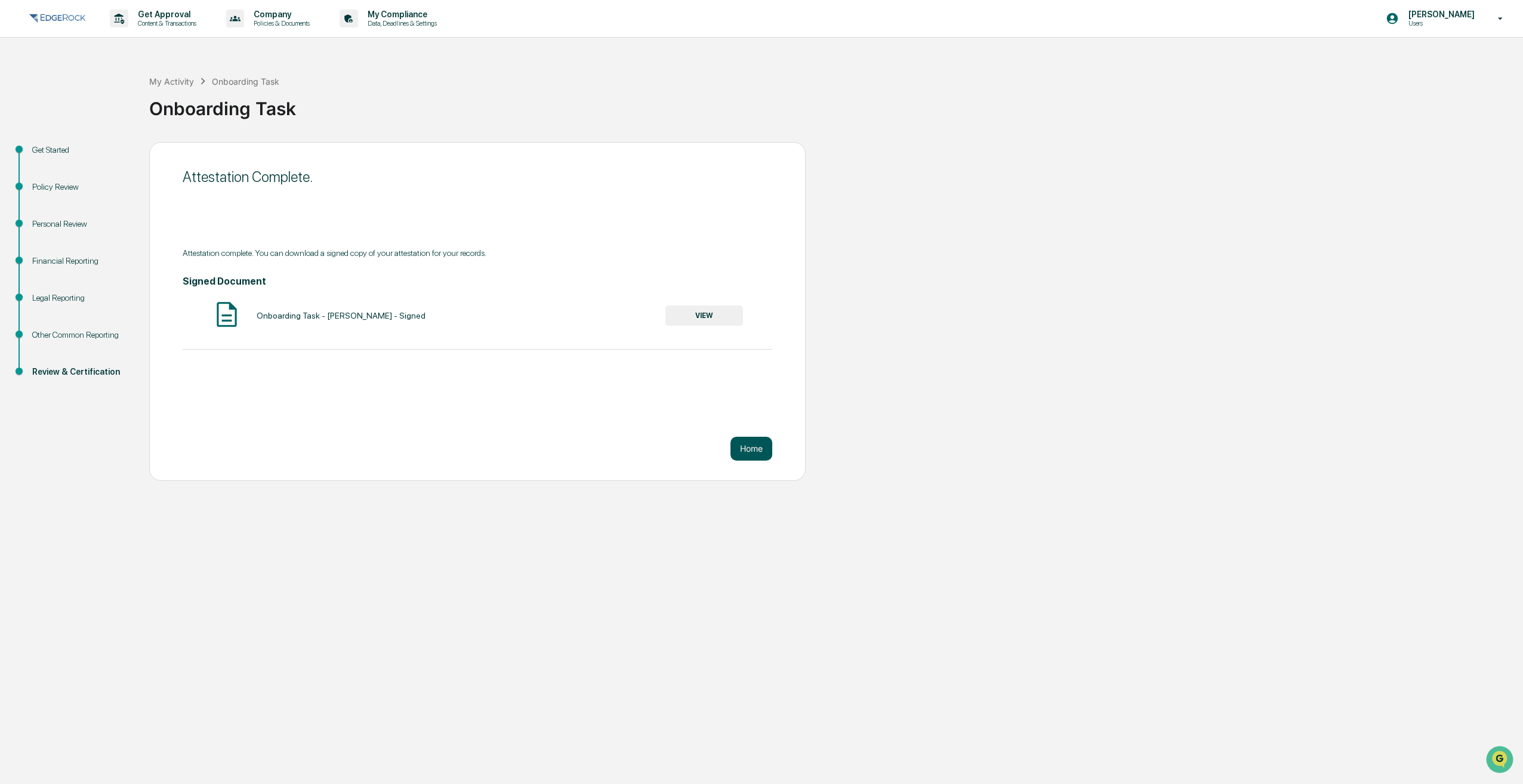
click at [749, 441] on button "Home" at bounding box center [751, 448] width 41 height 24
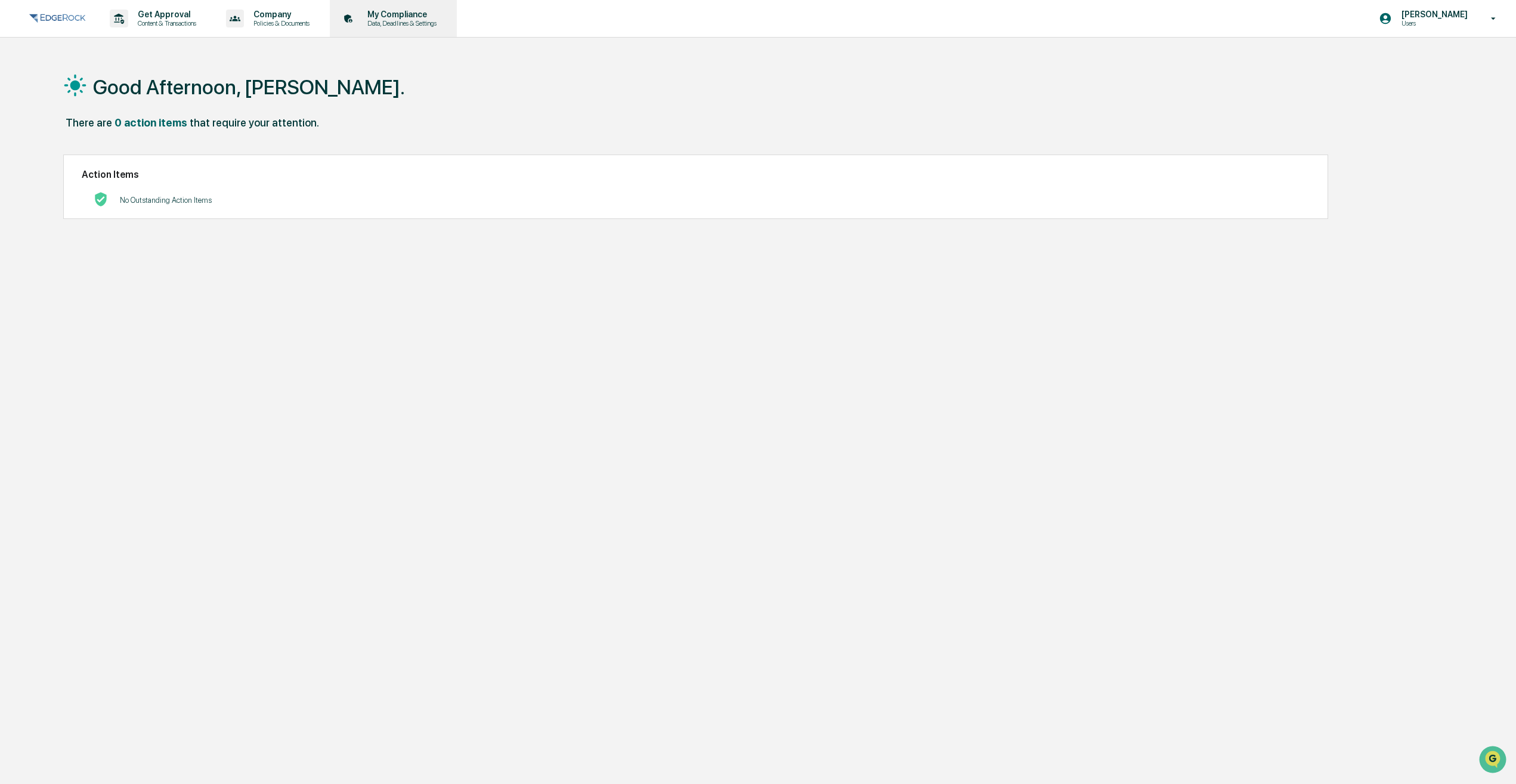
click at [414, 20] on p "Data, Deadlines & Settings" at bounding box center [400, 23] width 85 height 8
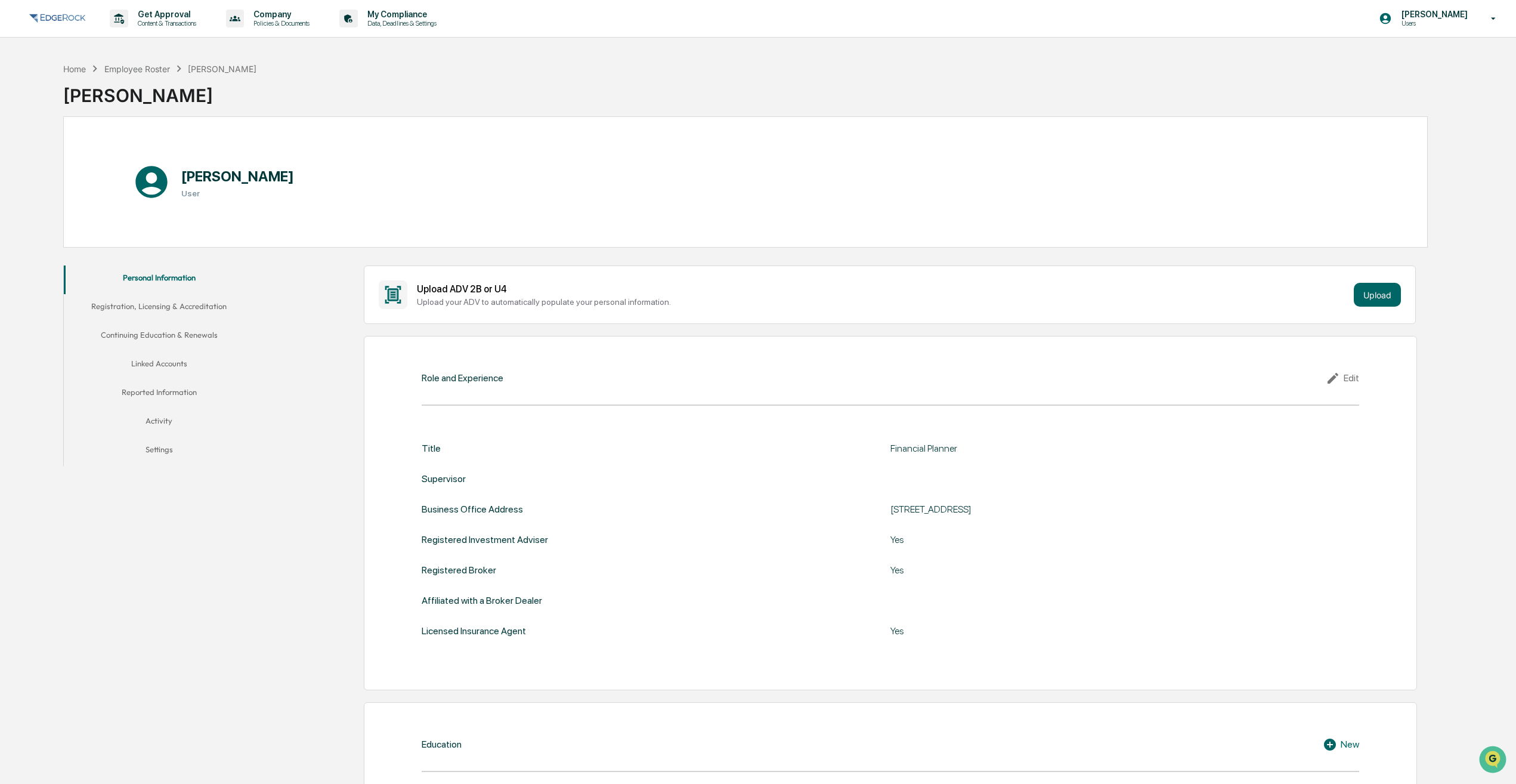
click at [167, 364] on button "Linked Accounts" at bounding box center [159, 365] width 190 height 28
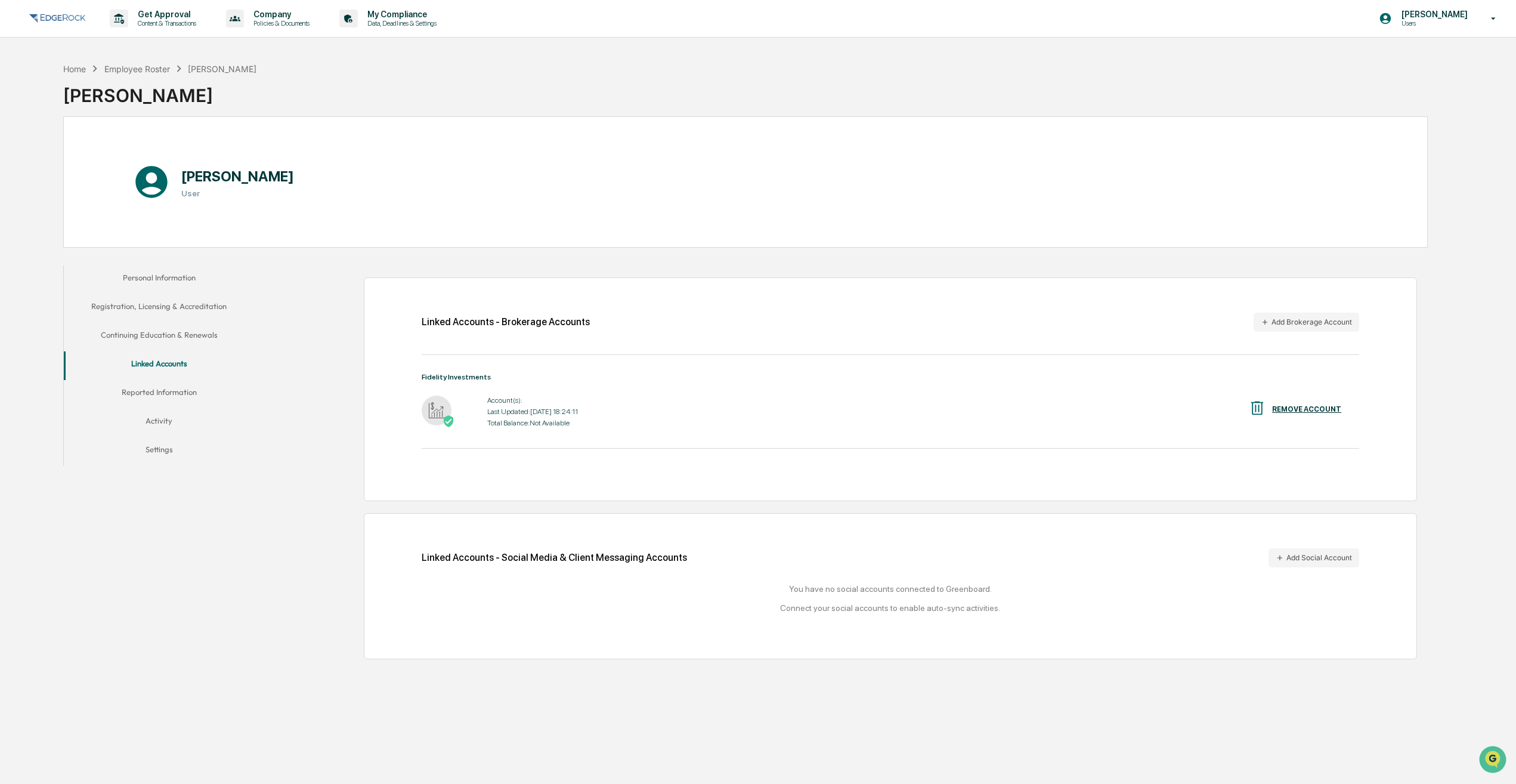
click at [160, 388] on button "Reported Information" at bounding box center [159, 394] width 190 height 28
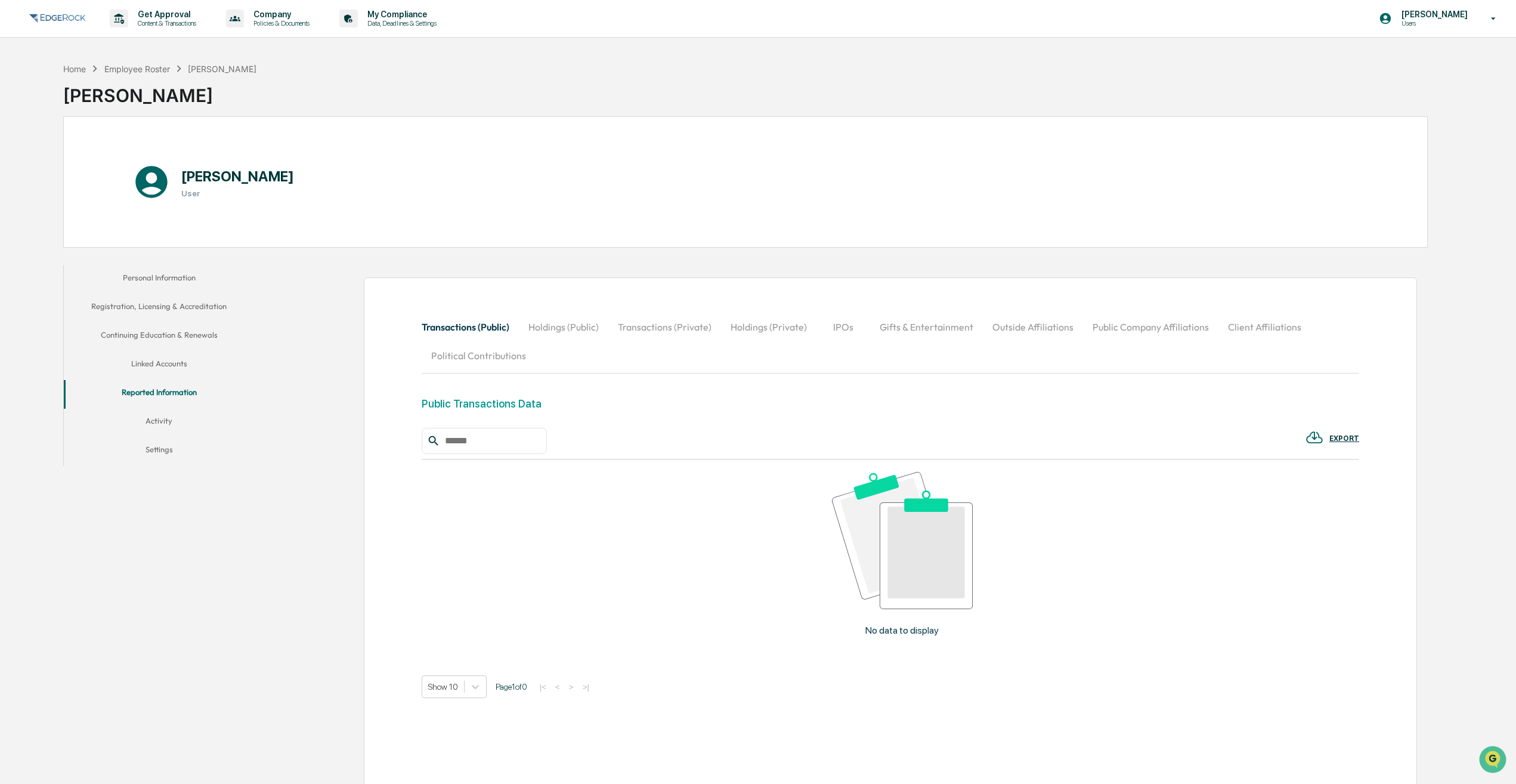
click at [185, 323] on button "Continuing Education & Renewals" at bounding box center [159, 337] width 190 height 28
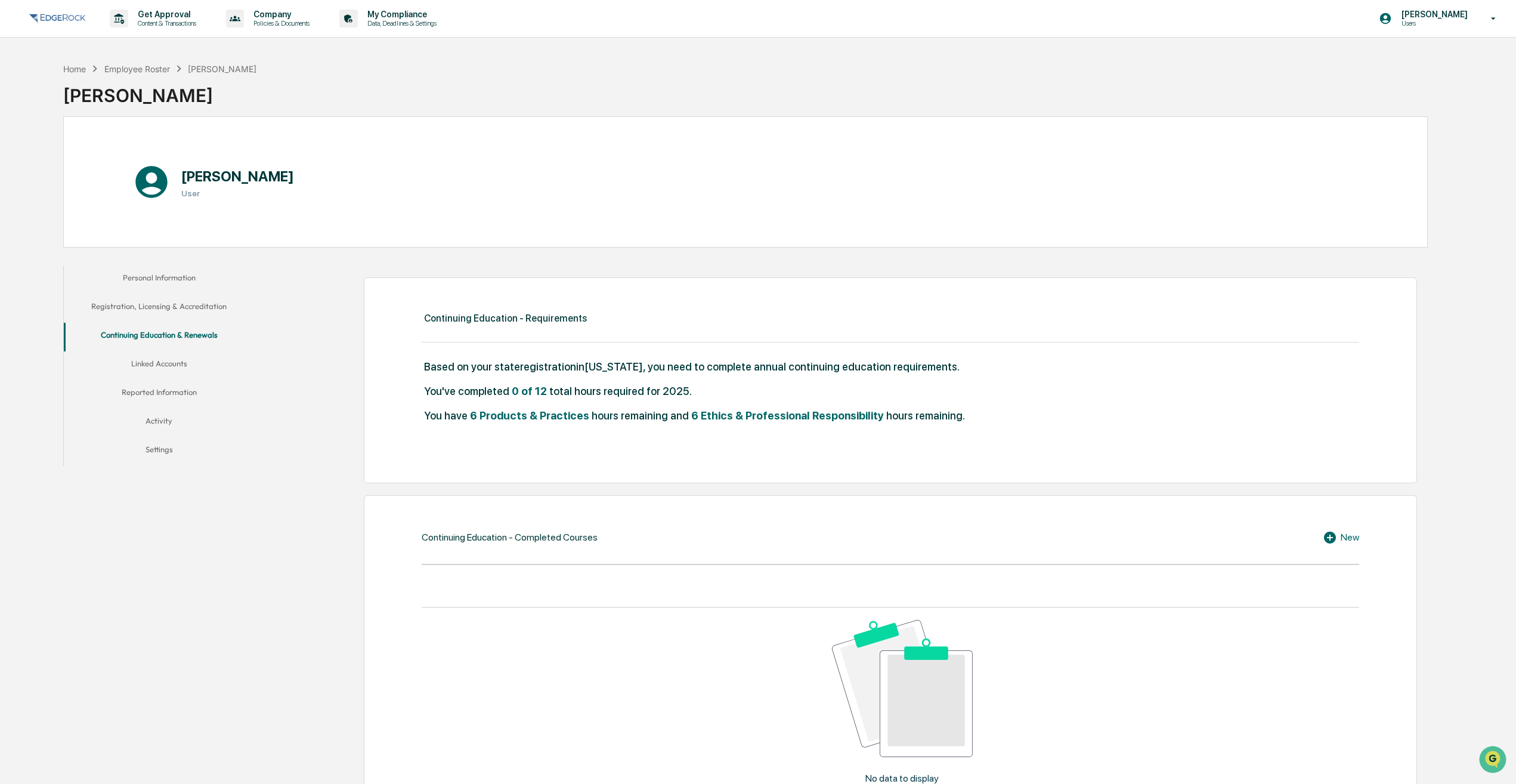
click at [190, 305] on button "Registration, Licensing & Accreditation" at bounding box center [159, 308] width 190 height 28
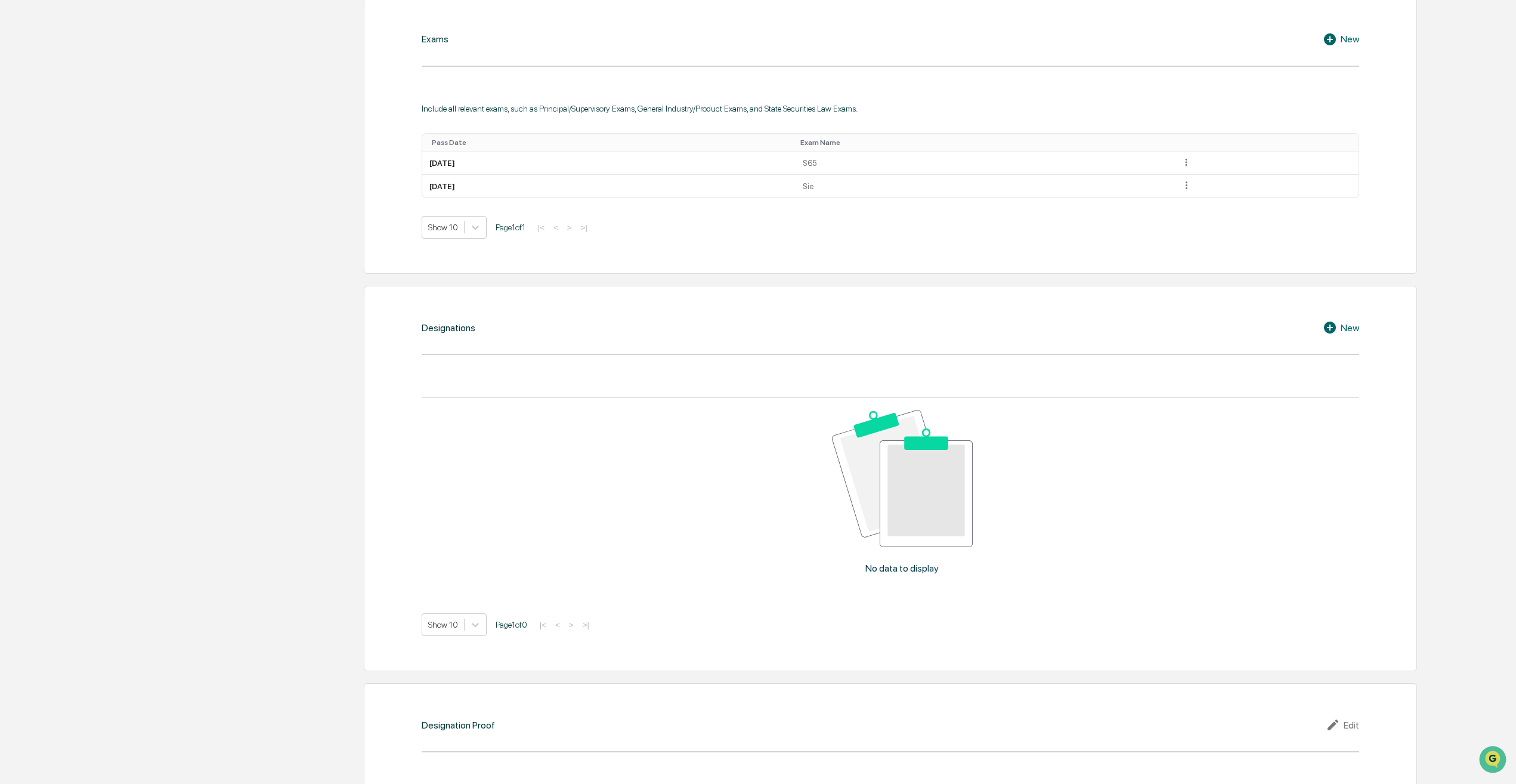
scroll to position [656, 0]
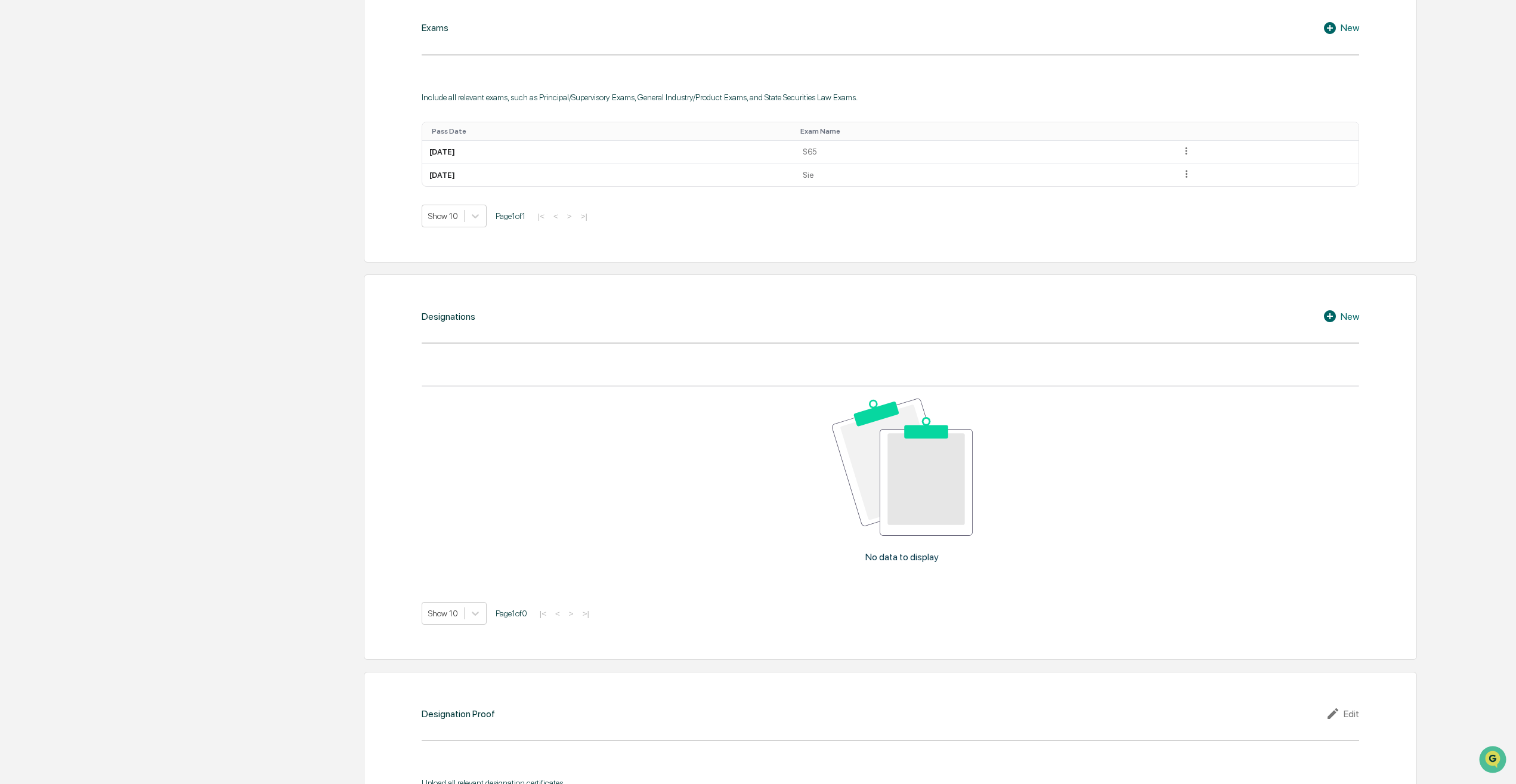
click at [1329, 317] on icon at bounding box center [1330, 317] width 12 height 12
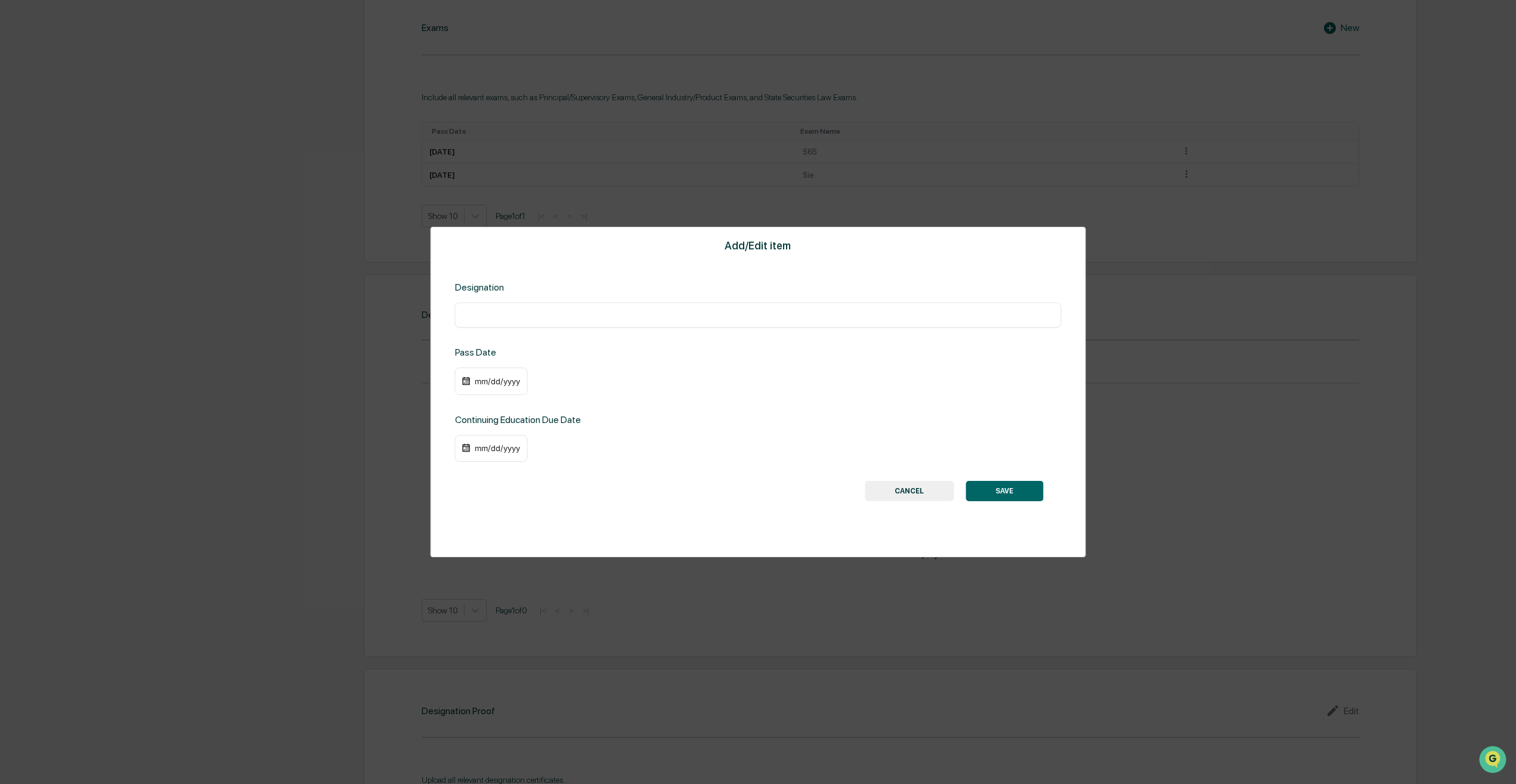
click at [609, 310] on input "text" at bounding box center [758, 315] width 589 height 12
type input "*"
click at [934, 484] on button "CANCEL" at bounding box center [909, 490] width 89 height 20
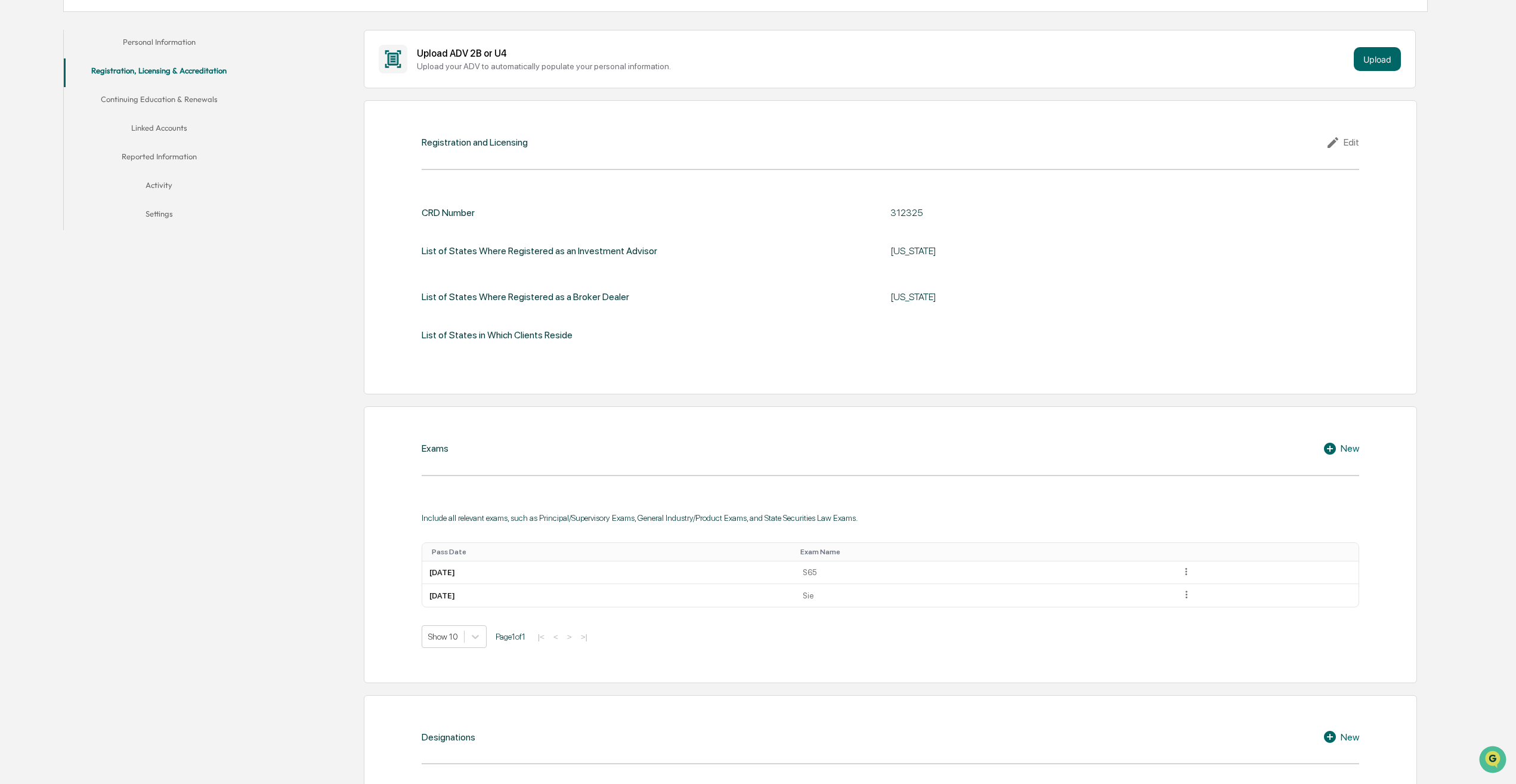
scroll to position [0, 0]
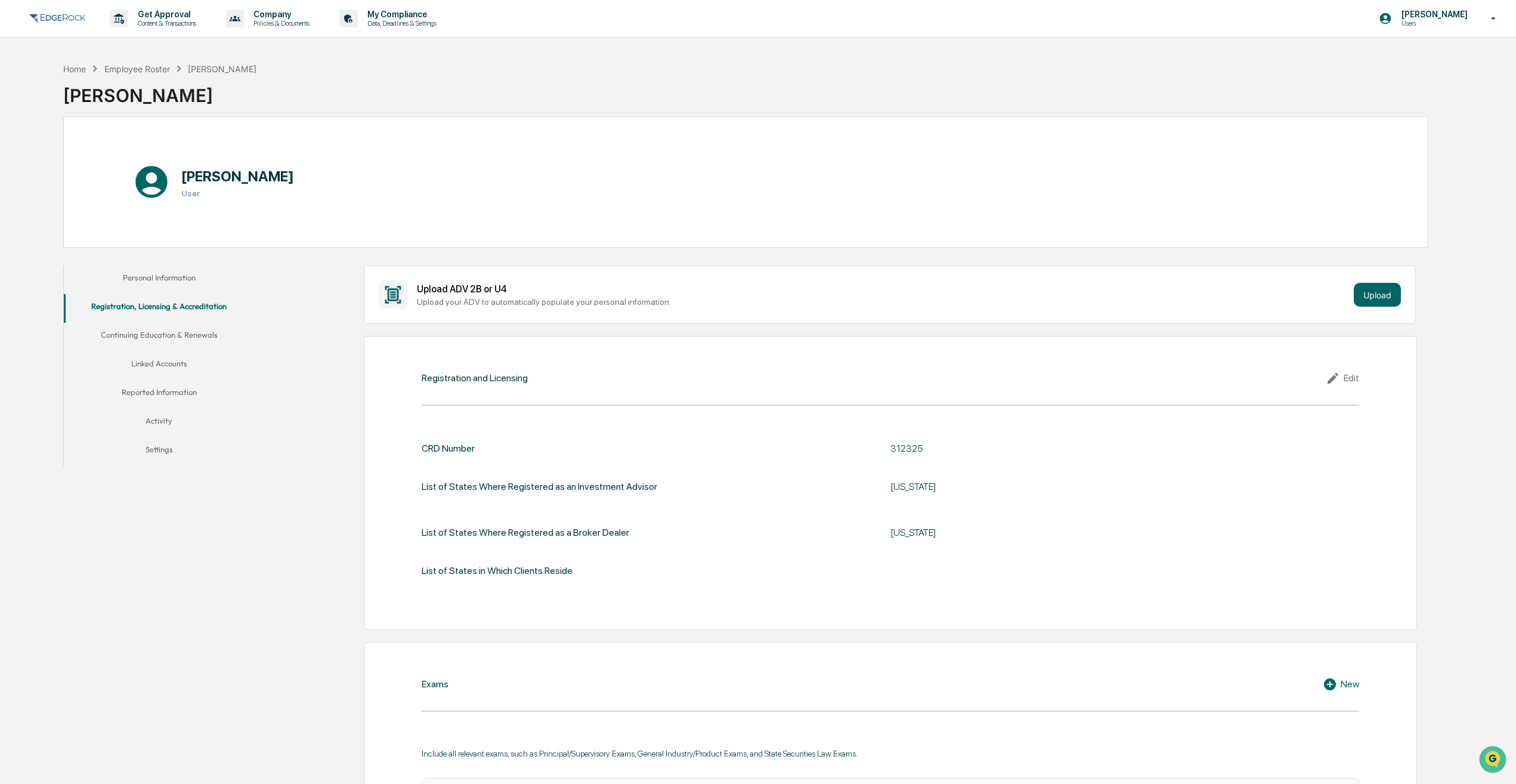
click at [192, 269] on button "Personal Information" at bounding box center [159, 280] width 190 height 28
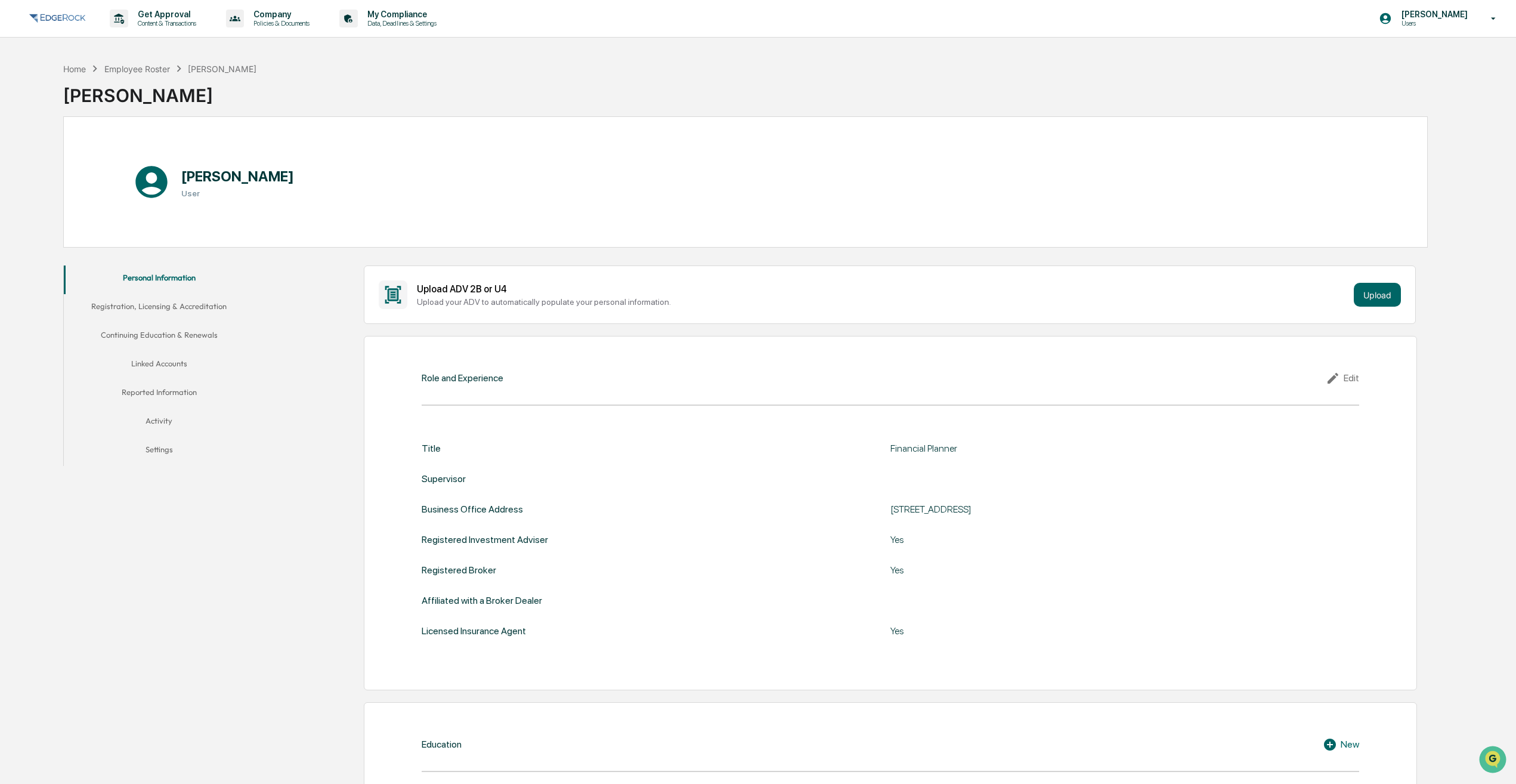
click at [163, 310] on button "Registration, Licensing & Accreditation" at bounding box center [159, 308] width 190 height 28
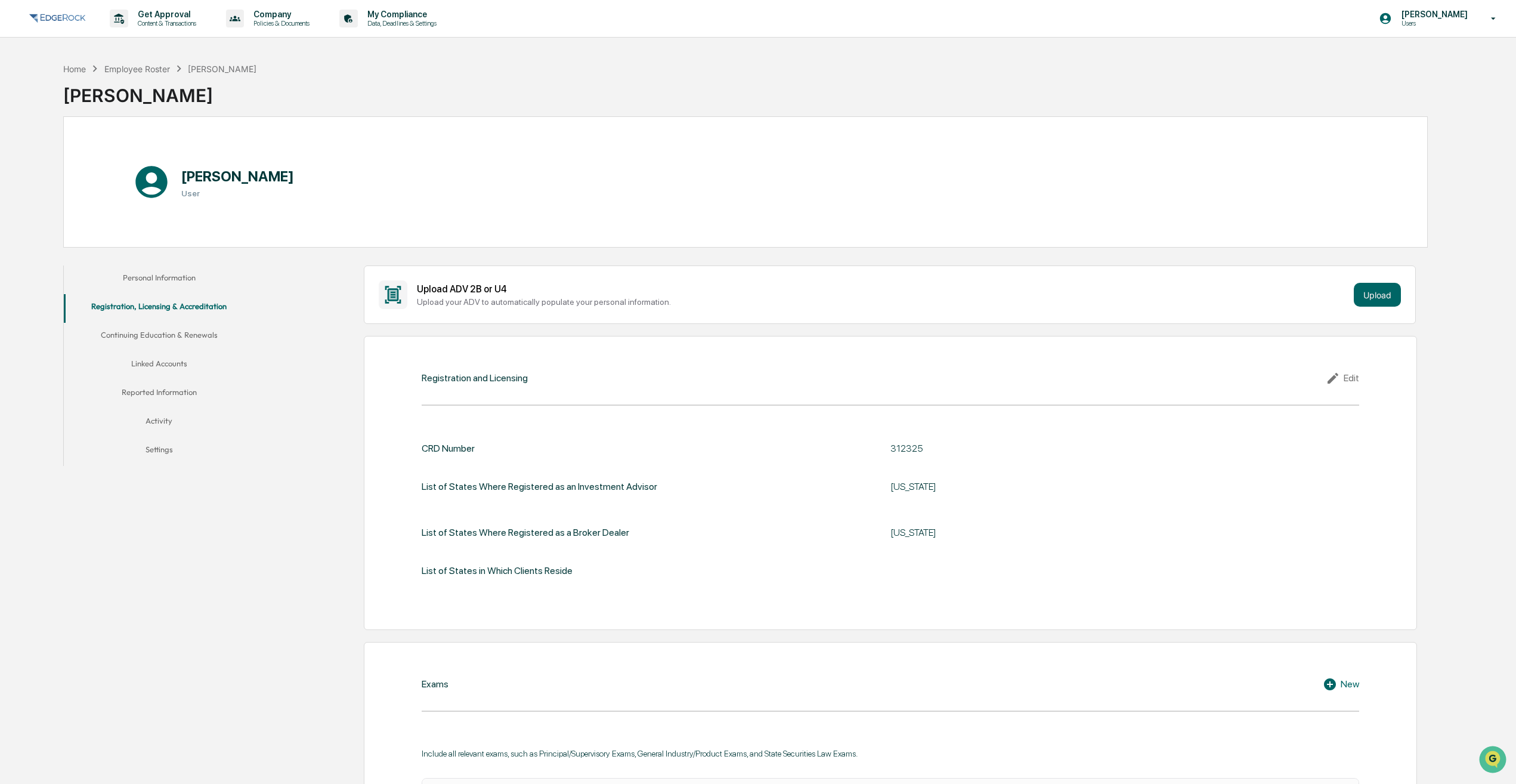
click at [160, 274] on button "Personal Information" at bounding box center [159, 280] width 190 height 28
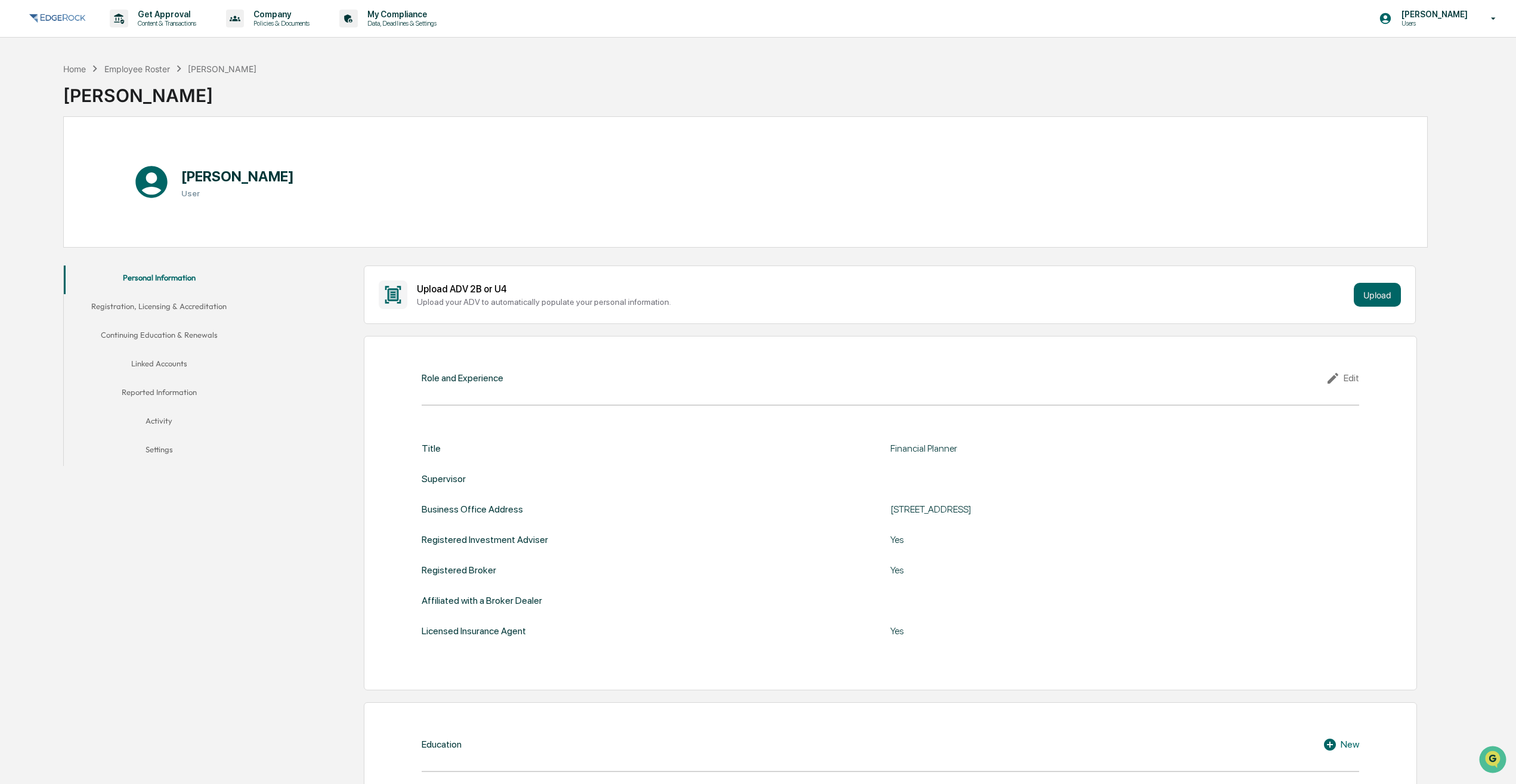
click at [160, 428] on button "Activity" at bounding box center [159, 422] width 190 height 28
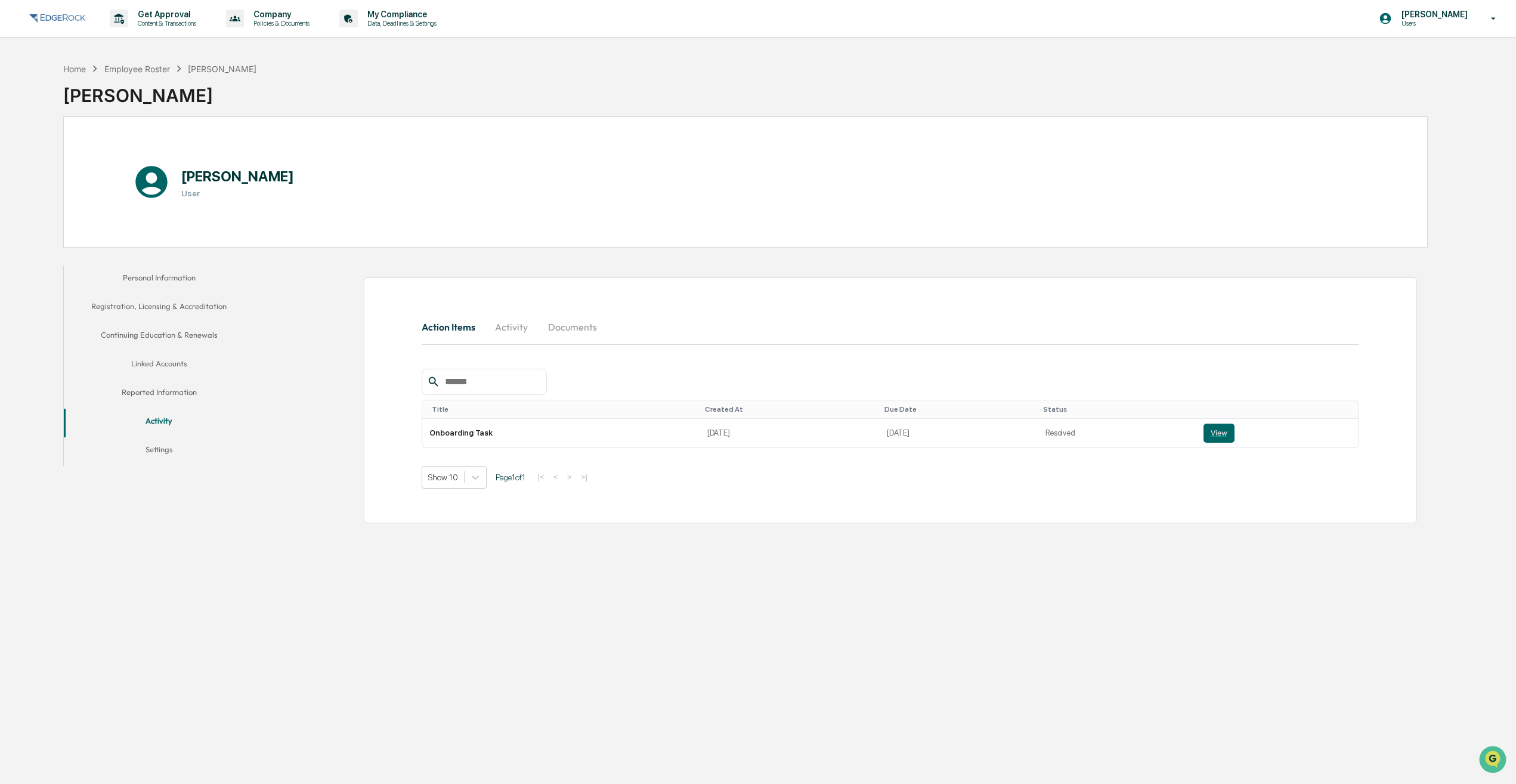
click at [1438, 25] on p "Users" at bounding box center [1433, 23] width 82 height 8
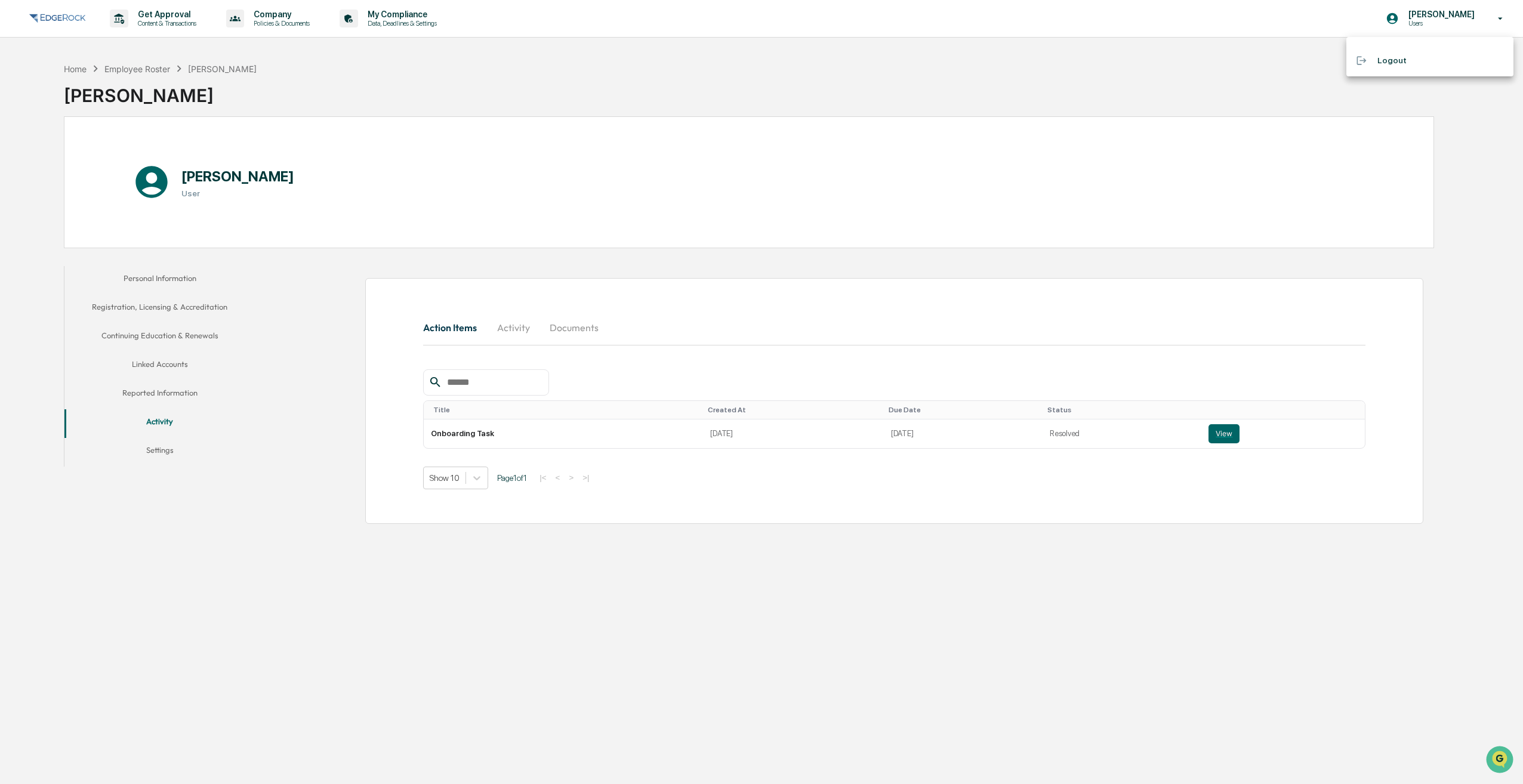
click at [1401, 63] on li "Logout" at bounding box center [1429, 60] width 167 height 22
